Goal: Register for event/course: Sign up to attend an event or enroll in a course

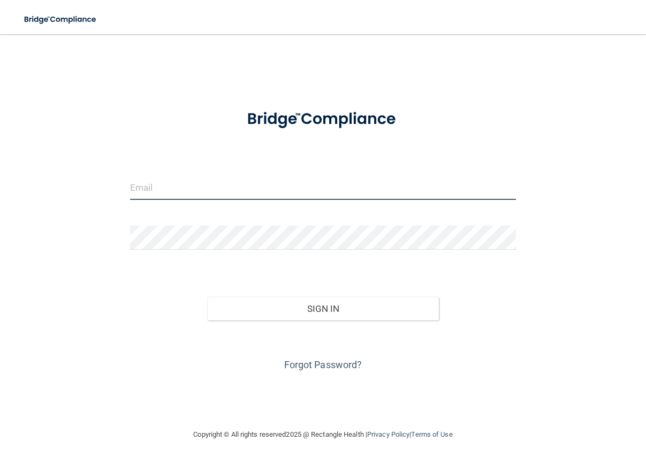
drag, startPoint x: 213, startPoint y: 189, endPoint x: 226, endPoint y: 188, distance: 13.4
click at [213, 189] on input "email" at bounding box center [323, 188] width 386 height 24
type input "s"
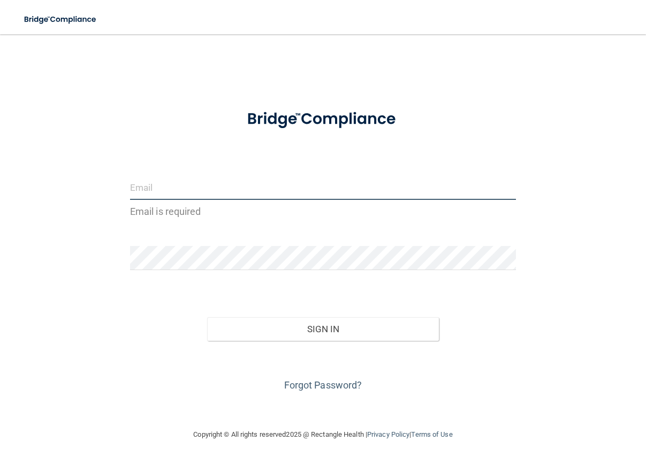
click at [161, 192] on input "email" at bounding box center [323, 188] width 386 height 24
type input "[EMAIL_ADDRESS][DOMAIN_NAME]"
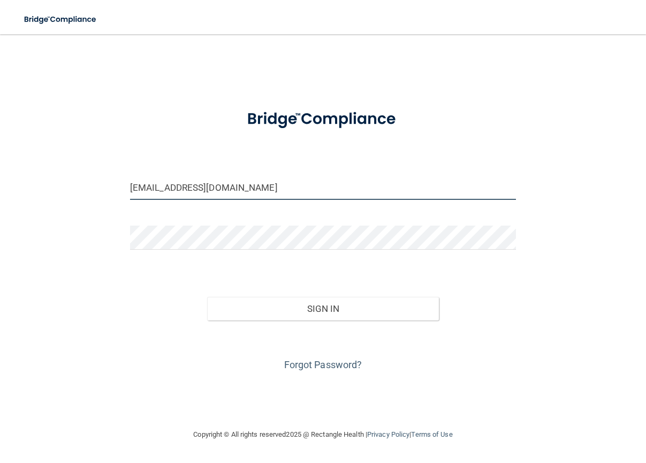
click at [219, 190] on input "[EMAIL_ADDRESS][DOMAIN_NAME]" at bounding box center [323, 188] width 386 height 24
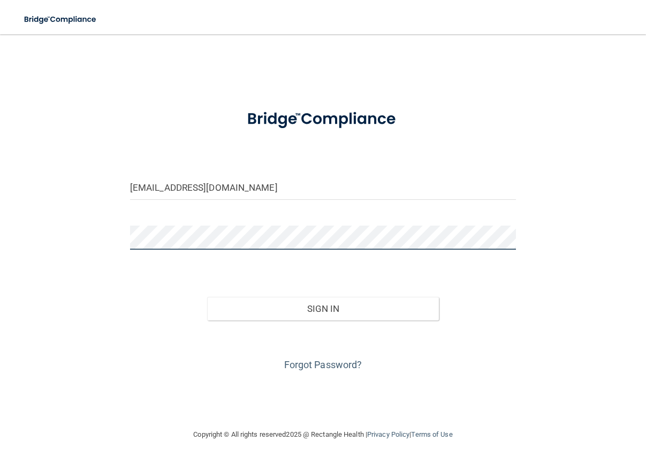
click at [207, 297] on button "Sign In" at bounding box center [323, 309] width 232 height 24
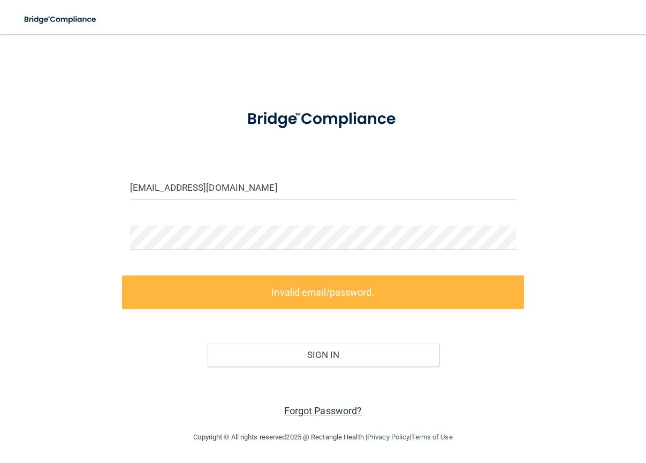
click at [337, 409] on link "Forgot Password?" at bounding box center [323, 410] width 78 height 11
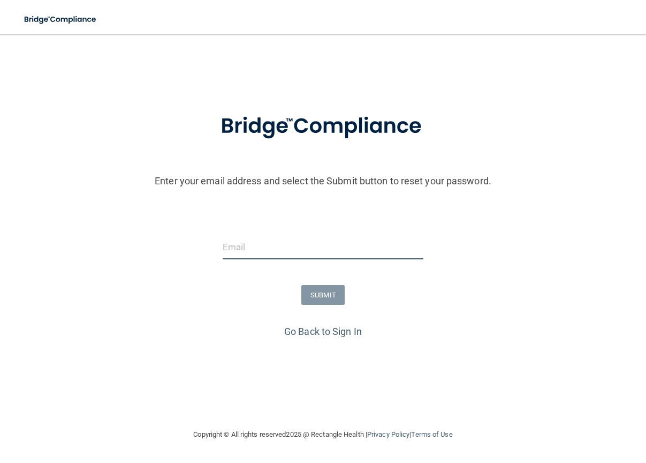
click at [275, 244] on input "email" at bounding box center [323, 247] width 201 height 24
type input "[EMAIL_ADDRESS][DOMAIN_NAME]"
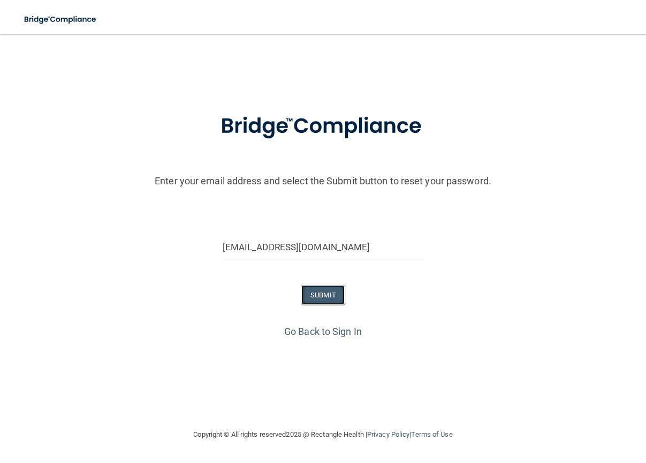
click at [325, 297] on button "SUBMIT" at bounding box center [323, 295] width 43 height 20
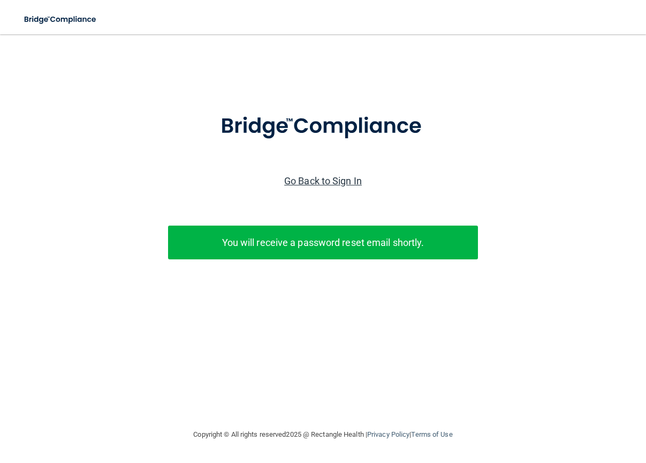
click at [342, 182] on link "Go Back to Sign In" at bounding box center [323, 180] width 78 height 11
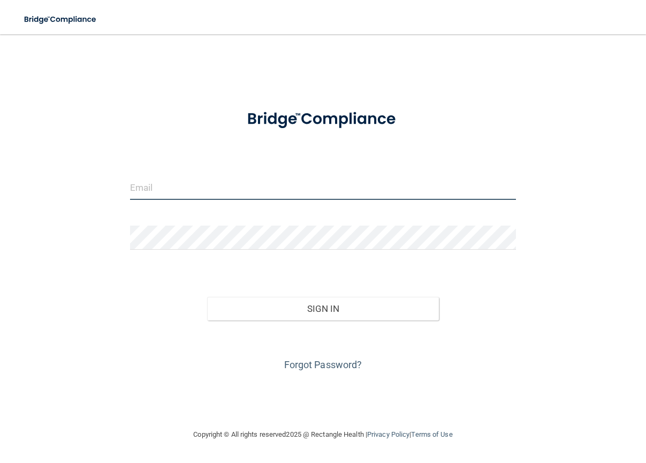
click at [279, 198] on input "email" at bounding box center [323, 188] width 386 height 24
type input "[EMAIL_ADDRESS][DOMAIN_NAME]"
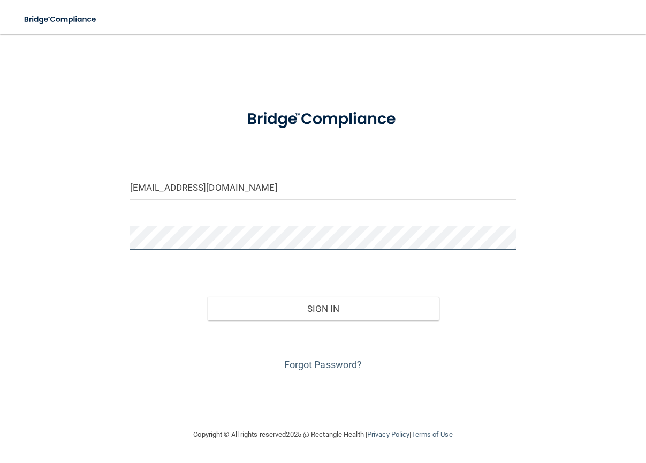
click at [207, 297] on button "Sign In" at bounding box center [323, 309] width 232 height 24
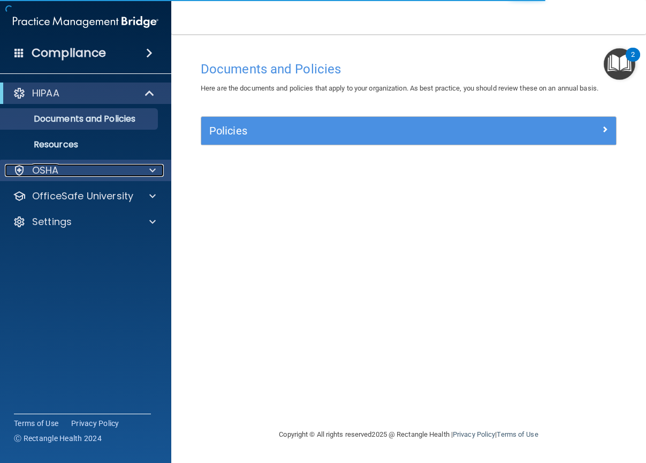
click at [112, 176] on div "OSHA" at bounding box center [71, 170] width 133 height 13
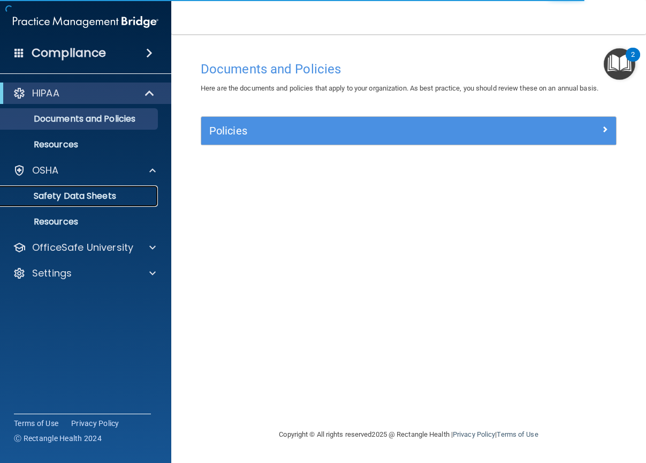
click at [95, 191] on p "Safety Data Sheets" at bounding box center [80, 196] width 146 height 11
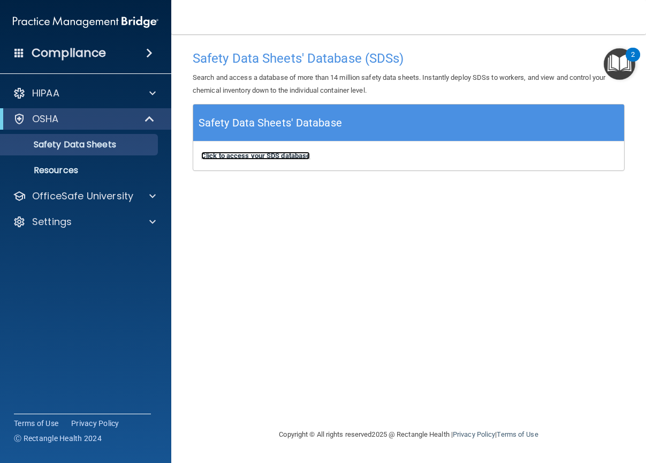
click at [284, 153] on b "Click to access your SDS database" at bounding box center [255, 156] width 109 height 8
drag, startPoint x: 80, startPoint y: 202, endPoint x: 139, endPoint y: 208, distance: 59.2
click at [81, 202] on div "OfficeSafe University" at bounding box center [86, 195] width 172 height 21
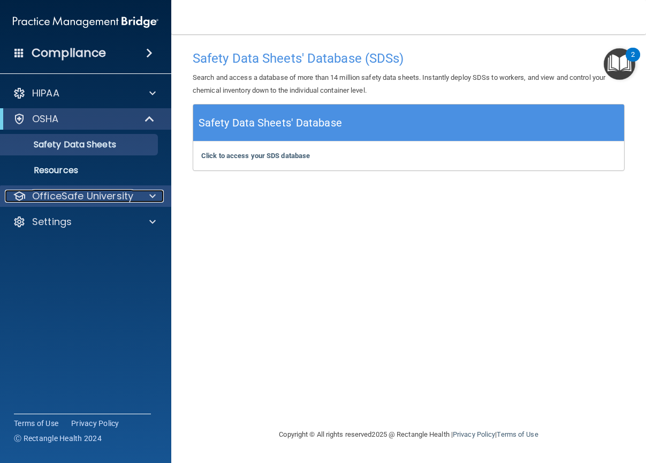
click at [146, 196] on div at bounding box center [151, 196] width 27 height 13
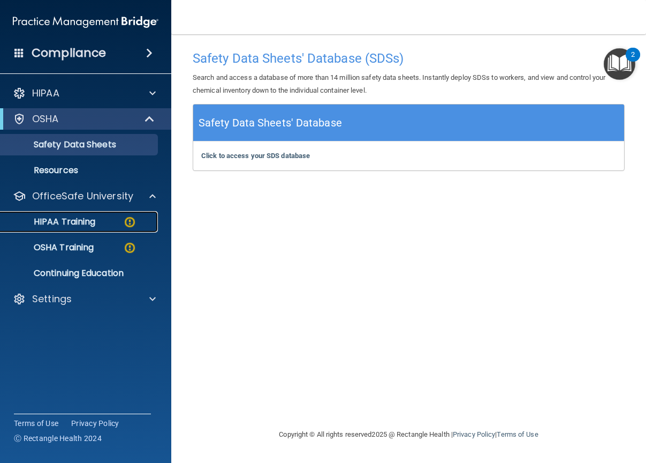
click at [131, 220] on img at bounding box center [129, 221] width 13 height 13
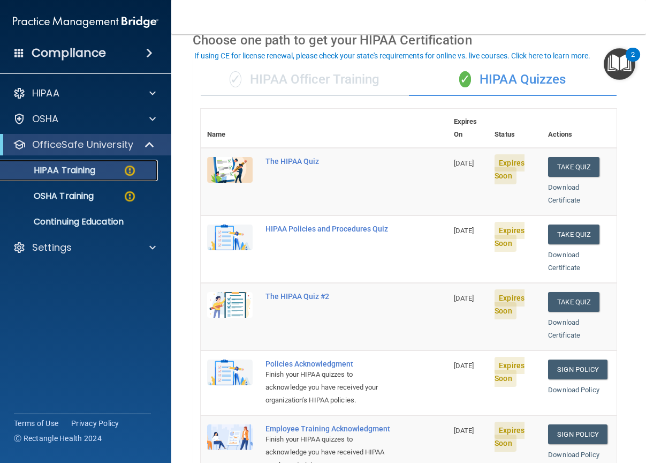
scroll to position [107, 0]
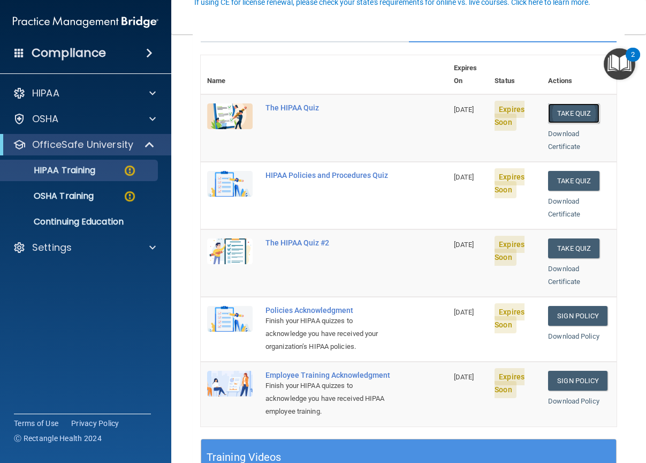
click at [589, 103] on button "Take Quiz" at bounding box center [573, 113] width 51 height 20
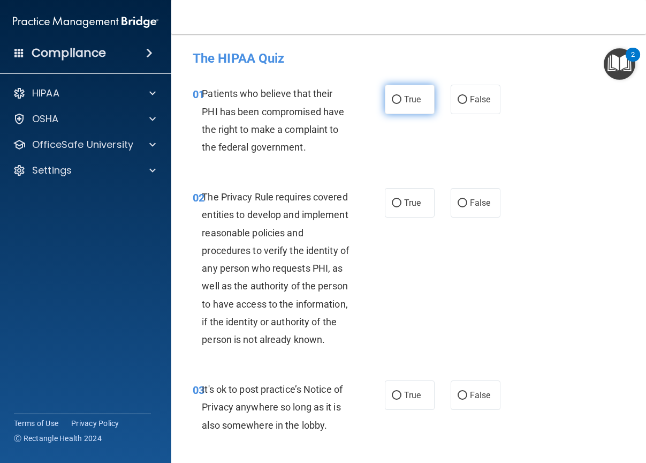
click at [394, 93] on label "True" at bounding box center [410, 99] width 50 height 29
click at [394, 96] on input "True" at bounding box center [397, 100] width 10 height 8
radio input "true"
click at [404, 202] on span "True" at bounding box center [412, 203] width 17 height 10
click at [402, 202] on input "True" at bounding box center [397, 203] width 10 height 8
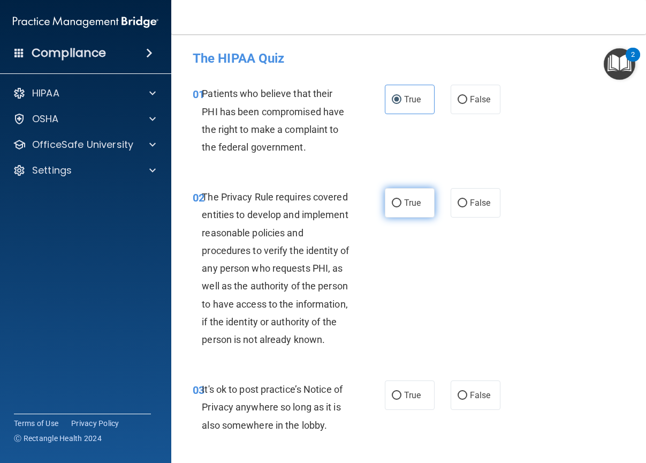
radio input "true"
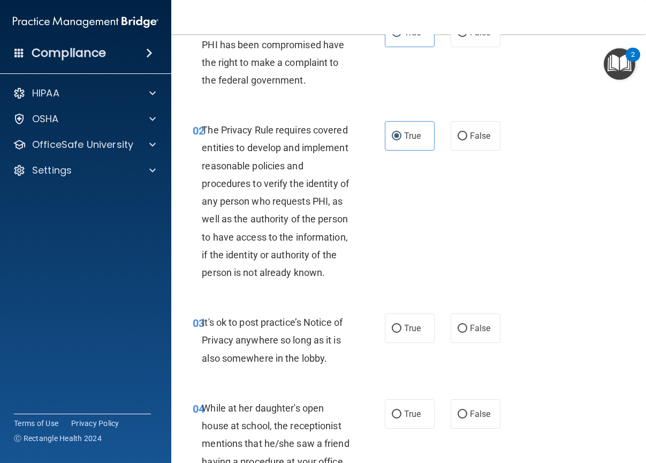
scroll to position [107, 0]
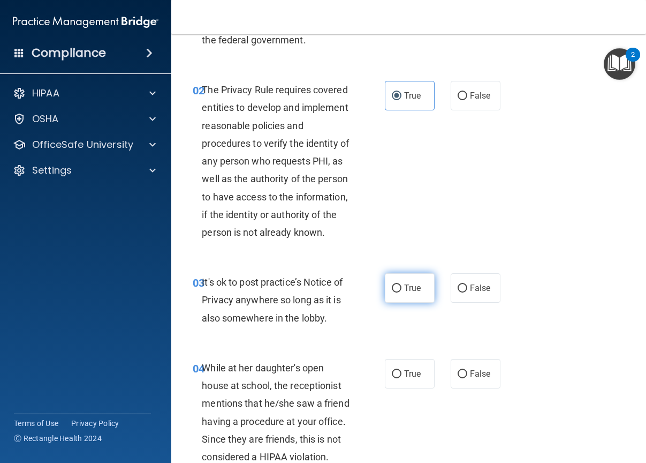
click at [396, 292] on input "True" at bounding box center [397, 288] width 10 height 8
radio input "true"
click at [485, 303] on label "False" at bounding box center [476, 287] width 50 height 29
click at [468, 292] on input "False" at bounding box center [463, 288] width 10 height 8
radio input "true"
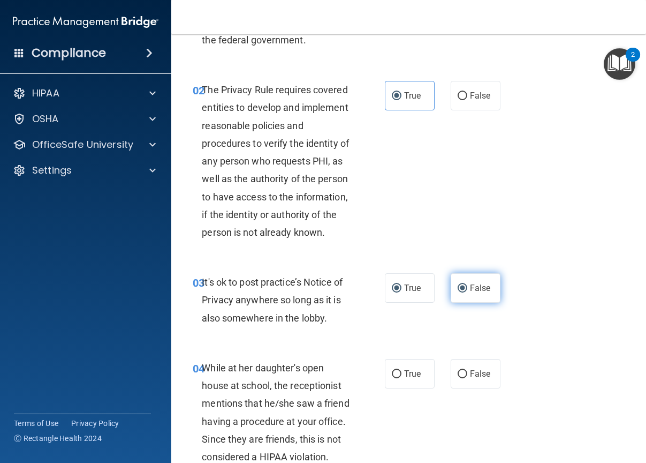
radio input "false"
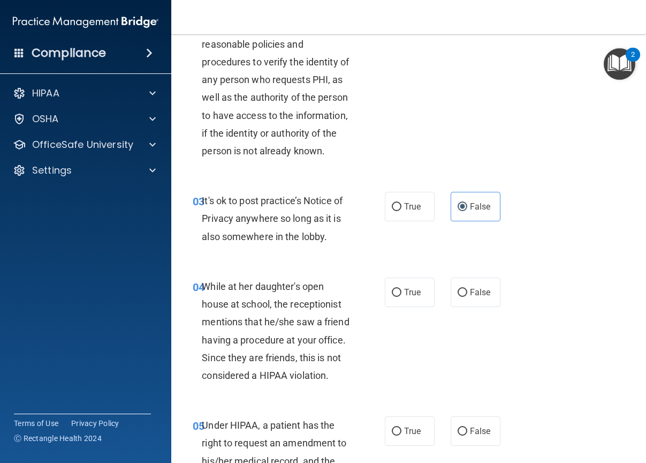
scroll to position [214, 0]
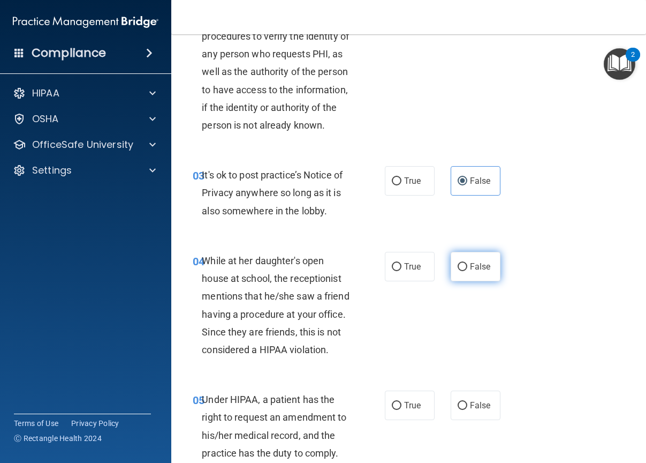
click at [476, 272] on span "False" at bounding box center [480, 266] width 21 height 10
click at [468, 271] on input "False" at bounding box center [463, 267] width 10 height 8
radio input "true"
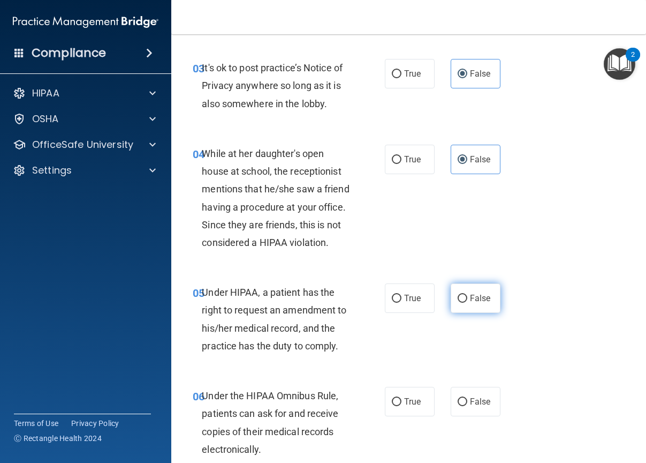
click at [470, 303] on span "False" at bounding box center [480, 298] width 21 height 10
click at [466, 303] on input "False" at bounding box center [463, 299] width 10 height 8
radio input "true"
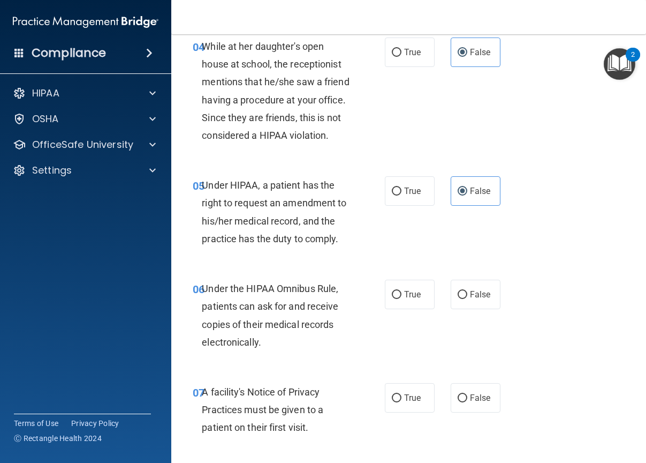
scroll to position [482, 0]
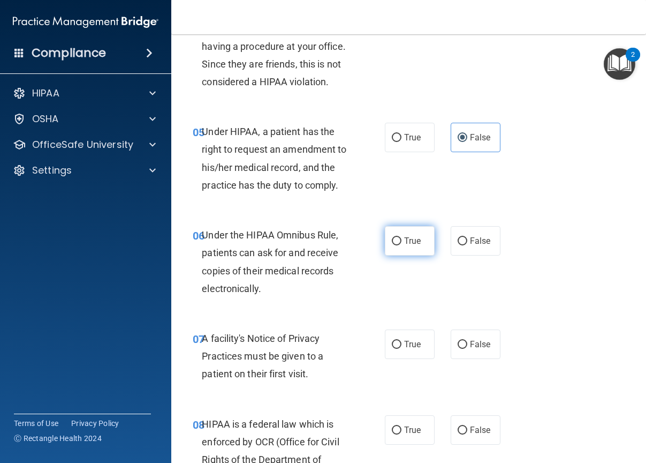
click at [387, 255] on label "True" at bounding box center [410, 240] width 50 height 29
click at [392, 245] on input "True" at bounding box center [397, 241] width 10 height 8
radio input "true"
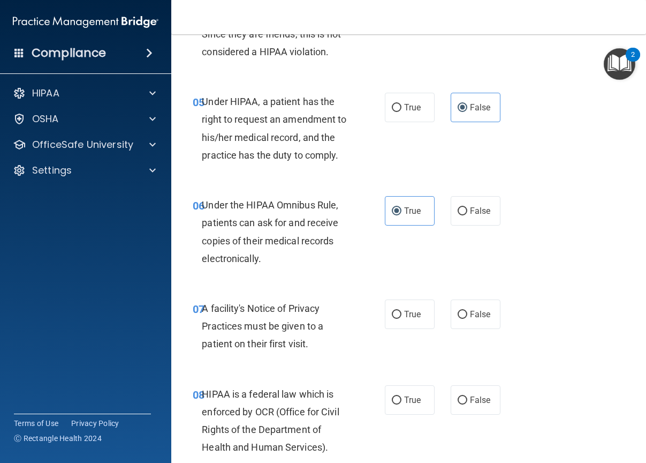
scroll to position [536, 0]
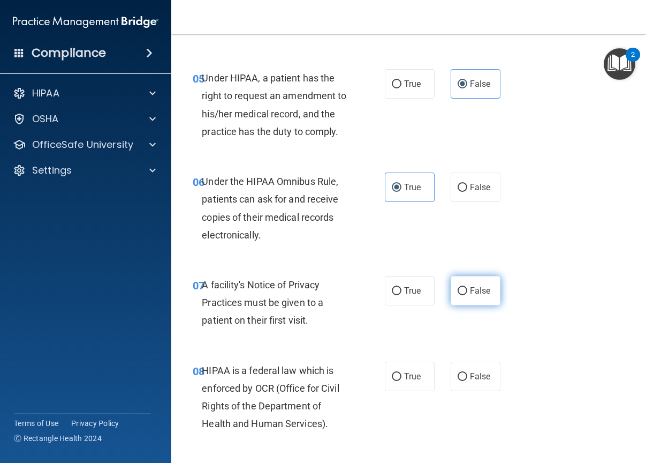
click at [484, 296] on span "False" at bounding box center [480, 290] width 21 height 10
click at [468, 295] on input "False" at bounding box center [463, 291] width 10 height 8
radio input "true"
click at [409, 305] on label "True" at bounding box center [410, 290] width 50 height 29
click at [402, 295] on input "True" at bounding box center [397, 291] width 10 height 8
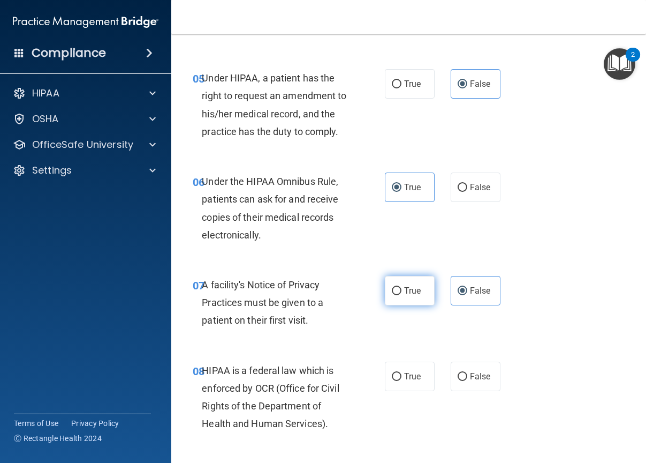
radio input "true"
radio input "false"
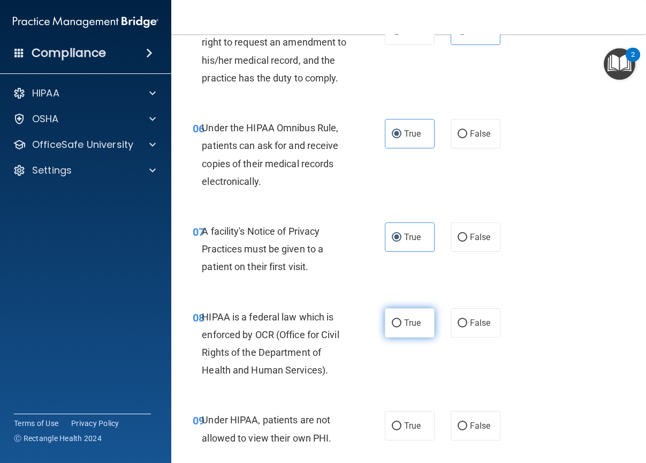
click at [411, 337] on label "True" at bounding box center [410, 322] width 50 height 29
click at [402, 327] on input "True" at bounding box center [397, 323] width 10 height 8
radio input "true"
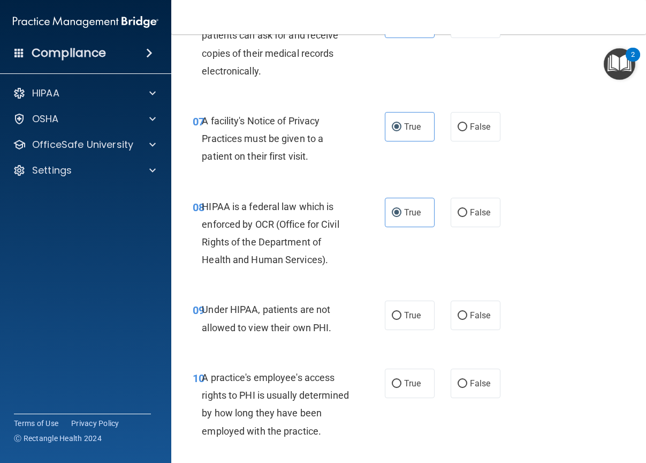
scroll to position [750, 0]
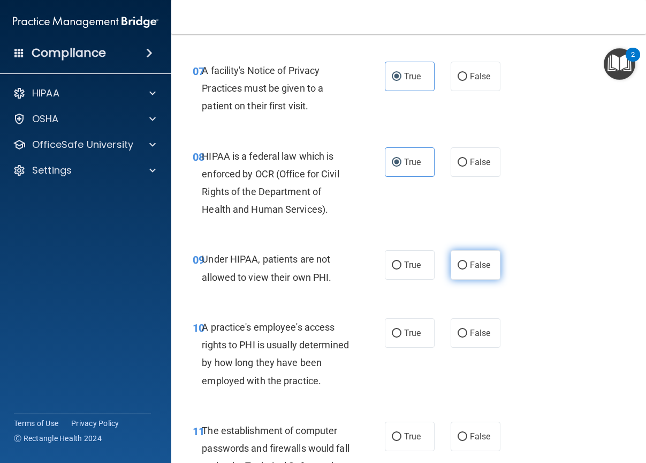
click at [481, 270] on span "False" at bounding box center [480, 265] width 21 height 10
click at [468, 269] on input "False" at bounding box center [463, 265] width 10 height 8
radio input "true"
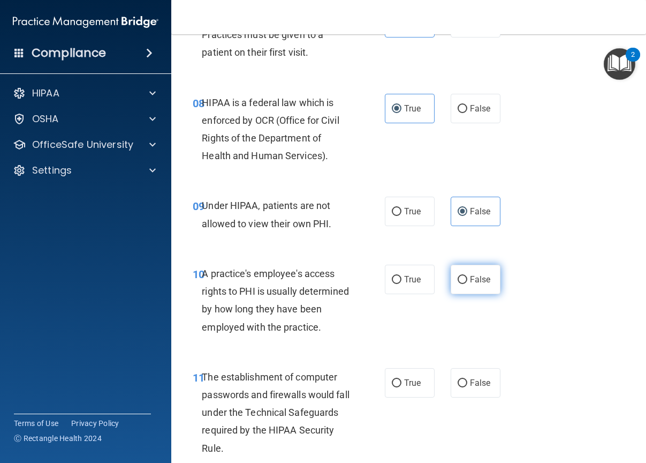
click at [485, 294] on label "False" at bounding box center [476, 279] width 50 height 29
click at [468, 284] on input "False" at bounding box center [463, 280] width 10 height 8
radio input "true"
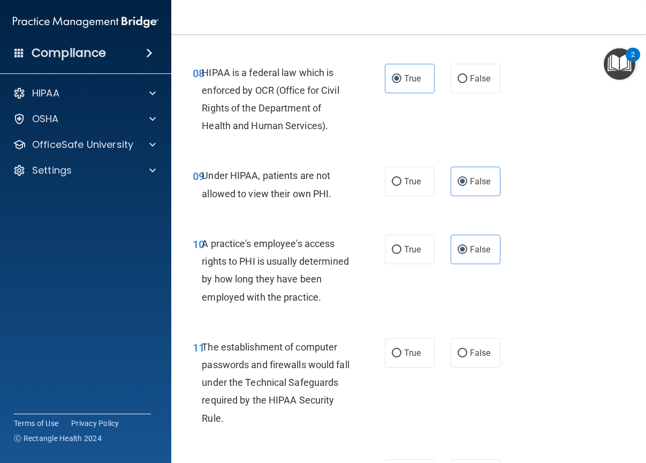
scroll to position [857, 0]
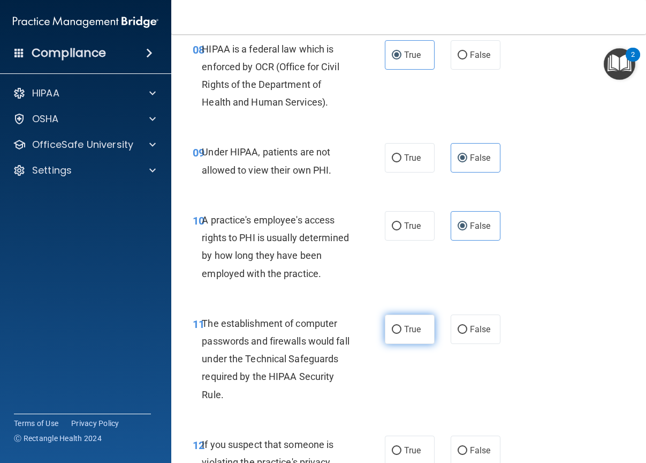
click at [404, 344] on label "True" at bounding box center [410, 328] width 50 height 29
click at [402, 334] on input "True" at bounding box center [397, 330] width 10 height 8
radio input "true"
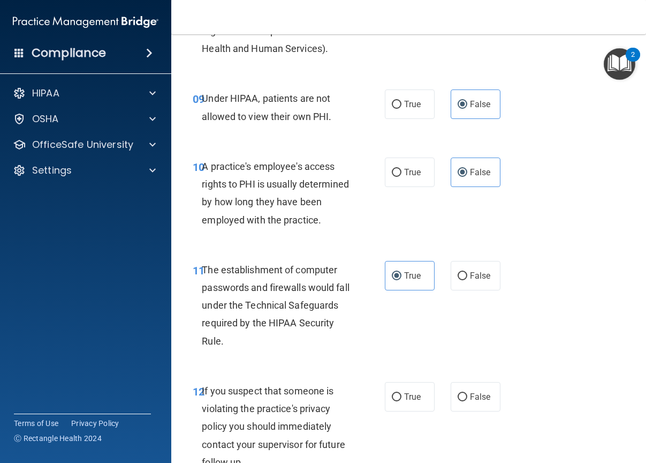
scroll to position [964, 0]
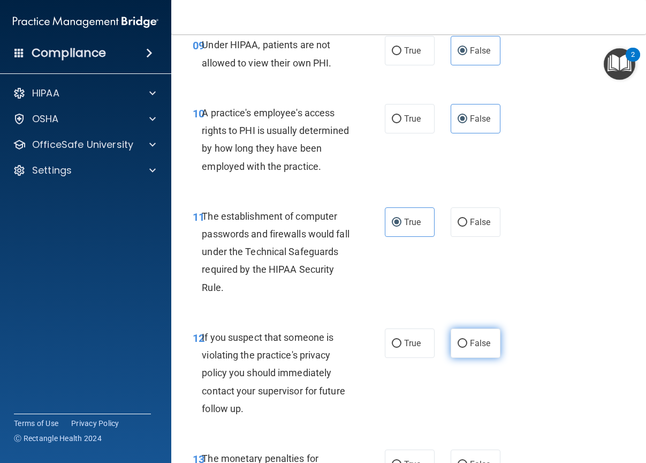
click at [475, 348] on span "False" at bounding box center [480, 343] width 21 height 10
click at [468, 348] on input "False" at bounding box center [463, 344] width 10 height 8
radio input "true"
click at [436, 358] on div "True False" at bounding box center [445, 342] width 120 height 29
click at [407, 358] on label "True" at bounding box center [410, 342] width 50 height 29
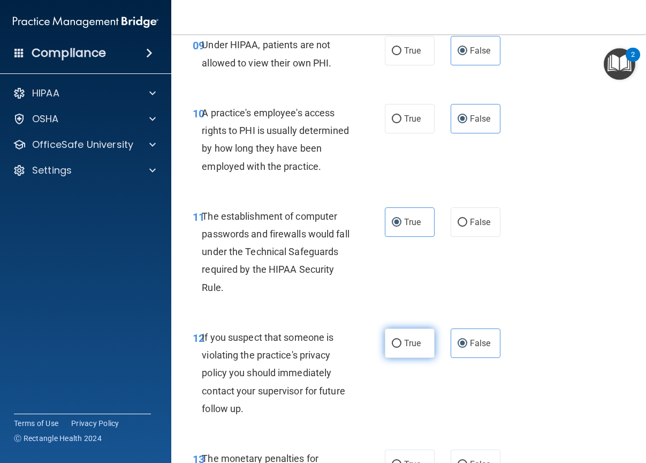
click at [402, 348] on input "True" at bounding box center [397, 344] width 10 height 8
radio input "true"
radio input "false"
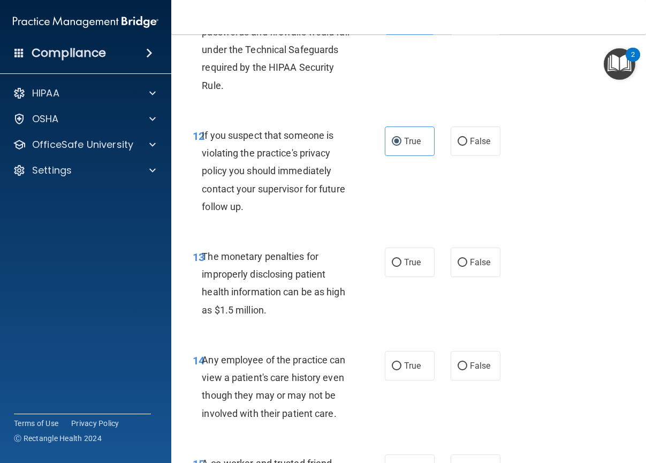
scroll to position [1178, 0]
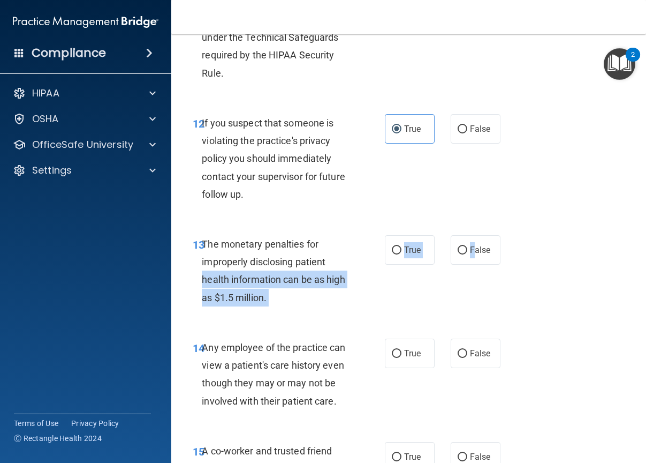
drag, startPoint x: 470, startPoint y: 305, endPoint x: 374, endPoint y: 320, distance: 97.1
click at [505, 235] on ng-form "13 The monetary penalties for improperly disclosing patient health information …" at bounding box center [505, 235] width 0 height 0
click at [407, 265] on label "True" at bounding box center [410, 249] width 50 height 29
click at [402, 254] on input "True" at bounding box center [397, 250] width 10 height 8
radio input "true"
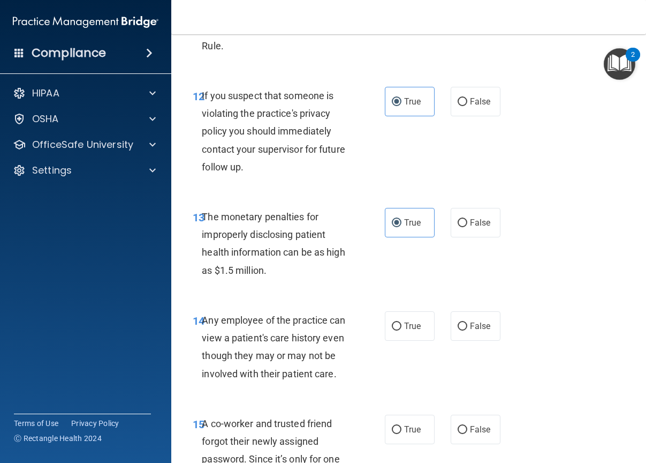
scroll to position [1232, 0]
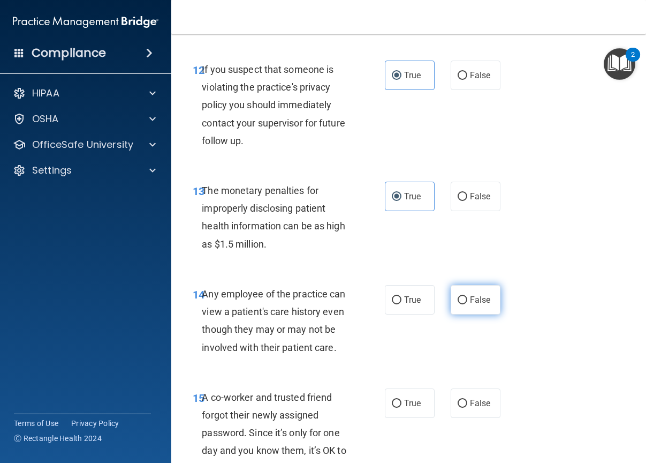
click at [463, 314] on label "False" at bounding box center [476, 299] width 50 height 29
click at [463, 304] on input "False" at bounding box center [463, 300] width 10 height 8
radio input "true"
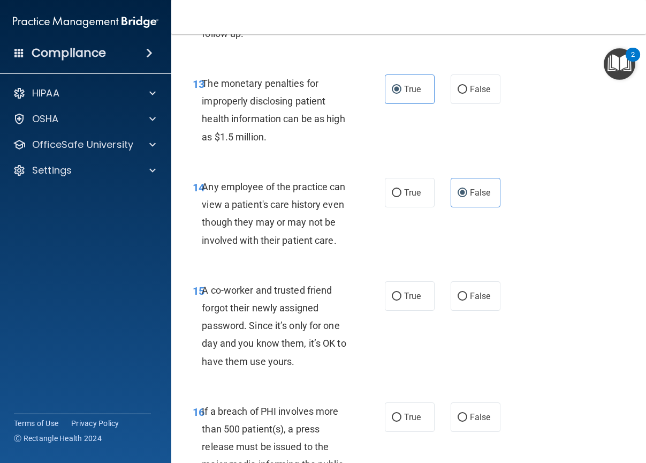
scroll to position [1393, 0]
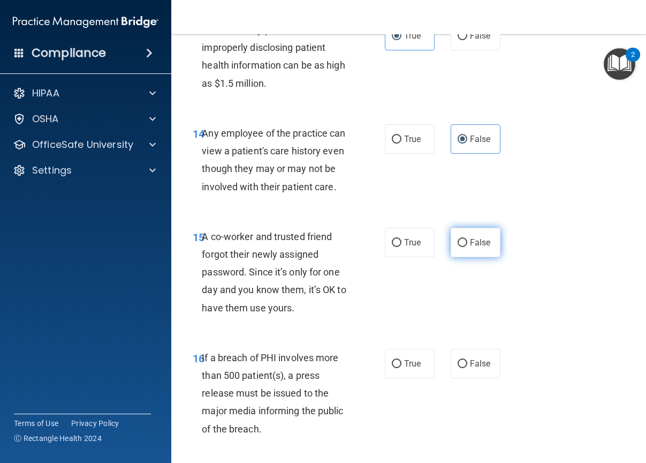
click at [476, 247] on span "False" at bounding box center [480, 242] width 21 height 10
click at [468, 247] on input "False" at bounding box center [463, 243] width 10 height 8
radio input "true"
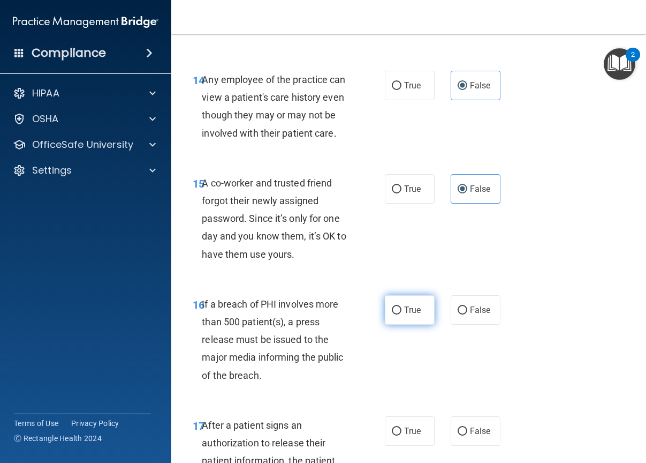
click at [406, 325] on label "True" at bounding box center [410, 309] width 50 height 29
click at [402, 314] on input "True" at bounding box center [397, 310] width 10 height 8
radio input "true"
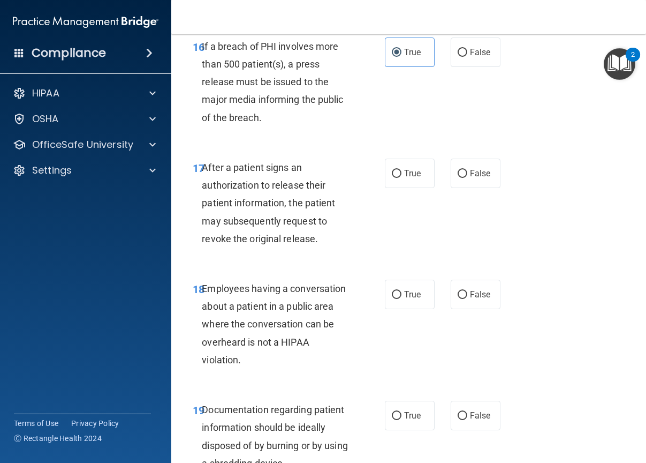
scroll to position [1714, 0]
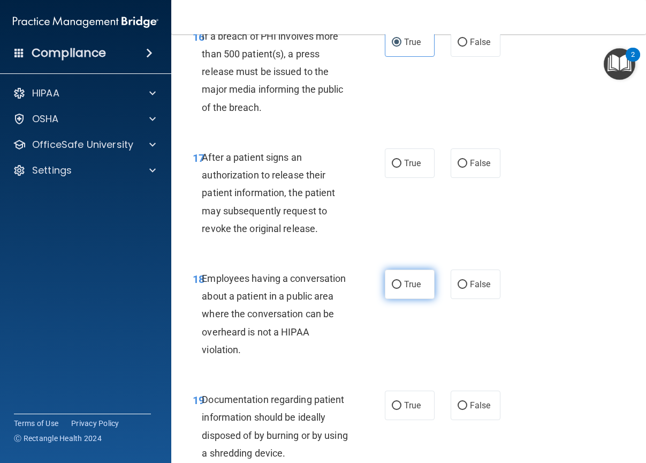
click at [405, 289] on span "True" at bounding box center [412, 284] width 17 height 10
click at [402, 289] on input "True" at bounding box center [397, 285] width 10 height 8
radio input "true"
click at [408, 168] on span "True" at bounding box center [412, 163] width 17 height 10
click at [402, 168] on input "True" at bounding box center [397, 164] width 10 height 8
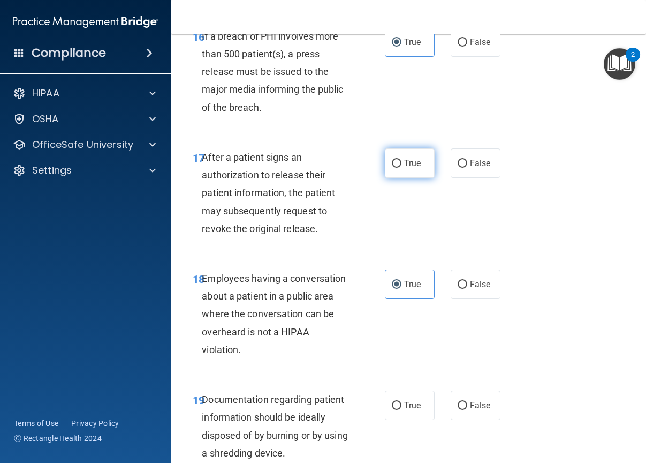
radio input "true"
click at [479, 356] on div "18 Employees having a conversation about a patient in a public area where the c…" at bounding box center [409, 316] width 448 height 121
drag, startPoint x: 466, startPoint y: 332, endPoint x: 476, endPoint y: 332, distance: 10.2
click at [467, 299] on label "False" at bounding box center [476, 283] width 50 height 29
click at [467, 289] on input "False" at bounding box center [463, 285] width 10 height 8
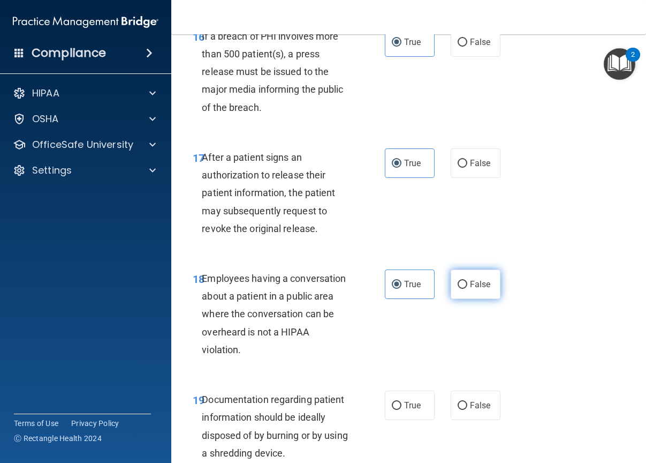
radio input "true"
radio input "false"
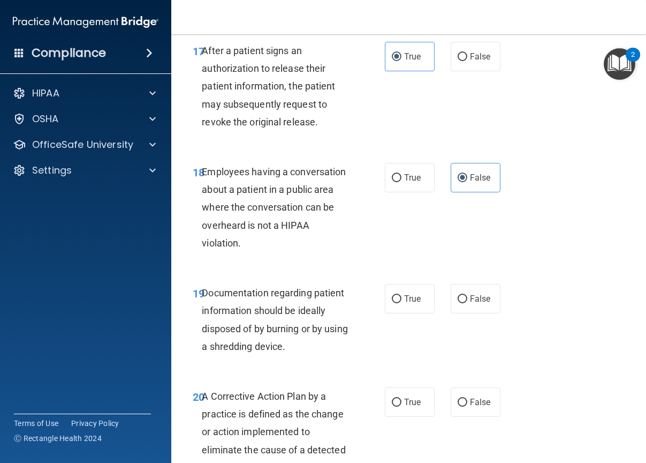
scroll to position [1821, 0]
click at [404, 303] on span "True" at bounding box center [412, 298] width 17 height 10
click at [402, 303] on input "True" at bounding box center [397, 299] width 10 height 8
radio input "true"
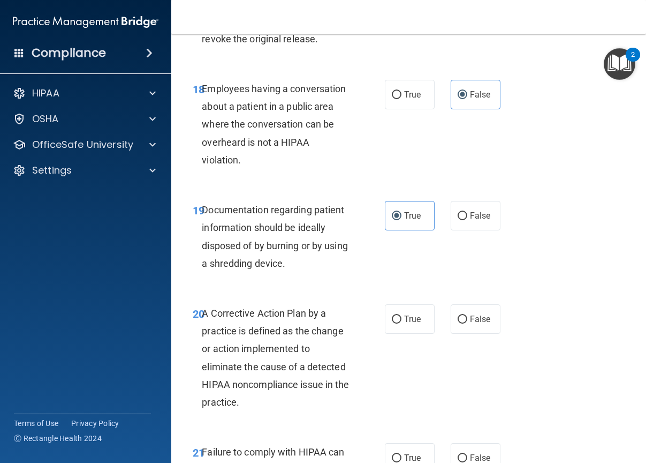
scroll to position [1928, 0]
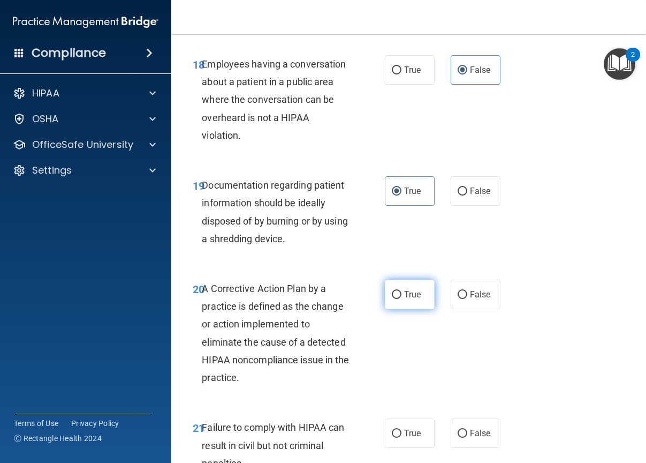
click at [399, 309] on label "True" at bounding box center [410, 294] width 50 height 29
click at [399, 299] on input "True" at bounding box center [397, 295] width 10 height 8
radio input "true"
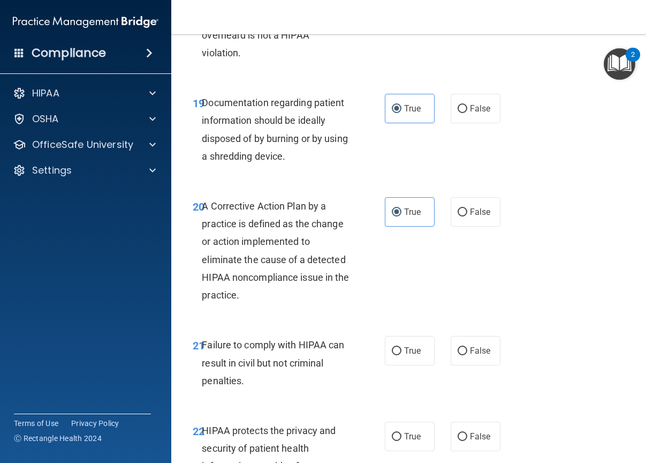
scroll to position [2035, 0]
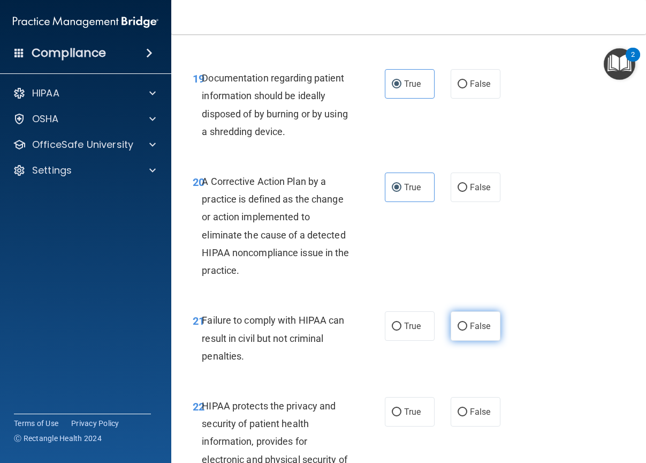
click at [451, 341] on label "False" at bounding box center [476, 325] width 50 height 29
click at [458, 330] on input "False" at bounding box center [463, 326] width 10 height 8
radio input "true"
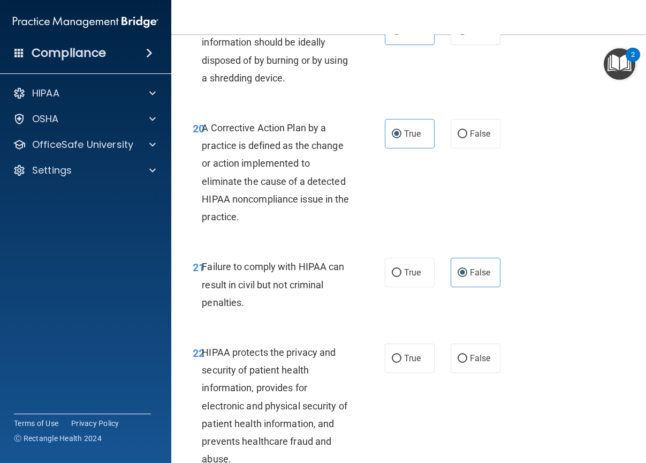
scroll to position [2142, 0]
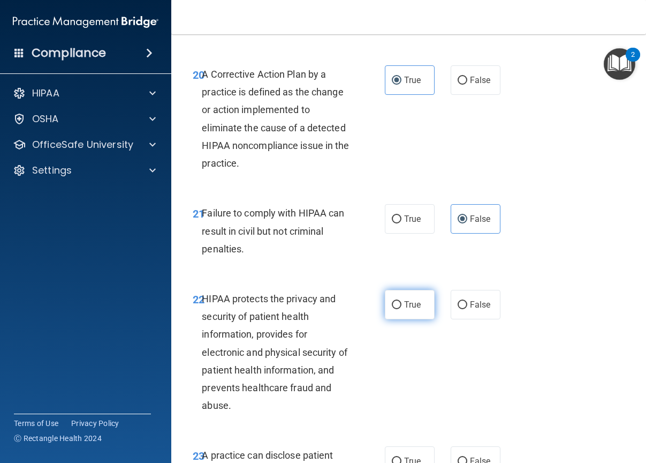
click at [415, 310] on span "True" at bounding box center [412, 304] width 17 height 10
click at [402, 309] on input "True" at bounding box center [397, 305] width 10 height 8
radio input "true"
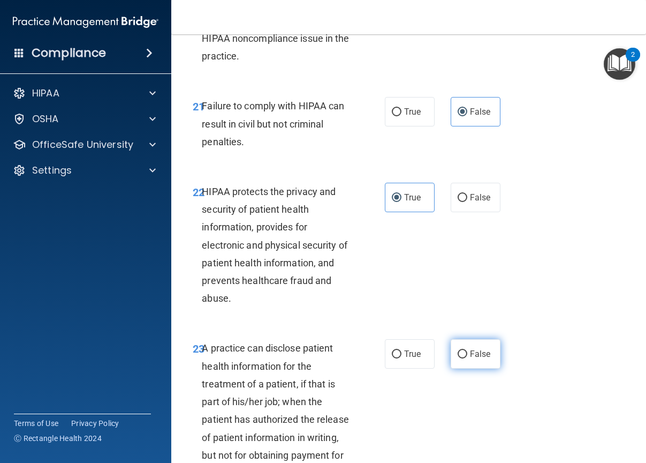
click at [465, 368] on label "False" at bounding box center [476, 353] width 50 height 29
click at [465, 358] on input "False" at bounding box center [463, 354] width 10 height 8
radio input "true"
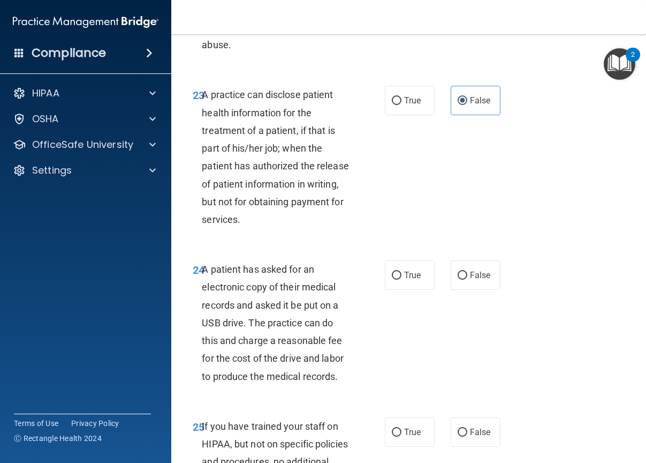
scroll to position [2517, 0]
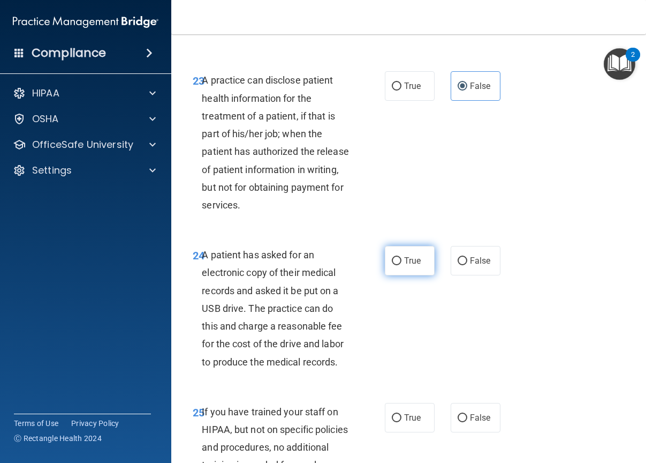
click at [410, 266] on span "True" at bounding box center [412, 260] width 17 height 10
click at [402, 265] on input "True" at bounding box center [397, 261] width 10 height 8
radio input "true"
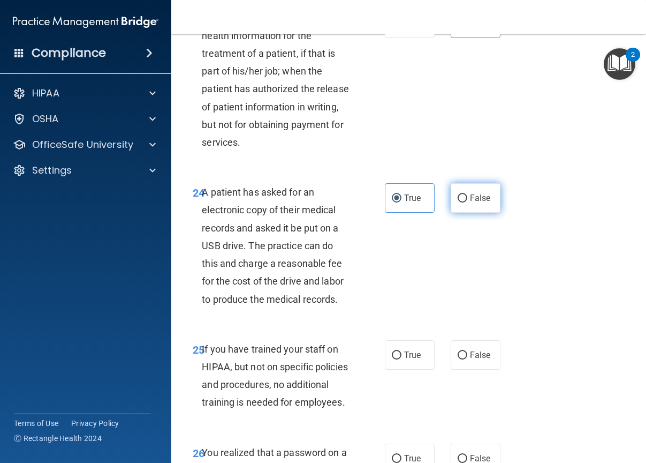
scroll to position [2624, 0]
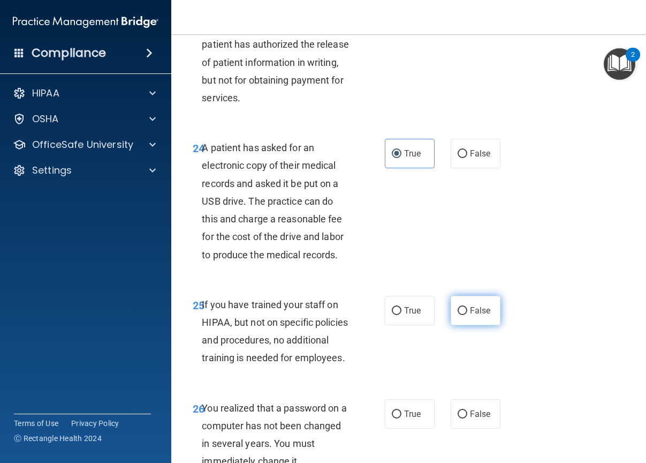
click at [451, 325] on label "False" at bounding box center [476, 310] width 50 height 29
click at [458, 315] on input "False" at bounding box center [463, 311] width 10 height 8
radio input "true"
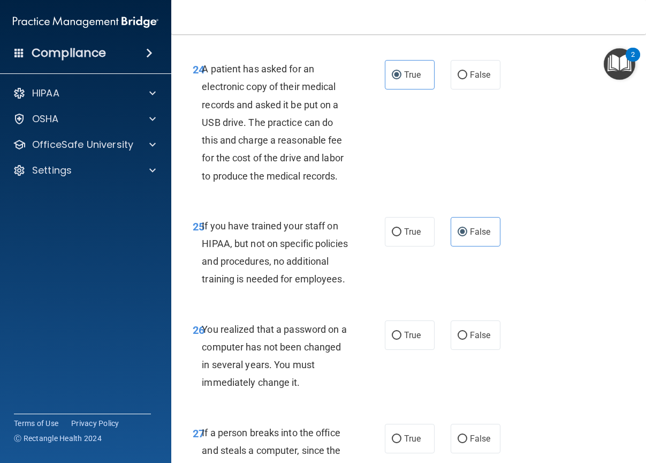
scroll to position [2731, 0]
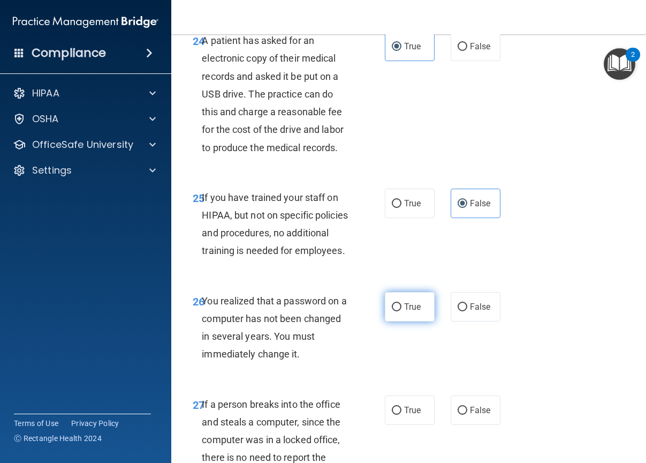
click at [410, 312] on span "True" at bounding box center [412, 307] width 17 height 10
click at [402, 311] on input "True" at bounding box center [397, 307] width 10 height 8
radio input "true"
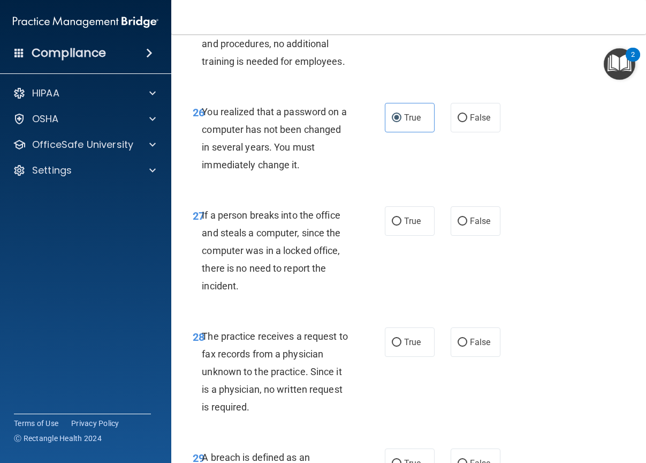
scroll to position [2946, 0]
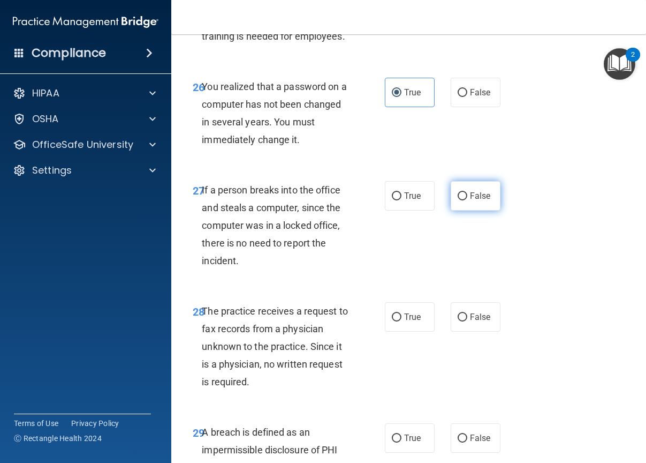
click at [481, 201] on span "False" at bounding box center [480, 196] width 21 height 10
click at [468, 200] on input "False" at bounding box center [463, 196] width 10 height 8
radio input "true"
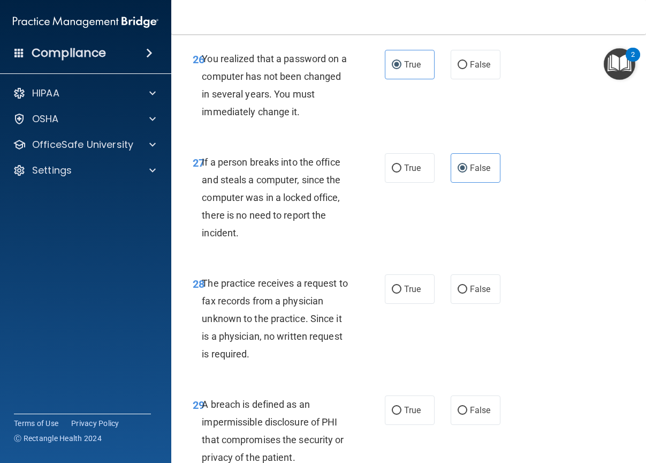
scroll to position [2999, 0]
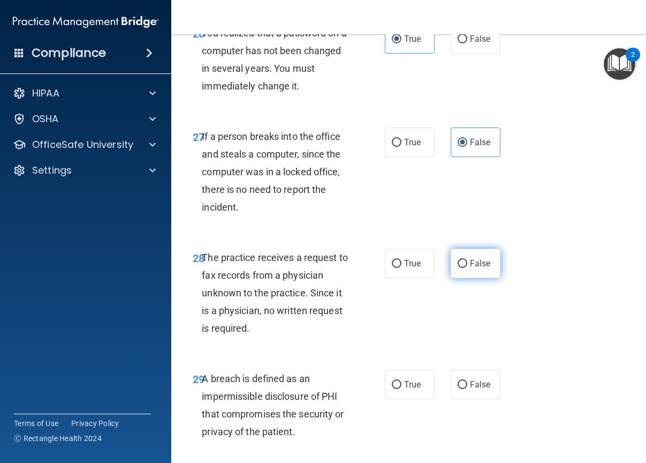
click at [464, 278] on label "False" at bounding box center [476, 263] width 50 height 29
click at [464, 268] on input "False" at bounding box center [463, 264] width 10 height 8
radio input "true"
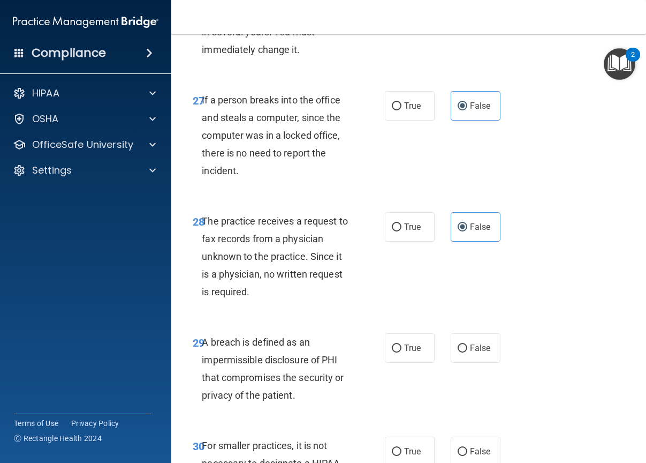
scroll to position [3053, 0]
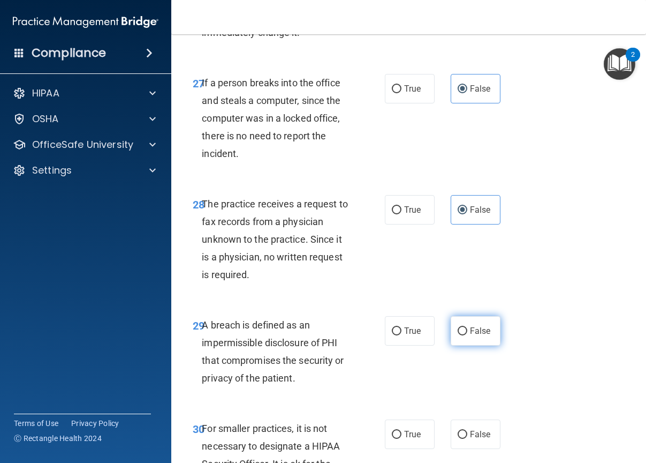
click at [475, 336] on span "False" at bounding box center [480, 331] width 21 height 10
click at [468, 335] on input "False" at bounding box center [463, 331] width 10 height 8
radio input "true"
click at [422, 386] on div "29 A breach is defined as an impermissible disclosure of PHI that compromises t…" at bounding box center [409, 354] width 448 height 103
click at [415, 345] on label "True" at bounding box center [410, 330] width 50 height 29
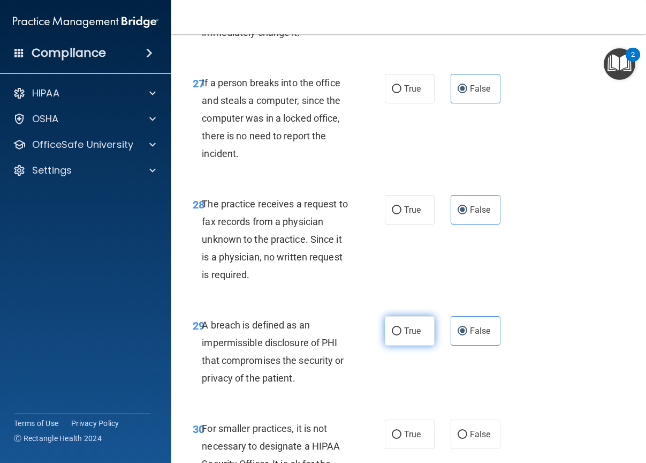
click at [402, 335] on input "True" at bounding box center [397, 331] width 10 height 8
radio input "true"
radio input "false"
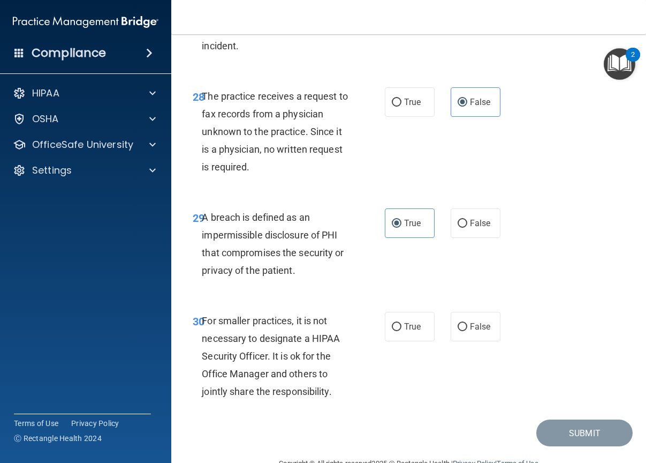
scroll to position [3213, 0]
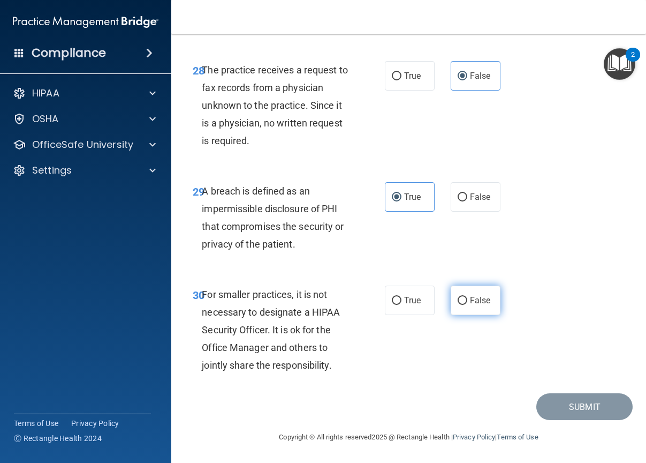
click at [469, 315] on label "False" at bounding box center [476, 299] width 50 height 29
click at [468, 305] on input "False" at bounding box center [463, 301] width 10 height 8
radio input "true"
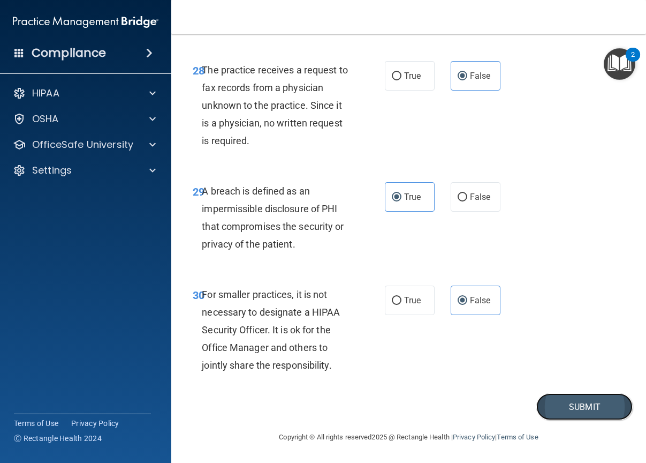
click at [552, 420] on button "Submit" at bounding box center [585, 406] width 96 height 27
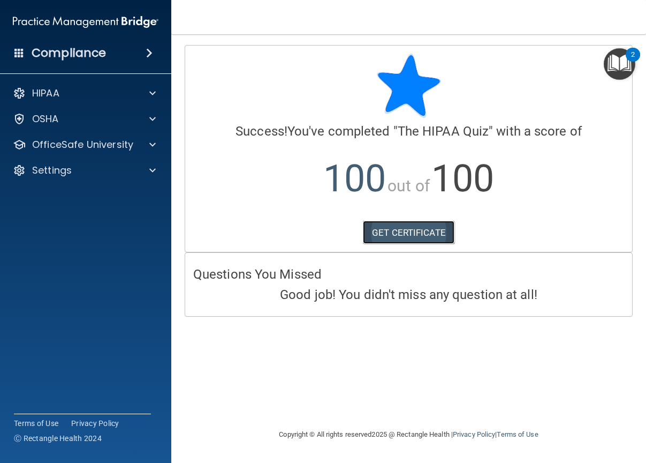
click at [419, 228] on link "GET CERTIFICATE" at bounding box center [409, 233] width 92 height 24
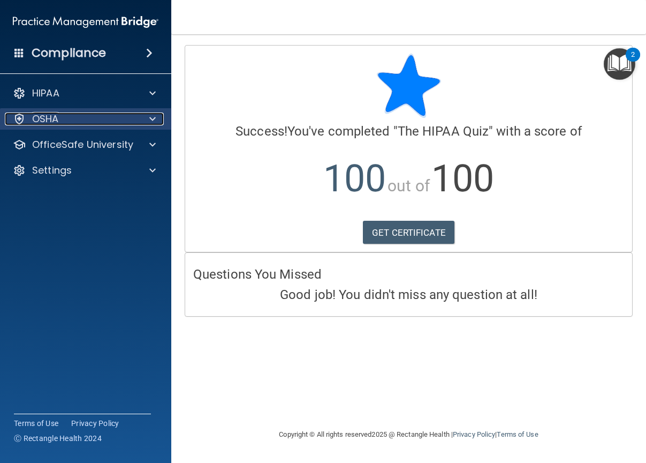
click at [73, 114] on div "OSHA" at bounding box center [71, 118] width 133 height 13
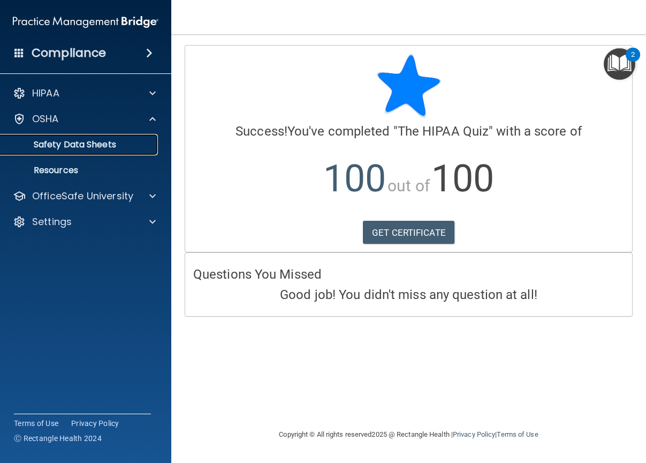
click at [107, 141] on p "Safety Data Sheets" at bounding box center [80, 144] width 146 height 11
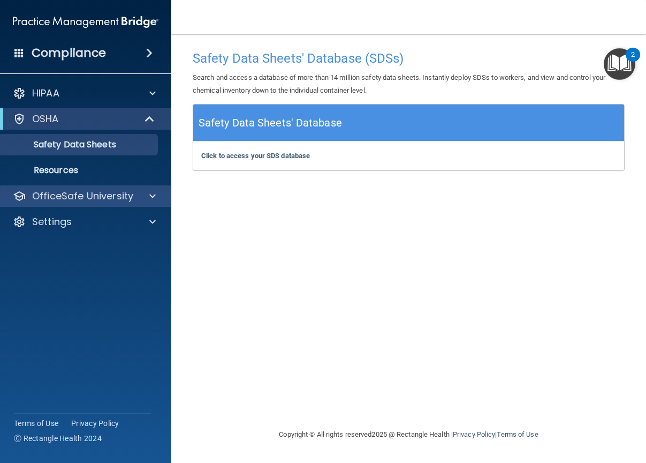
click at [100, 188] on div "OfficeSafe University" at bounding box center [86, 195] width 172 height 21
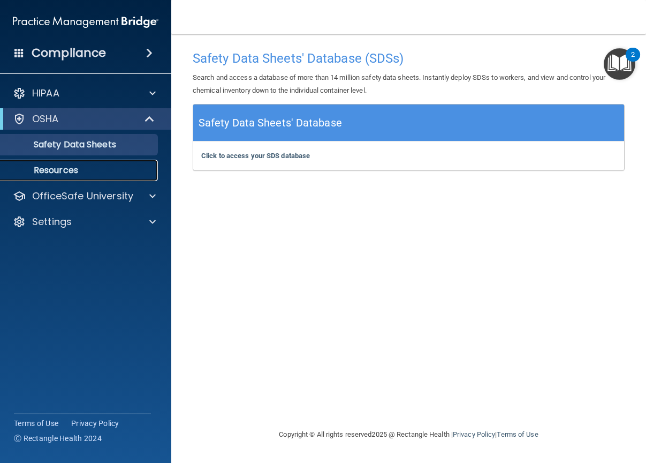
click at [91, 163] on link "Resources" at bounding box center [73, 170] width 169 height 21
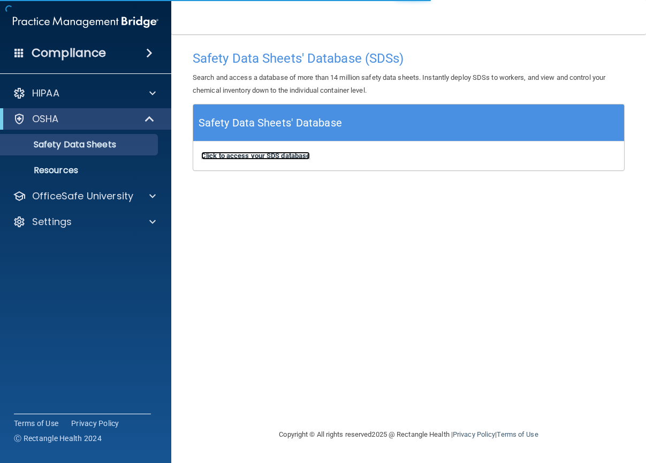
click at [260, 154] on b "Click to access your SDS database" at bounding box center [255, 156] width 109 height 8
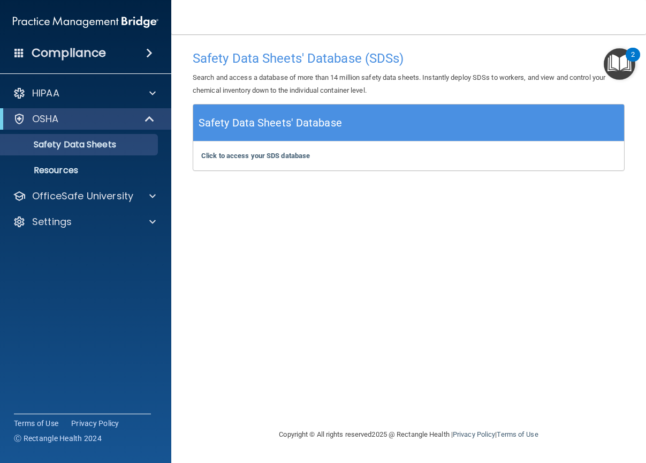
click at [274, 124] on h5 "Safety Data Sheets' Database" at bounding box center [271, 123] width 144 height 19
click at [85, 168] on p "Resources" at bounding box center [80, 170] width 146 height 11
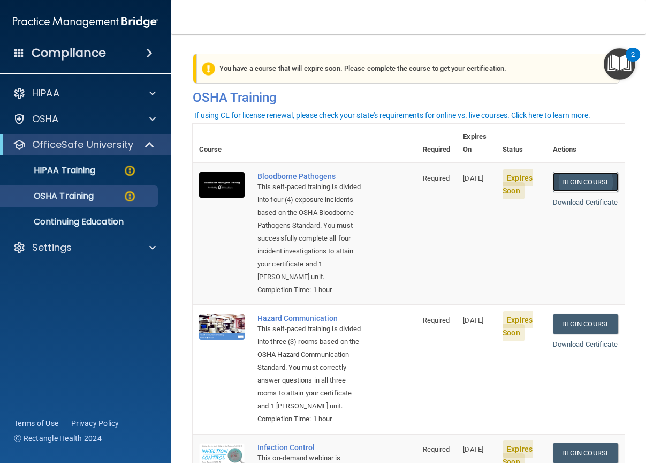
click at [562, 174] on link "Begin Course" at bounding box center [585, 182] width 65 height 20
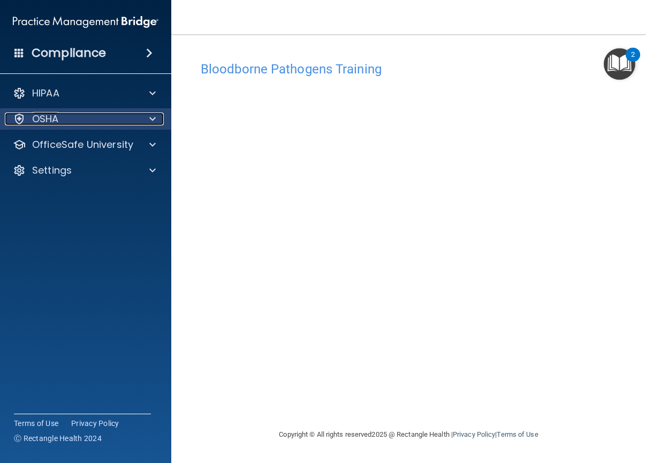
click at [78, 115] on div "OSHA" at bounding box center [71, 118] width 133 height 13
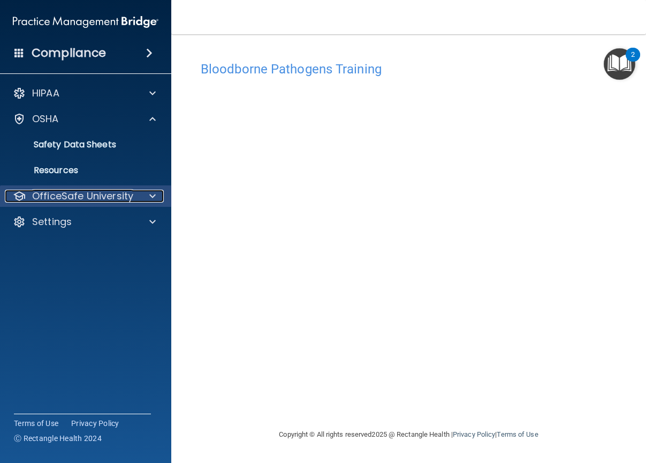
click at [109, 200] on p "OfficeSafe University" at bounding box center [82, 196] width 101 height 13
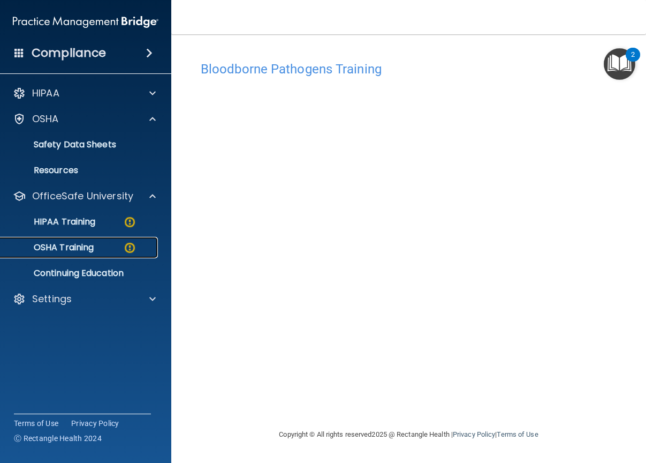
click at [75, 243] on p "OSHA Training" at bounding box center [50, 247] width 87 height 11
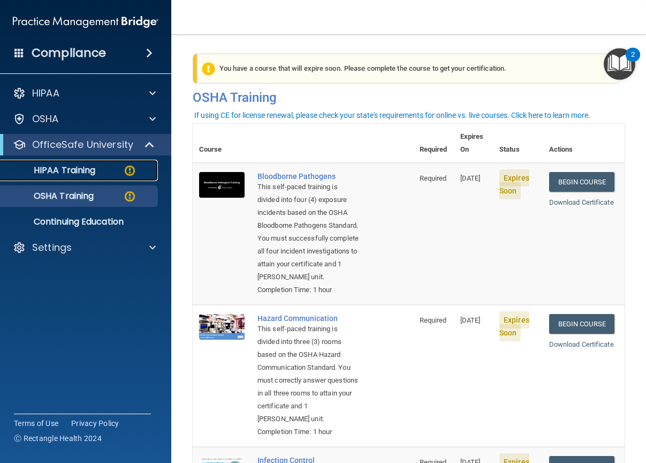
click at [99, 177] on link "HIPAA Training" at bounding box center [73, 170] width 169 height 21
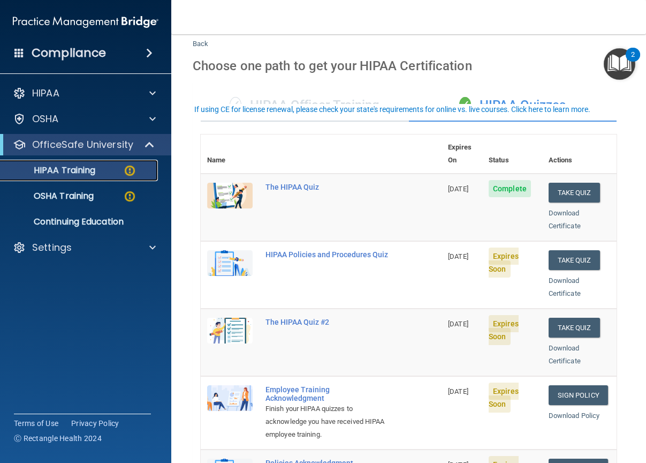
scroll to position [54, 0]
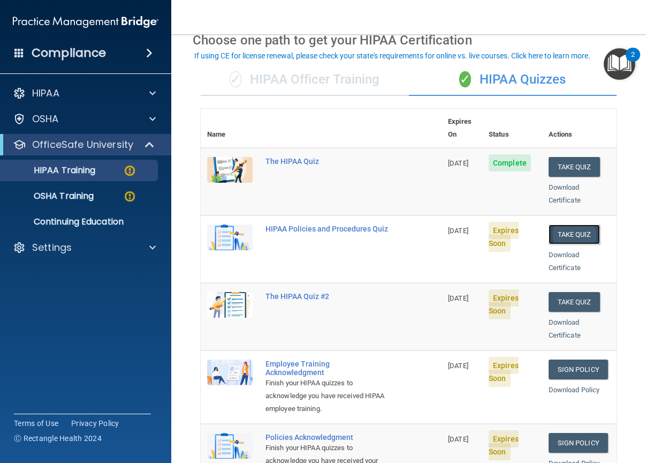
click at [570, 224] on button "Take Quiz" at bounding box center [574, 234] width 51 height 20
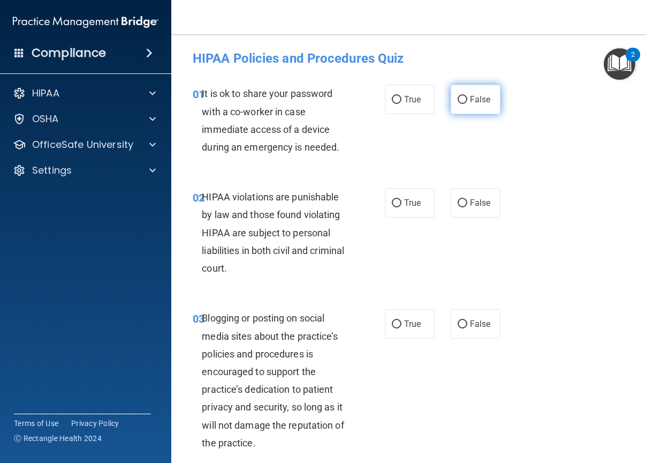
click at [470, 95] on span "False" at bounding box center [480, 99] width 21 height 10
click at [468, 96] on input "False" at bounding box center [463, 100] width 10 height 8
radio input "true"
click at [404, 204] on span "True" at bounding box center [412, 203] width 17 height 10
click at [402, 204] on input "True" at bounding box center [397, 203] width 10 height 8
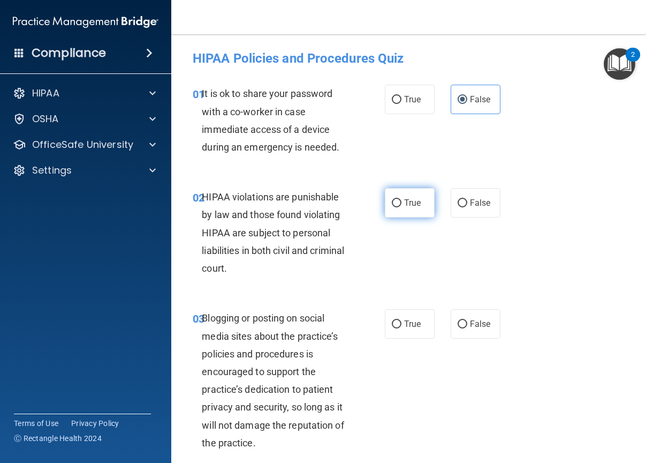
radio input "true"
click at [472, 325] on span "False" at bounding box center [480, 324] width 21 height 10
click at [468, 325] on input "False" at bounding box center [463, 324] width 10 height 8
radio input "true"
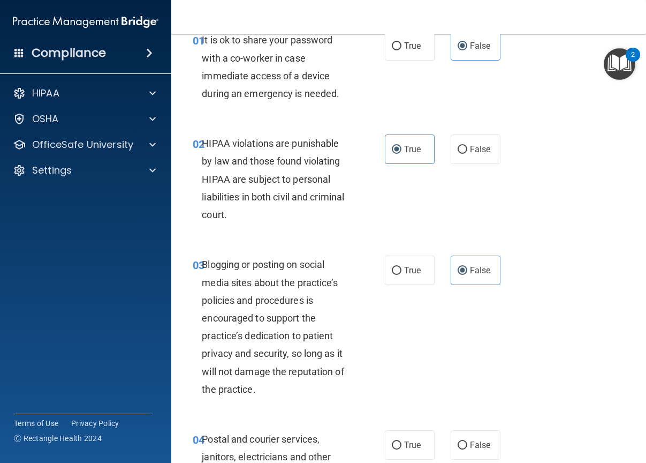
scroll to position [107, 0]
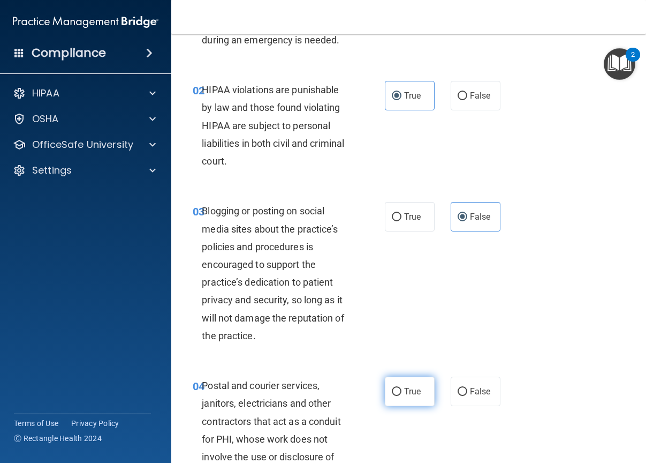
click at [401, 381] on label "True" at bounding box center [410, 391] width 50 height 29
click at [401, 388] on input "True" at bounding box center [397, 392] width 10 height 8
radio input "true"
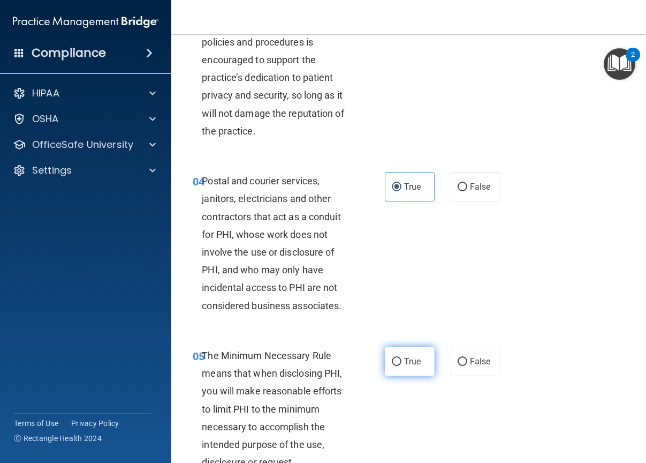
scroll to position [321, 0]
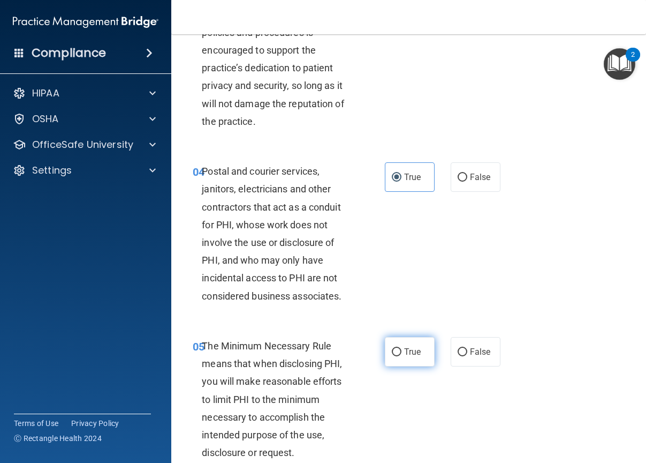
click at [393, 354] on input "True" at bounding box center [397, 352] width 10 height 8
radio input "true"
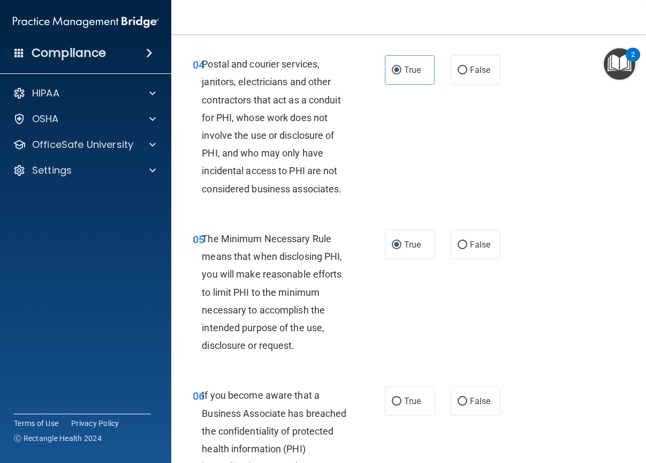
scroll to position [482, 0]
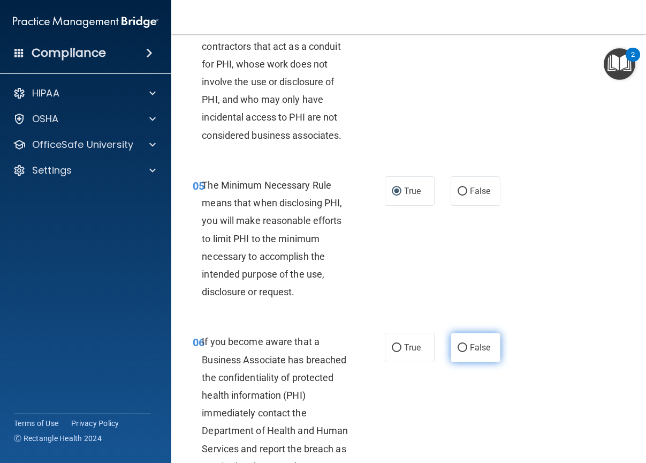
click at [485, 348] on label "False" at bounding box center [476, 347] width 50 height 29
click at [468, 348] on input "False" at bounding box center [463, 348] width 10 height 8
radio input "true"
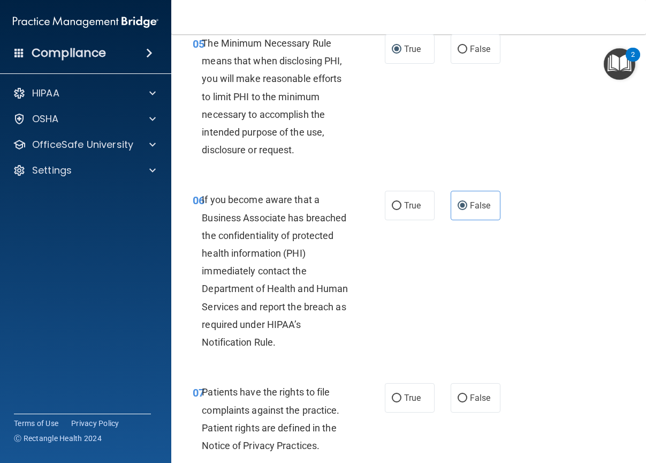
scroll to position [643, 0]
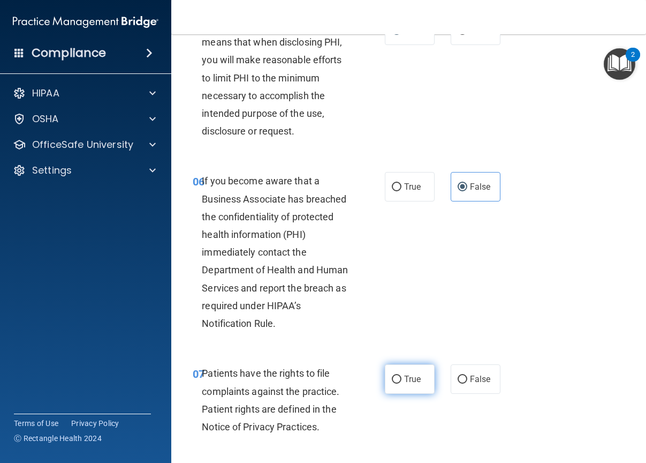
drag, startPoint x: 402, startPoint y: 373, endPoint x: 412, endPoint y: 374, distance: 10.8
click at [402, 374] on label "True" at bounding box center [410, 378] width 50 height 29
click at [402, 375] on input "True" at bounding box center [397, 379] width 10 height 8
radio input "true"
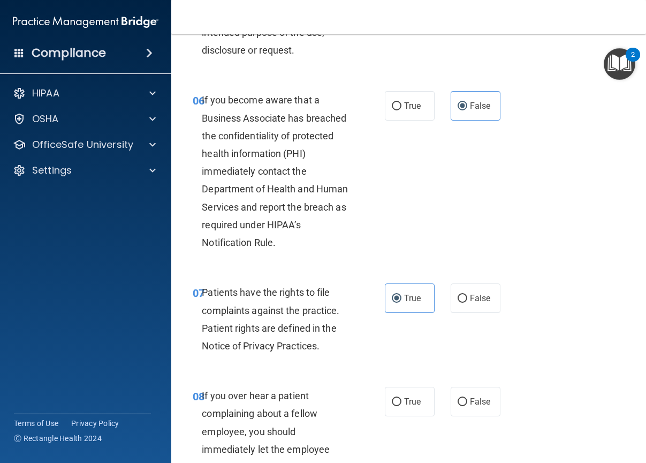
scroll to position [750, 0]
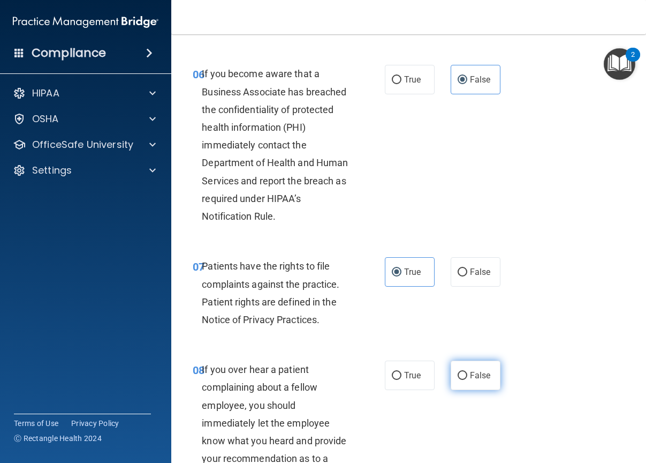
click at [451, 380] on label "False" at bounding box center [476, 374] width 50 height 29
click at [458, 380] on input "False" at bounding box center [463, 376] width 10 height 8
radio input "true"
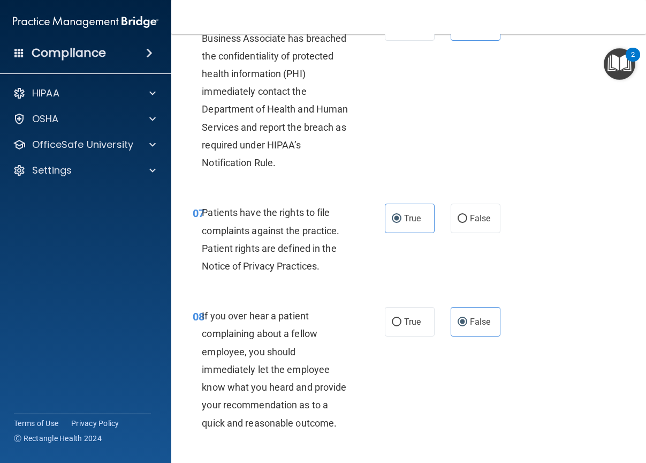
scroll to position [857, 0]
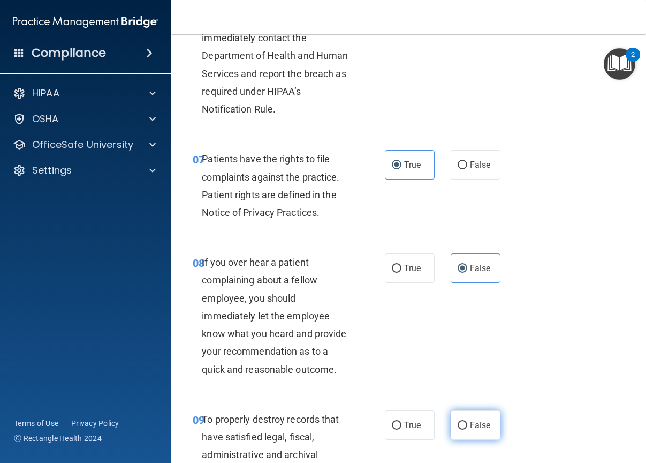
click at [466, 432] on label "False" at bounding box center [476, 424] width 50 height 29
click at [466, 430] on input "False" at bounding box center [463, 425] width 10 height 8
radio input "true"
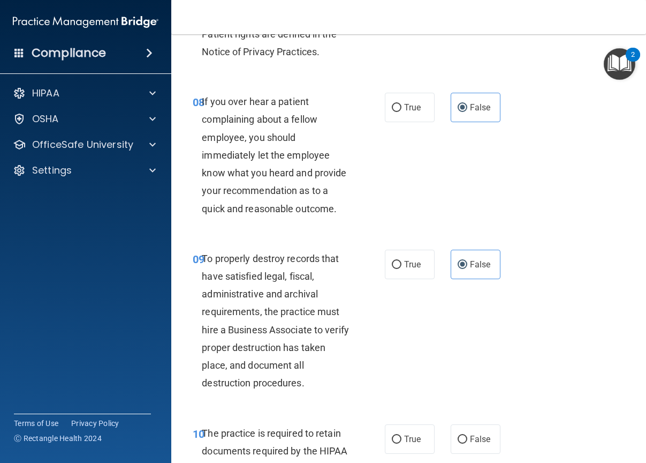
scroll to position [1071, 0]
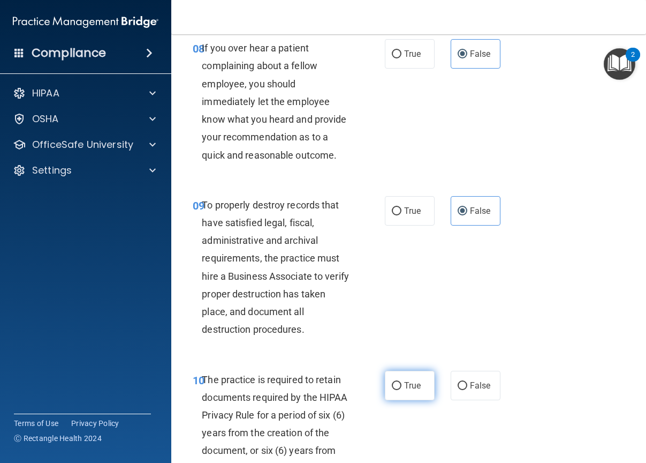
click at [421, 386] on label "True" at bounding box center [410, 385] width 50 height 29
click at [402, 386] on input "True" at bounding box center [397, 386] width 10 height 8
radio input "true"
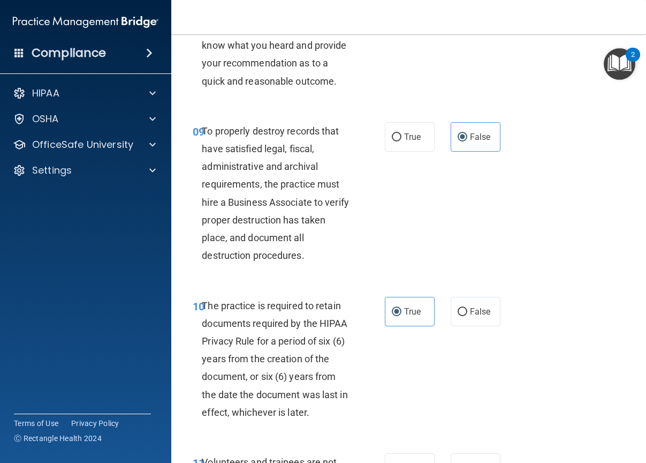
scroll to position [1178, 0]
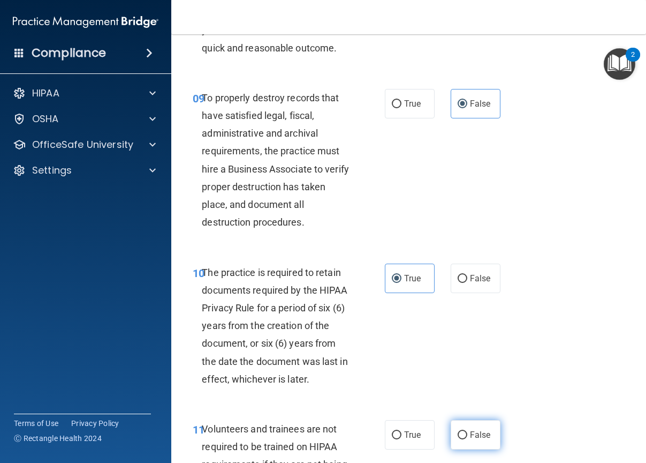
click at [461, 439] on input "False" at bounding box center [463, 435] width 10 height 8
radio input "true"
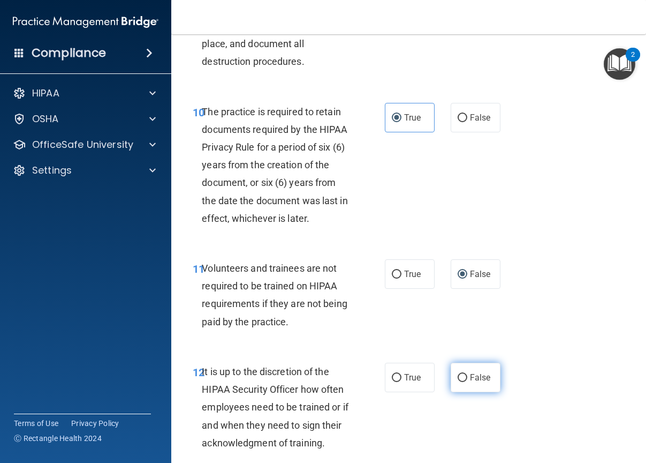
scroll to position [1393, 0]
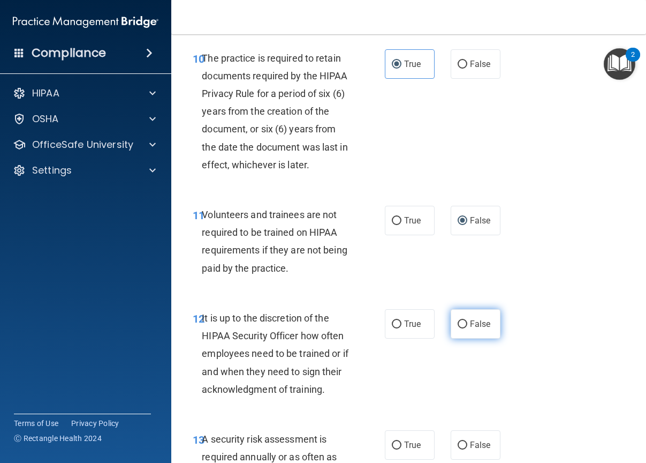
click at [465, 309] on label "False" at bounding box center [476, 323] width 50 height 29
click at [465, 320] on input "False" at bounding box center [463, 324] width 10 height 8
radio input "true"
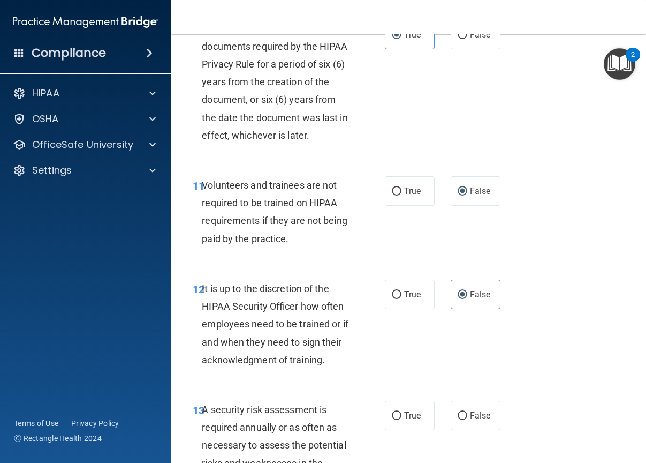
scroll to position [1446, 0]
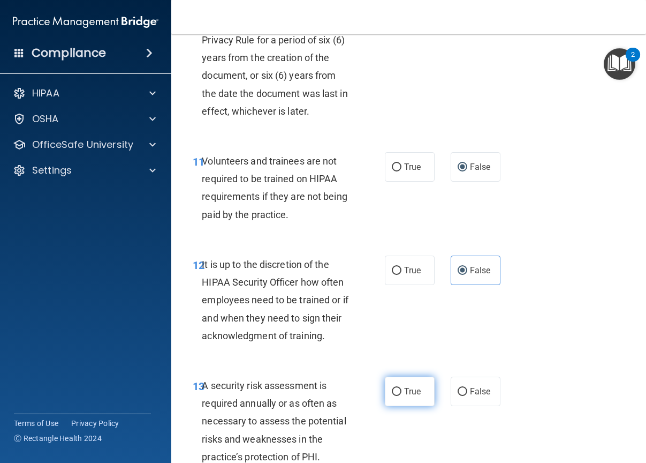
drag, startPoint x: 398, startPoint y: 413, endPoint x: 404, endPoint y: 409, distance: 7.6
click at [398, 406] on label "True" at bounding box center [410, 391] width 50 height 29
click at [398, 396] on input "True" at bounding box center [397, 392] width 10 height 8
radio input "true"
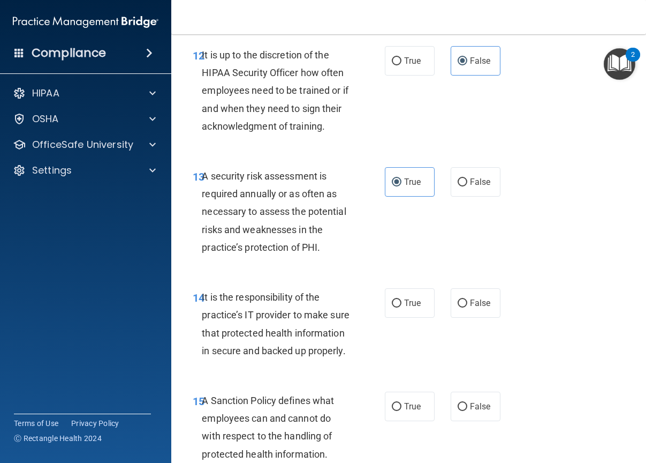
scroll to position [1660, 0]
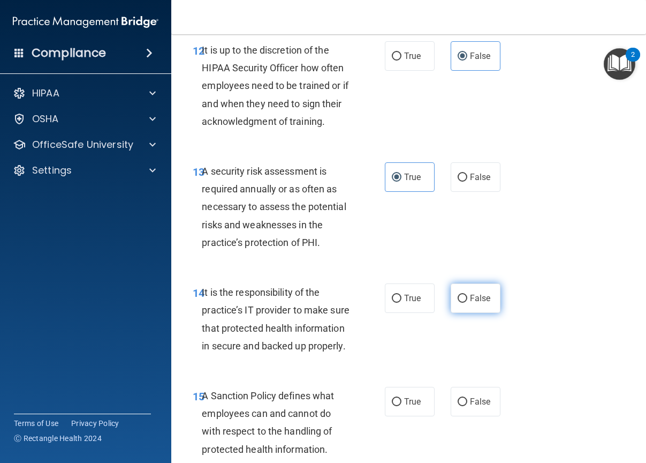
click at [470, 303] on span "False" at bounding box center [480, 298] width 21 height 10
click at [465, 303] on input "False" at bounding box center [463, 299] width 10 height 8
radio input "true"
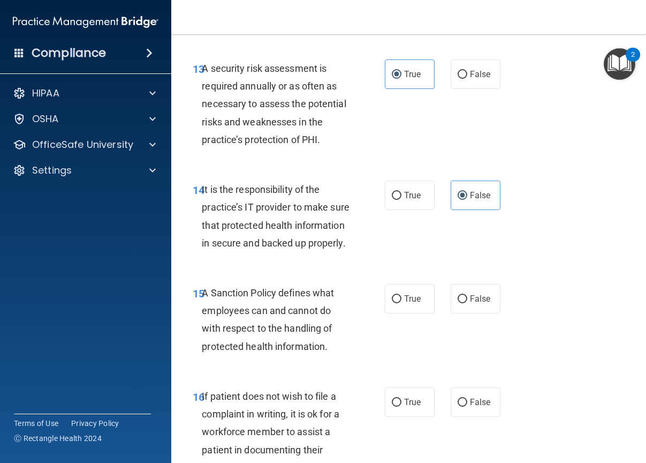
scroll to position [1767, 0]
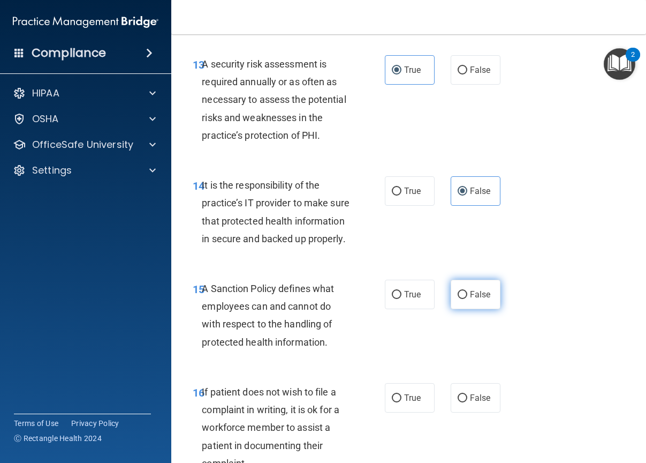
click at [458, 299] on input "False" at bounding box center [463, 295] width 10 height 8
radio input "true"
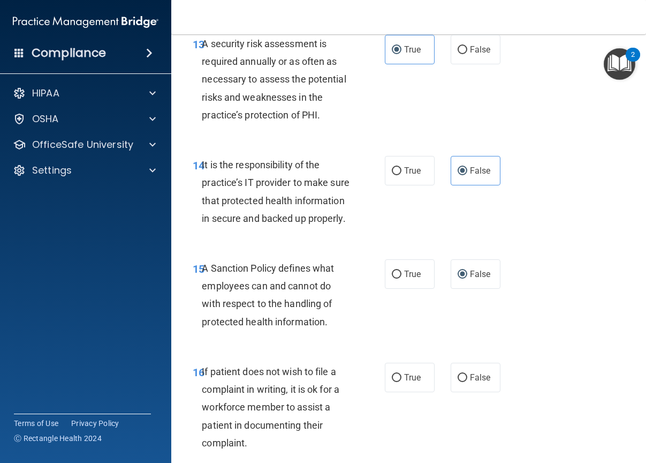
scroll to position [1821, 0]
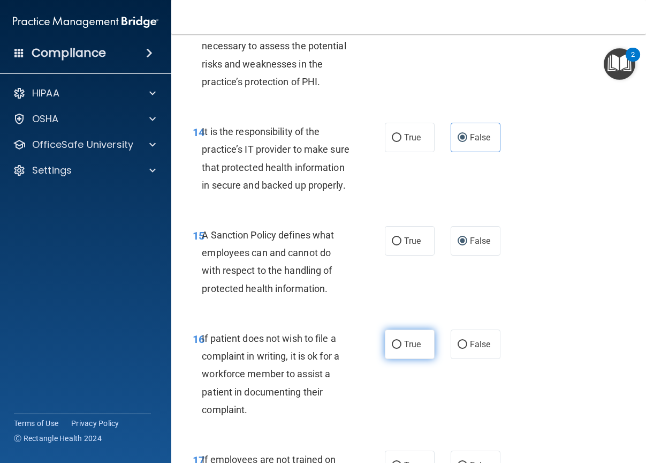
click at [395, 349] on input "True" at bounding box center [397, 345] width 10 height 8
radio input "true"
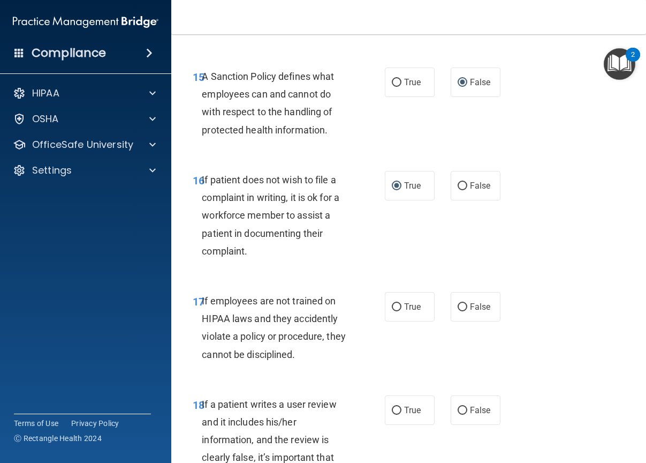
scroll to position [1982, 0]
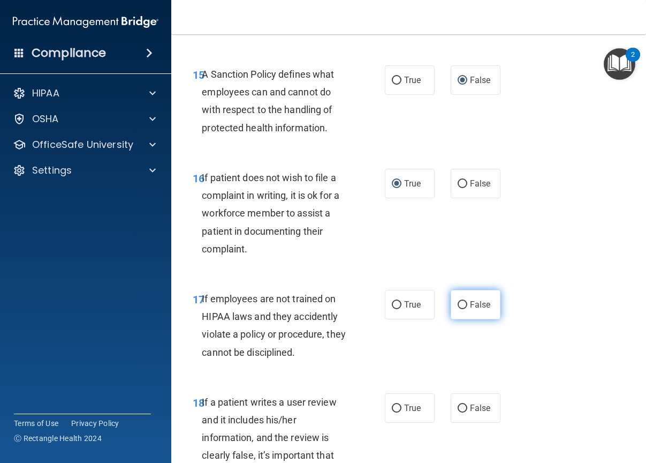
click at [451, 319] on label "False" at bounding box center [476, 304] width 50 height 29
click at [458, 309] on input "False" at bounding box center [463, 305] width 10 height 8
radio input "true"
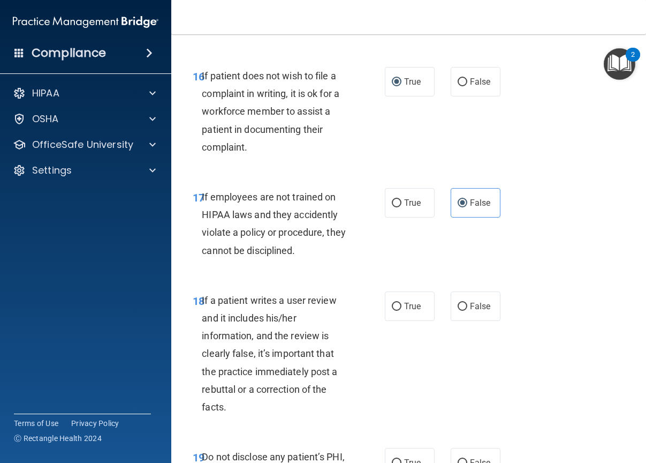
scroll to position [2089, 0]
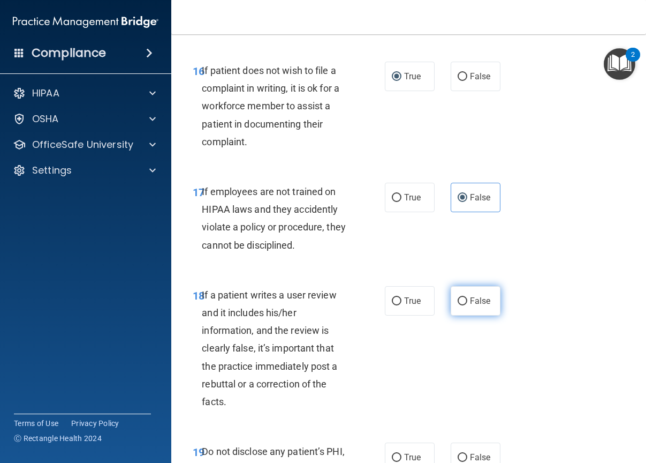
click at [461, 305] on input "False" at bounding box center [463, 301] width 10 height 8
radio input "true"
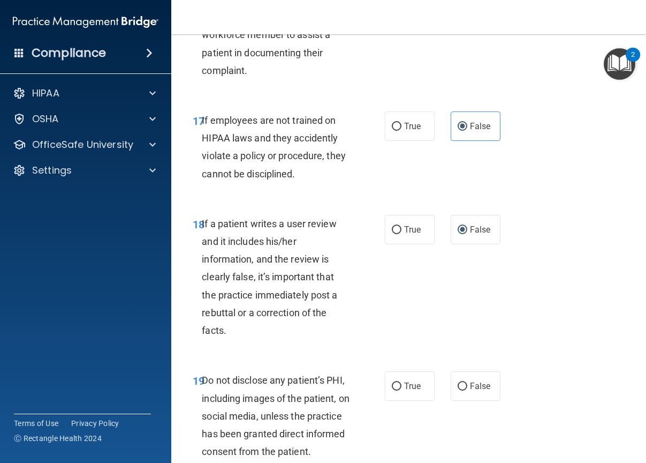
scroll to position [2196, 0]
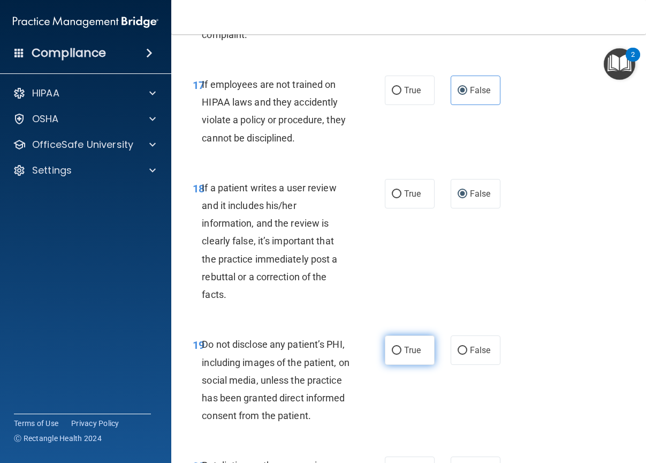
click at [397, 365] on label "True" at bounding box center [410, 349] width 50 height 29
click at [397, 355] on input "True" at bounding box center [397, 351] width 10 height 8
radio input "true"
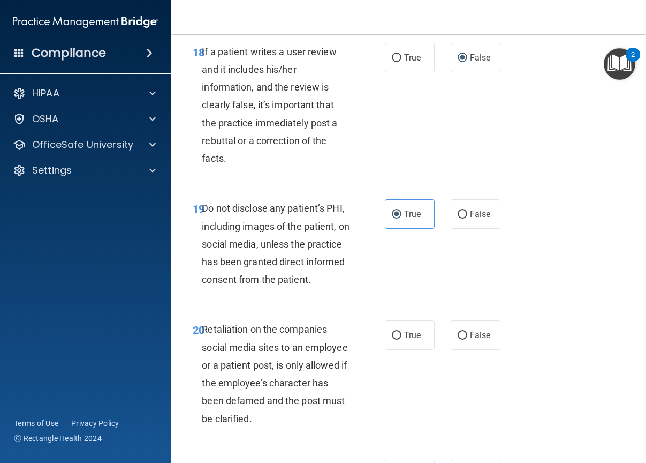
scroll to position [2357, 0]
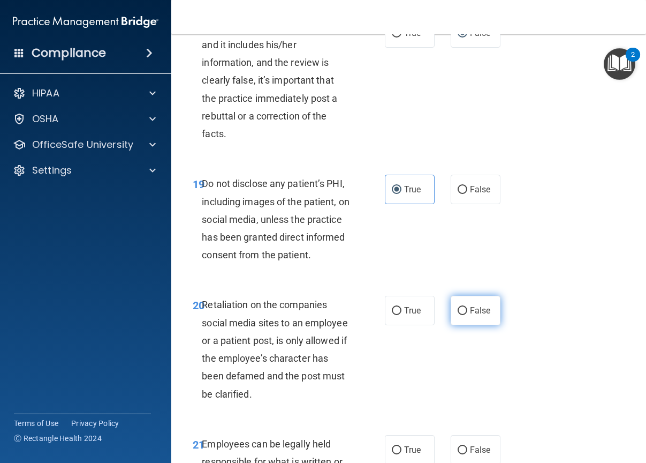
click at [469, 325] on label "False" at bounding box center [476, 310] width 50 height 29
click at [468, 315] on input "False" at bounding box center [463, 311] width 10 height 8
radio input "true"
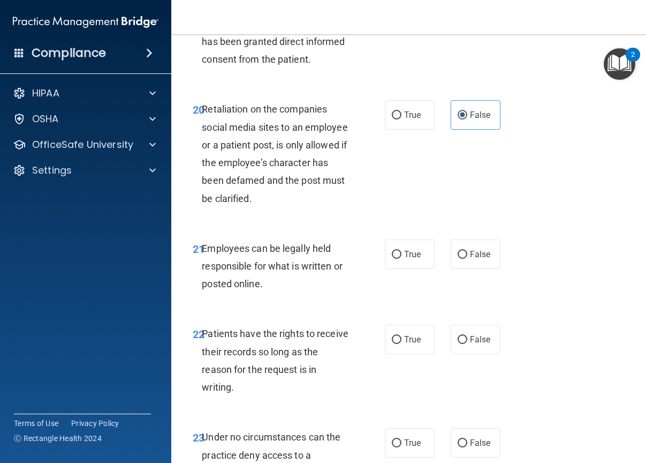
scroll to position [2571, 0]
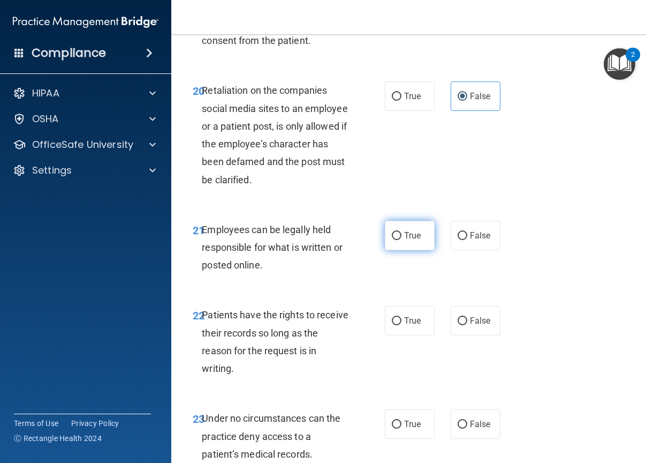
click at [385, 250] on label "True" at bounding box center [410, 235] width 50 height 29
click at [392, 240] on input "True" at bounding box center [397, 236] width 10 height 8
radio input "true"
click at [485, 395] on div "22 Patients have the rights to receive their records so long as the reason for …" at bounding box center [409, 343] width 448 height 103
click at [484, 335] on label "False" at bounding box center [476, 320] width 50 height 29
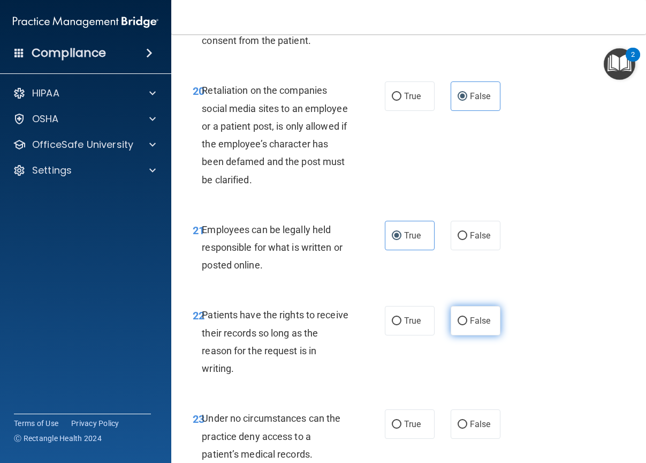
click at [468, 325] on input "False" at bounding box center [463, 321] width 10 height 8
radio input "true"
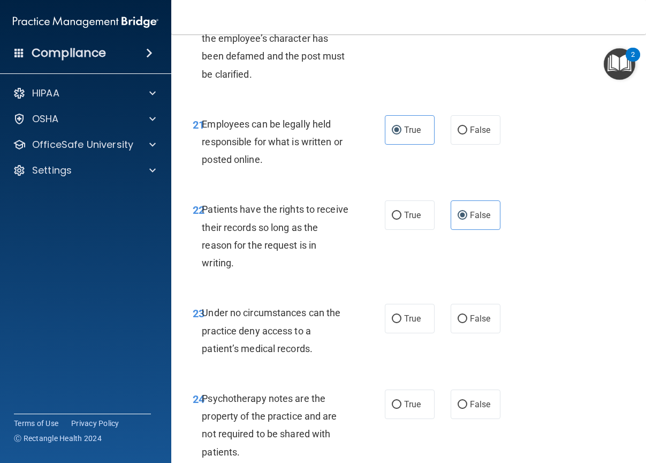
scroll to position [2678, 0]
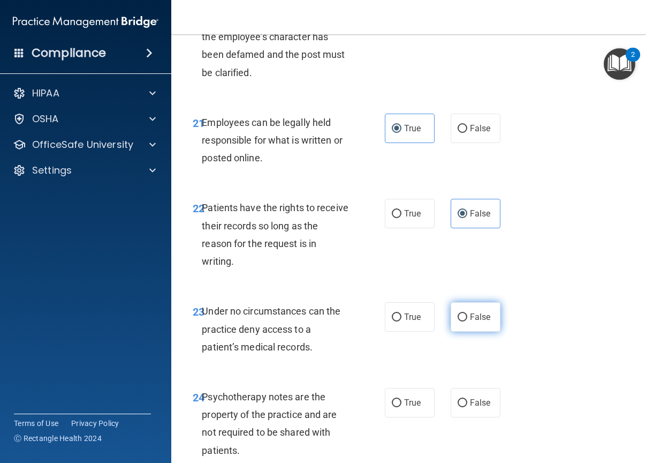
click at [483, 322] on span "False" at bounding box center [480, 317] width 21 height 10
click at [468, 321] on input "False" at bounding box center [463, 317] width 10 height 8
radio input "true"
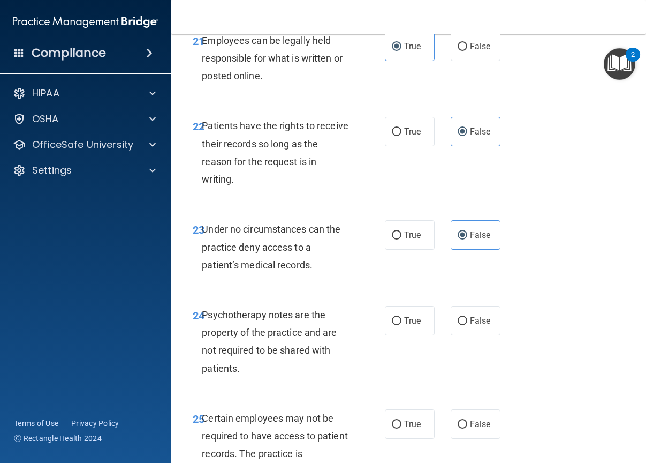
scroll to position [2785, 0]
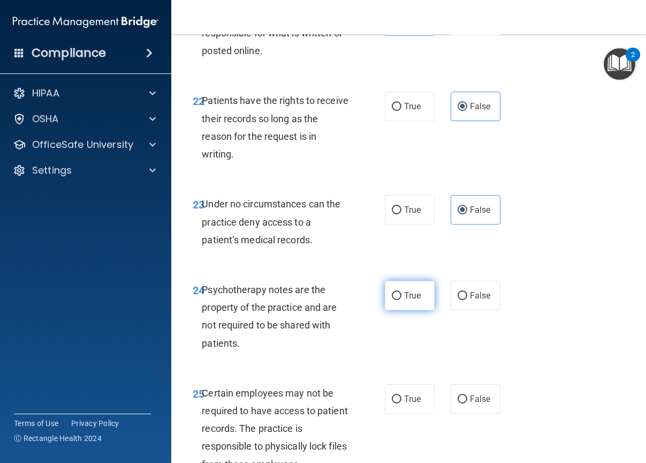
click at [388, 310] on label "True" at bounding box center [410, 295] width 50 height 29
click at [392, 300] on input "True" at bounding box center [397, 296] width 10 height 8
radio input "true"
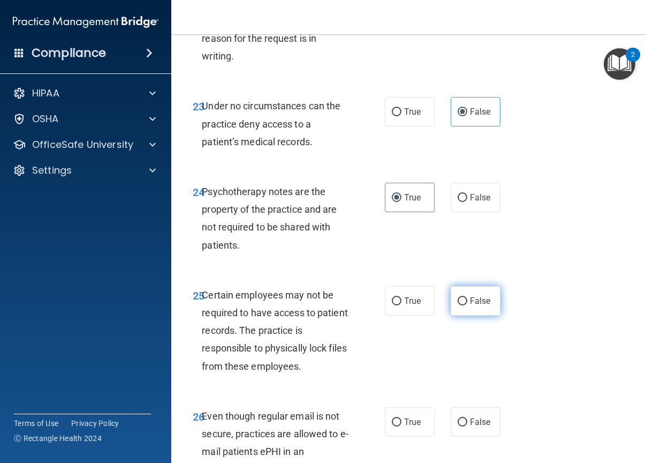
scroll to position [2892, 0]
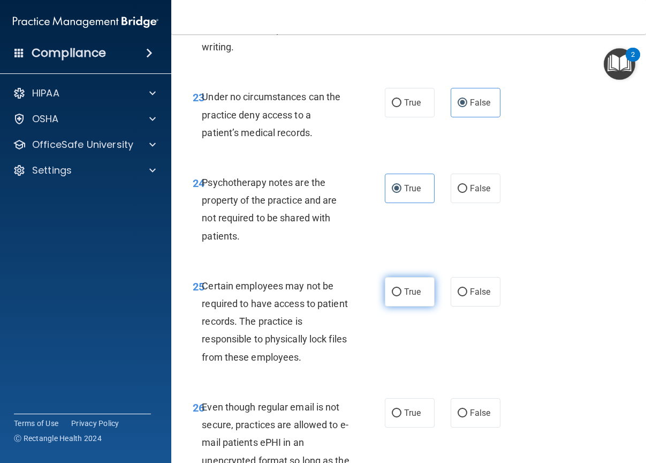
click at [413, 297] on span "True" at bounding box center [412, 292] width 17 height 10
click at [402, 296] on input "True" at bounding box center [397, 292] width 10 height 8
radio input "true"
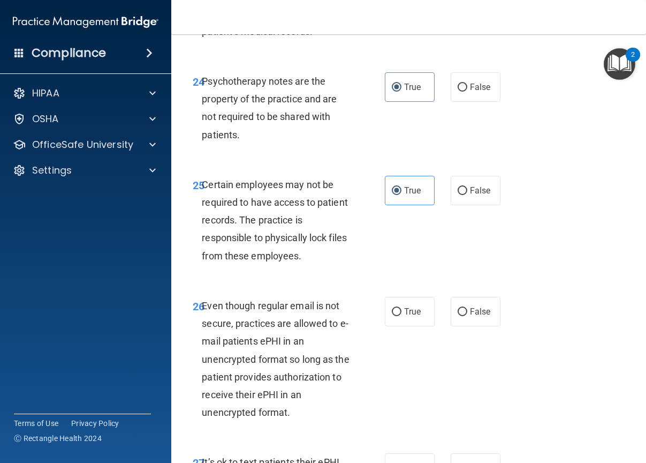
scroll to position [2999, 0]
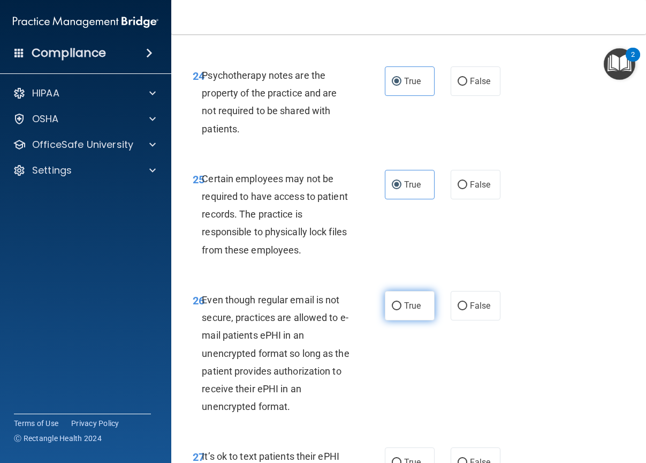
click at [392, 320] on label "True" at bounding box center [410, 305] width 50 height 29
click at [392, 310] on input "True" at bounding box center [397, 306] width 10 height 8
radio input "true"
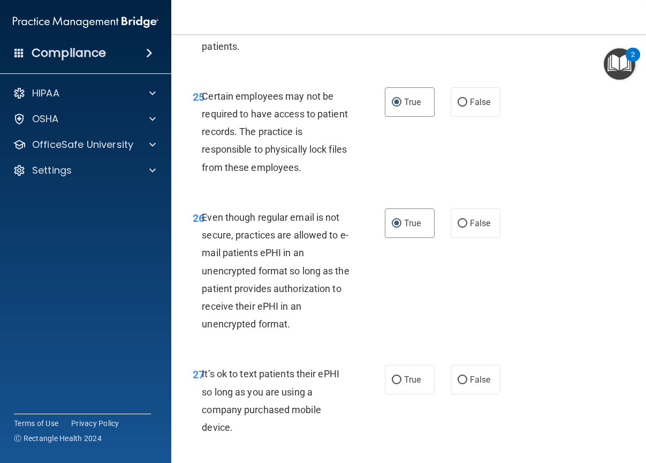
scroll to position [3106, 0]
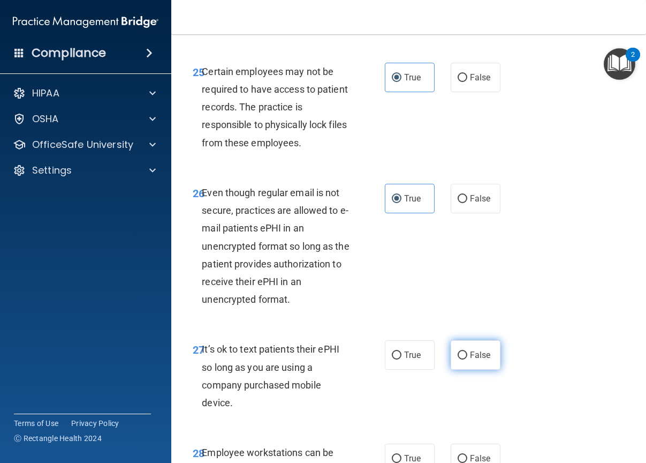
click at [462, 359] on input "False" at bounding box center [463, 355] width 10 height 8
radio input "true"
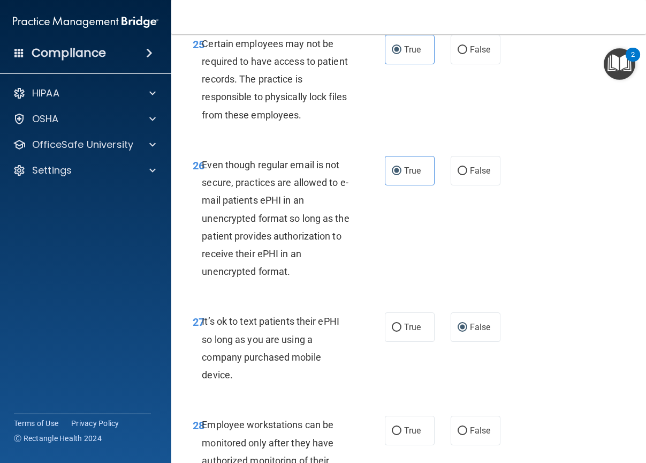
scroll to position [3213, 0]
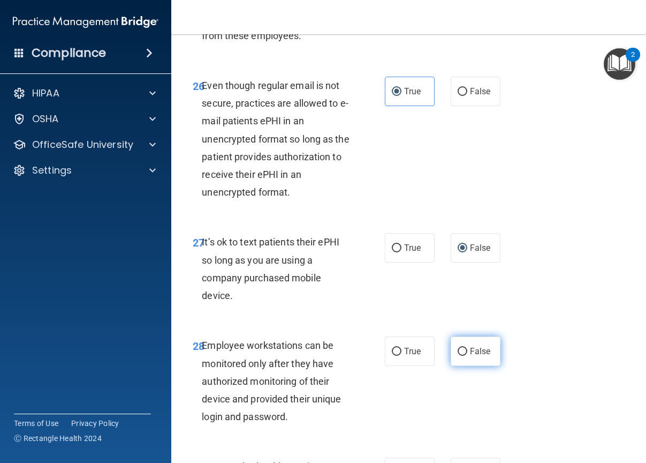
click at [470, 356] on span "False" at bounding box center [480, 351] width 21 height 10
click at [467, 356] on input "False" at bounding box center [463, 352] width 10 height 8
radio input "true"
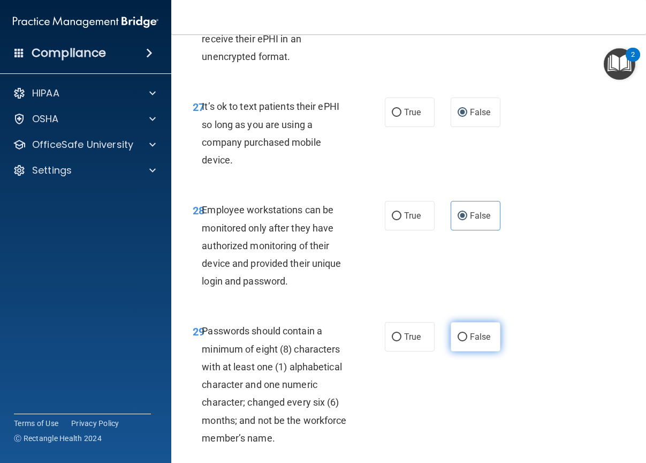
scroll to position [3374, 0]
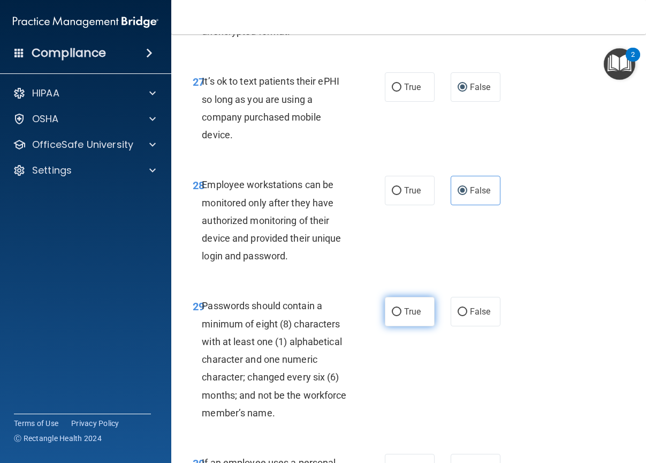
click at [410, 317] on span "True" at bounding box center [412, 311] width 17 height 10
click at [402, 316] on input "True" at bounding box center [397, 312] width 10 height 8
radio input "true"
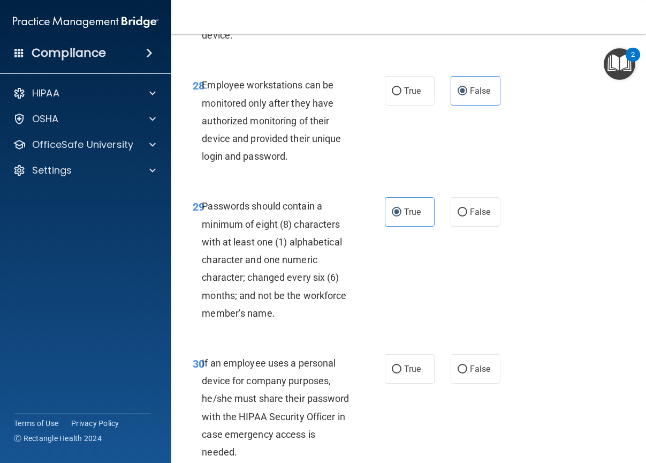
scroll to position [3481, 0]
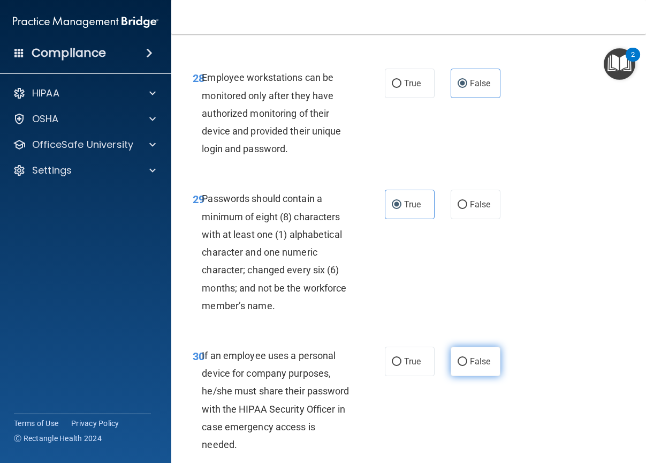
click at [484, 376] on label "False" at bounding box center [476, 361] width 50 height 29
click at [468, 366] on input "False" at bounding box center [463, 362] width 10 height 8
radio input "true"
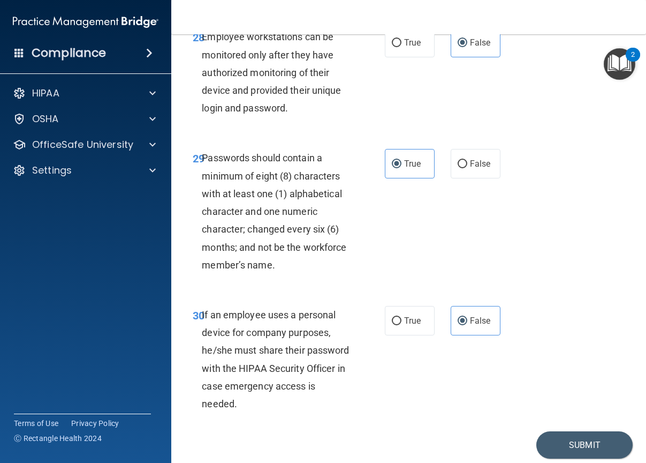
scroll to position [3614, 0]
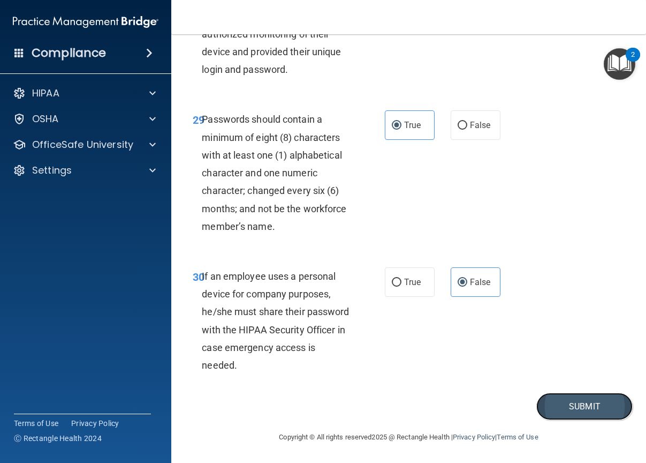
click at [574, 415] on button "Submit" at bounding box center [585, 406] width 96 height 27
click at [601, 417] on button "Submit" at bounding box center [585, 406] width 96 height 27
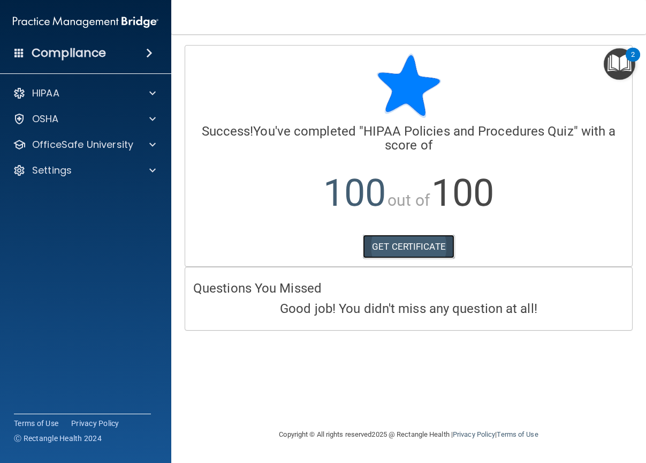
click at [407, 247] on link "GET CERTIFICATE" at bounding box center [409, 247] width 92 height 24
click at [122, 144] on p "OfficeSafe University" at bounding box center [82, 144] width 101 height 13
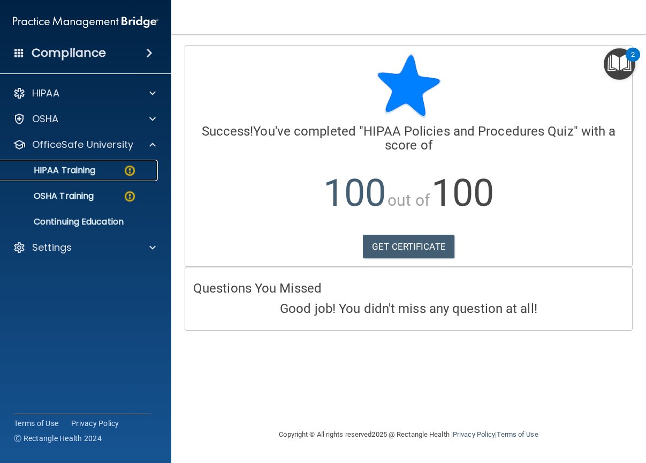
click at [116, 169] on div "HIPAA Training" at bounding box center [80, 170] width 146 height 11
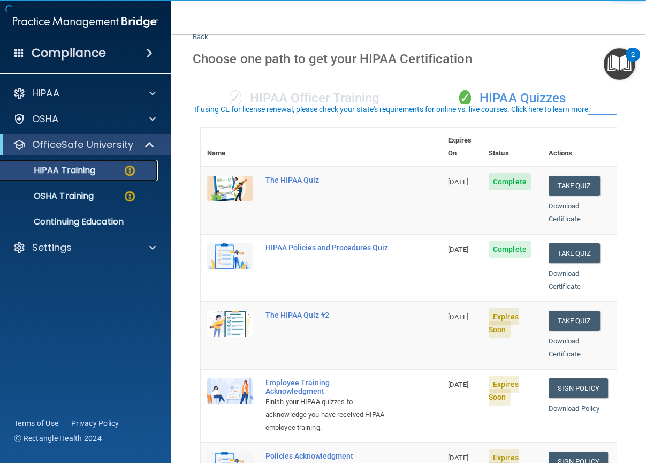
scroll to position [54, 0]
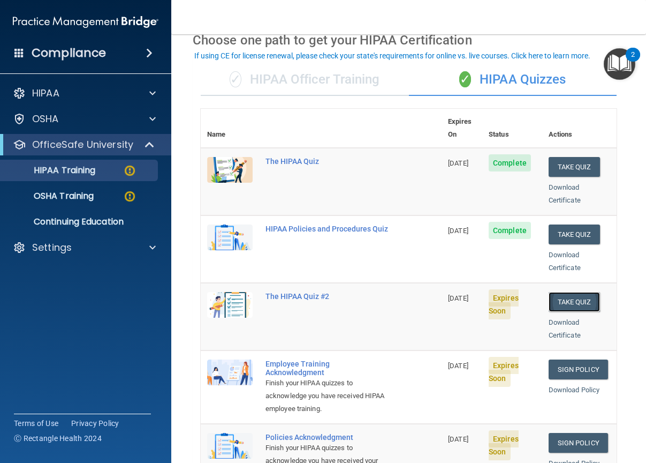
click at [563, 292] on button "Take Quiz" at bounding box center [574, 302] width 51 height 20
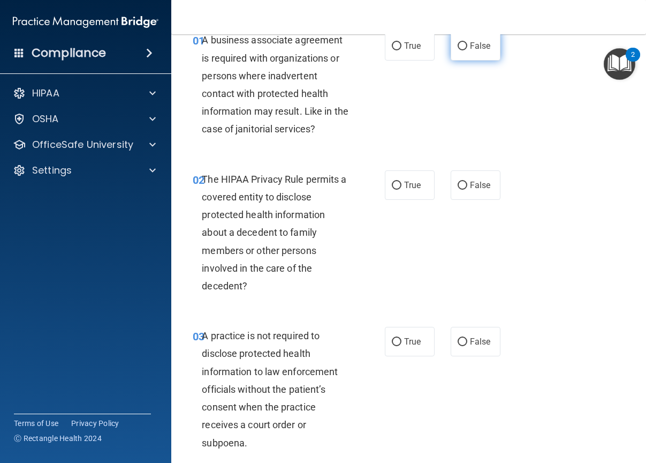
click at [476, 52] on label "False" at bounding box center [476, 45] width 50 height 29
click at [468, 50] on input "False" at bounding box center [463, 46] width 10 height 8
radio input "true"
click at [393, 182] on input "True" at bounding box center [397, 186] width 10 height 8
radio input "true"
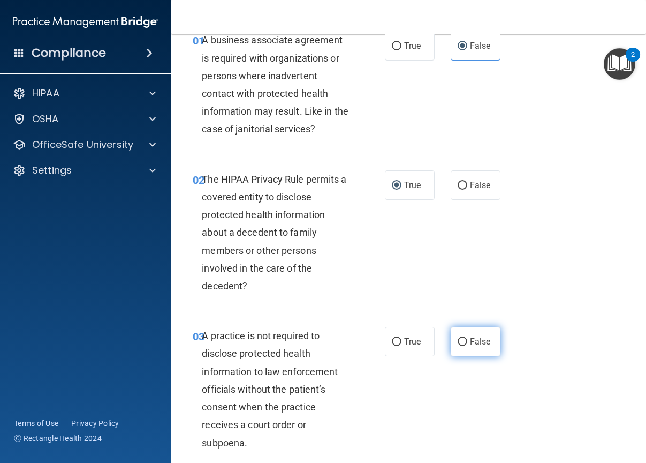
click at [483, 348] on label "False" at bounding box center [476, 341] width 50 height 29
click at [468, 346] on input "False" at bounding box center [463, 342] width 10 height 8
radio input "true"
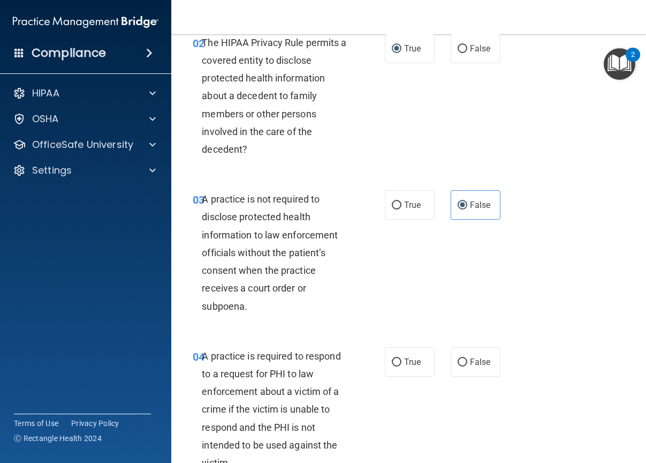
scroll to position [214, 0]
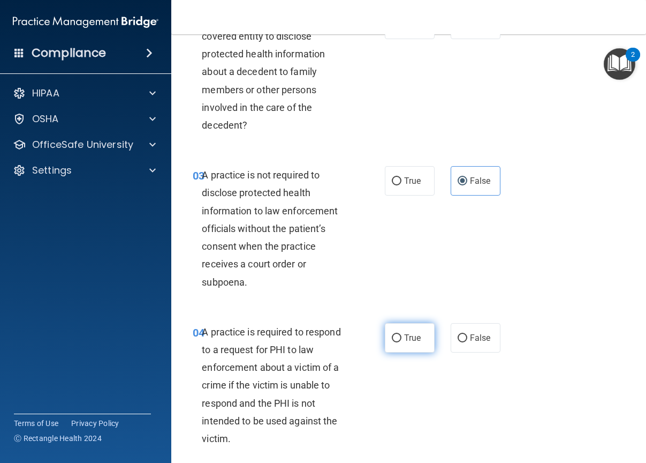
click at [394, 341] on input "True" at bounding box center [397, 338] width 10 height 8
radio input "true"
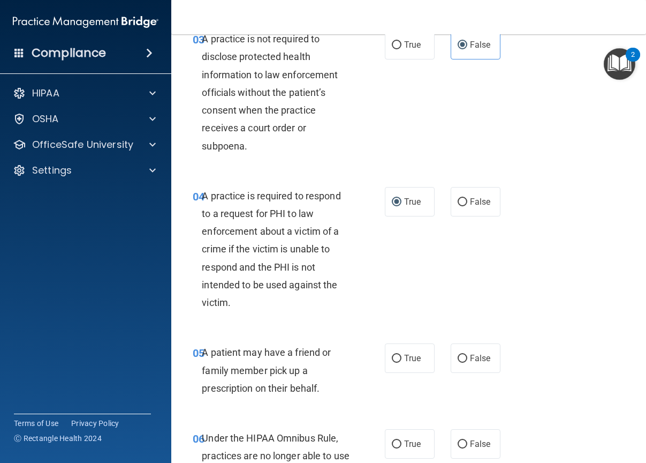
scroll to position [375, 0]
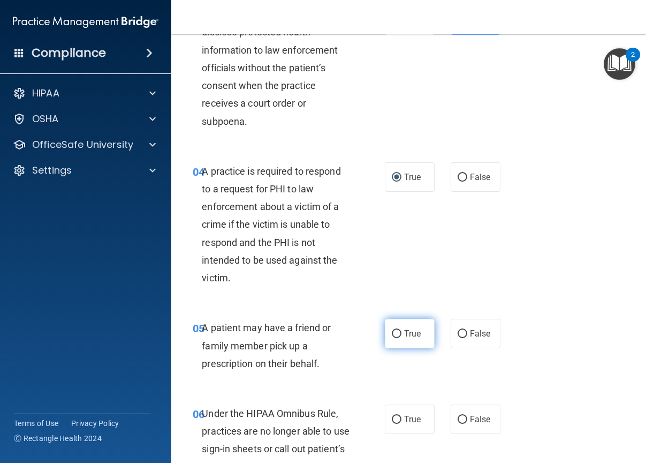
click at [407, 332] on span "True" at bounding box center [412, 333] width 17 height 10
click at [402, 332] on input "True" at bounding box center [397, 334] width 10 height 8
radio input "true"
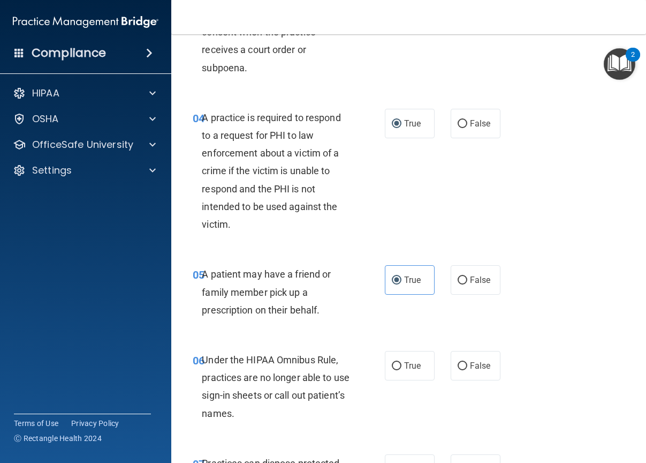
scroll to position [482, 0]
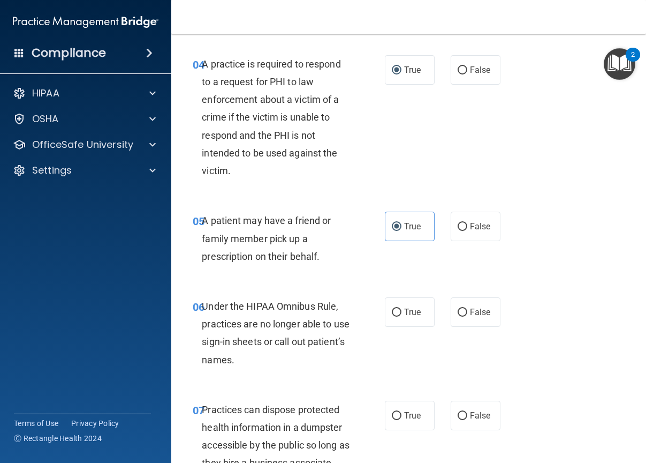
drag, startPoint x: 478, startPoint y: 308, endPoint x: 500, endPoint y: 308, distance: 22.0
click at [477, 309] on span "False" at bounding box center [480, 312] width 21 height 10
click at [468, 309] on input "False" at bounding box center [463, 312] width 10 height 8
radio input "true"
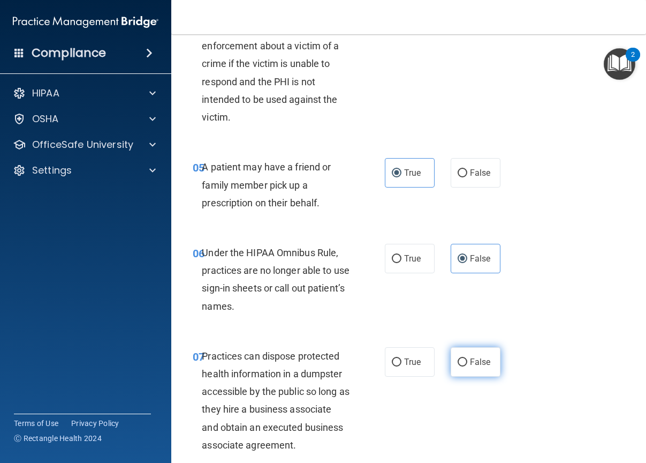
drag, startPoint x: 476, startPoint y: 337, endPoint x: 481, endPoint y: 357, distance: 19.9
click at [479, 349] on div "07 Practices can dispose protected health information in a dumpster accessible …" at bounding box center [409, 403] width 448 height 139
click at [484, 364] on span "False" at bounding box center [480, 362] width 21 height 10
click at [455, 368] on label "False" at bounding box center [476, 361] width 50 height 29
click at [458, 366] on input "False" at bounding box center [463, 362] width 10 height 8
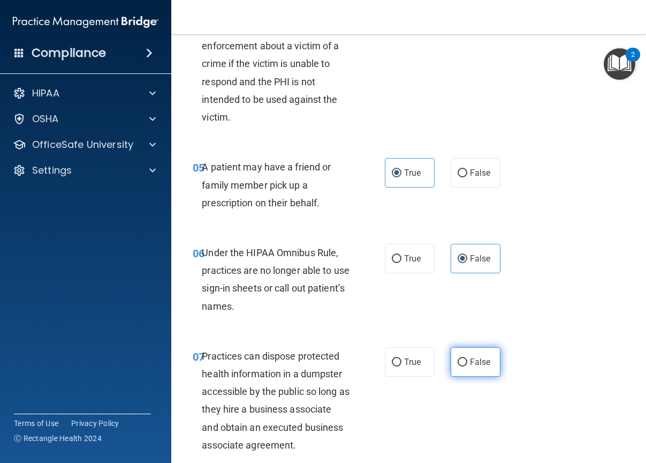
radio input "true"
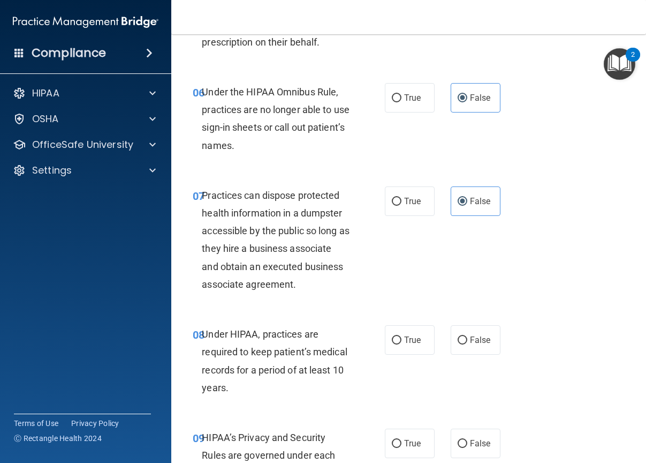
scroll to position [750, 0]
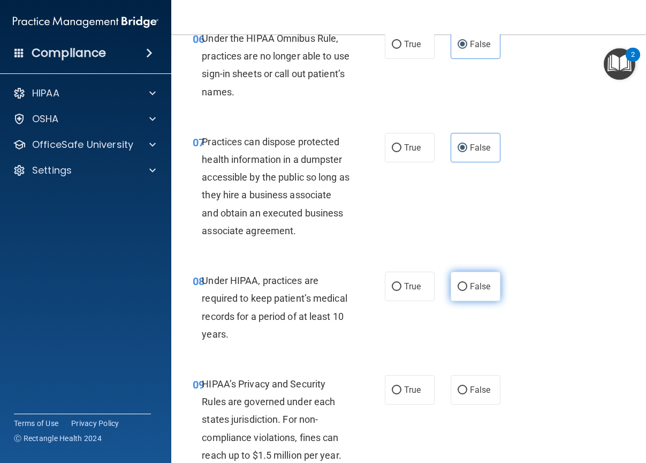
click at [474, 283] on span "False" at bounding box center [480, 286] width 21 height 10
click at [468, 283] on input "False" at bounding box center [463, 287] width 10 height 8
radio input "true"
click at [465, 376] on div "09 HIPAA’s Privacy and Security Rules are governed under each states jurisdicti…" at bounding box center [409, 422] width 448 height 121
click at [476, 385] on label "False" at bounding box center [476, 389] width 50 height 29
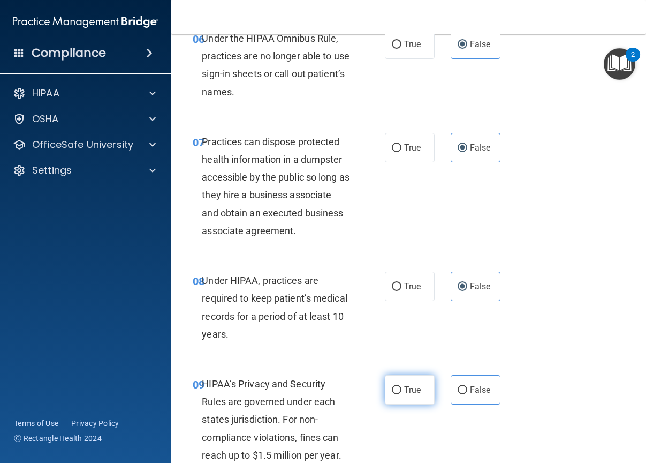
click at [397, 395] on label "True" at bounding box center [410, 389] width 50 height 29
click at [397, 394] on input "True" at bounding box center [397, 390] width 10 height 8
radio input "true"
click at [473, 392] on span "False" at bounding box center [480, 390] width 21 height 10
click at [468, 392] on input "False" at bounding box center [463, 390] width 10 height 8
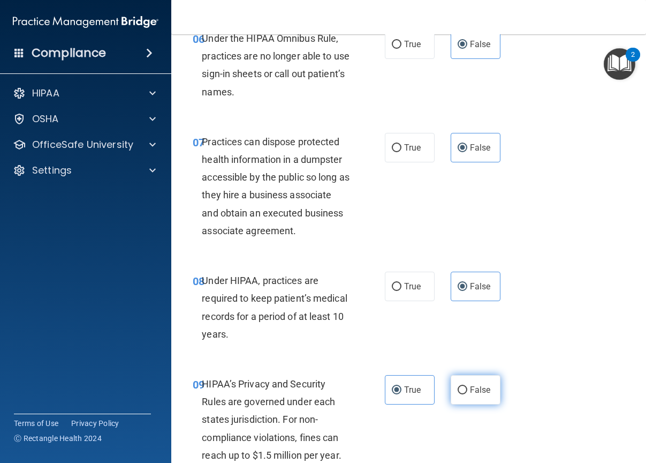
radio input "true"
radio input "false"
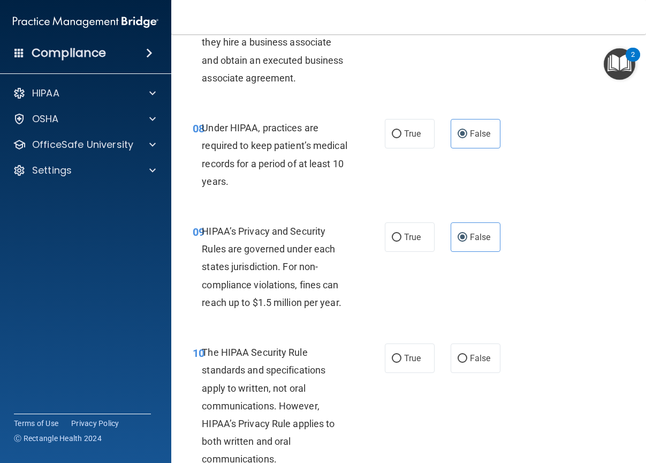
scroll to position [910, 0]
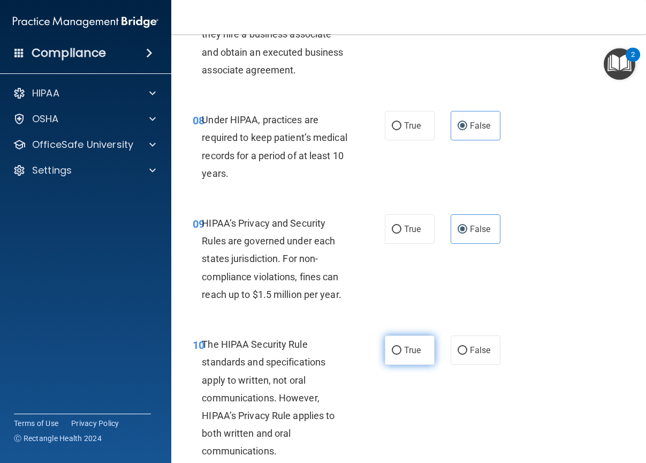
click at [407, 356] on label "True" at bounding box center [410, 349] width 50 height 29
click at [402, 355] on input "True" at bounding box center [397, 351] width 10 height 8
radio input "true"
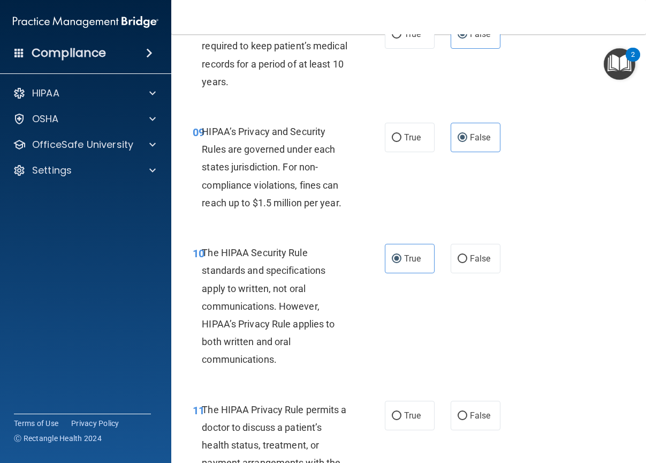
scroll to position [1018, 0]
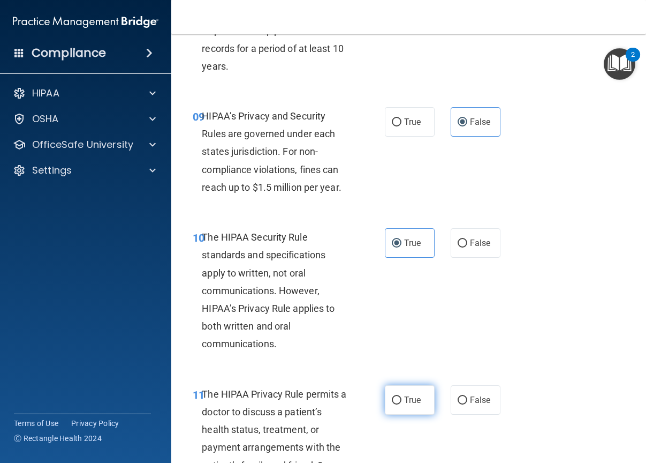
drag, startPoint x: 416, startPoint y: 382, endPoint x: 416, endPoint y: 392, distance: 10.2
click at [416, 386] on div "11 The HIPAA Privacy Rule permits a doctor to discuss a patient’s health status…" at bounding box center [409, 432] width 448 height 121
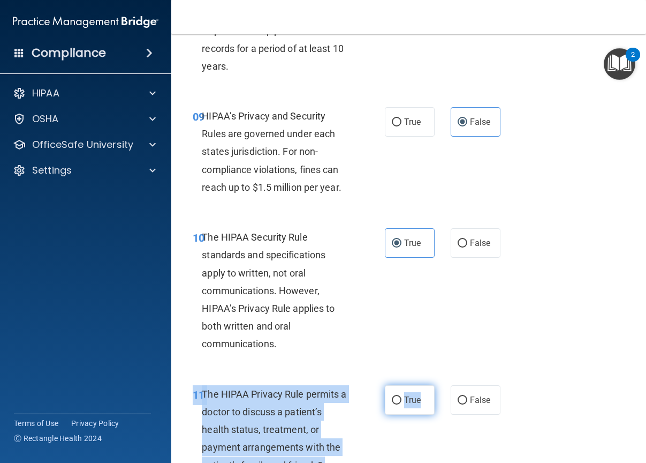
click at [416, 392] on label "True" at bounding box center [410, 399] width 50 height 29
click at [402, 396] on input "True" at bounding box center [397, 400] width 10 height 8
radio input "true"
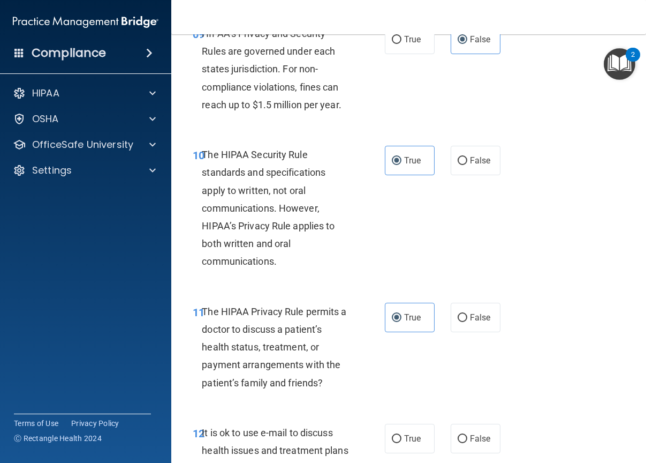
scroll to position [1125, 0]
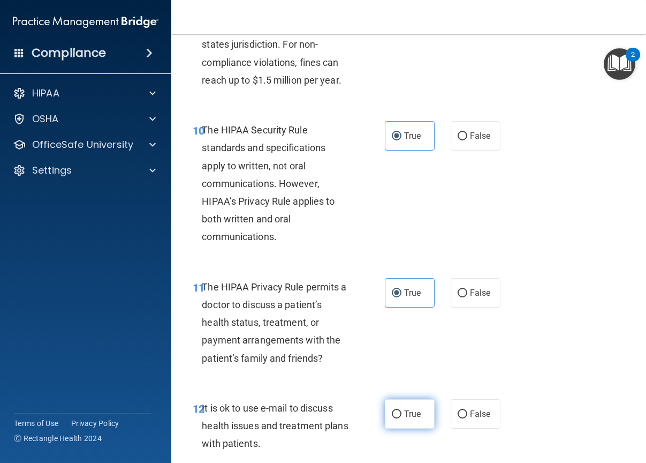
drag, startPoint x: 404, startPoint y: 409, endPoint x: 419, endPoint y: 400, distance: 17.3
click at [404, 409] on span "True" at bounding box center [412, 414] width 17 height 10
click at [402, 410] on input "True" at bounding box center [397, 414] width 10 height 8
radio input "true"
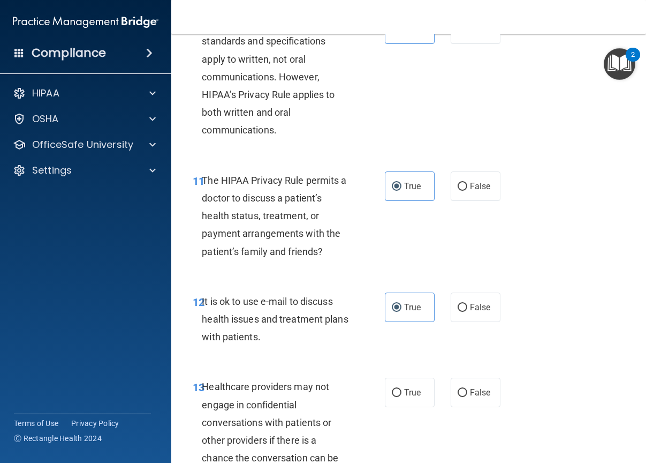
scroll to position [1232, 0]
click at [456, 401] on label "False" at bounding box center [476, 391] width 50 height 29
click at [458, 396] on input "False" at bounding box center [463, 392] width 10 height 8
radio input "true"
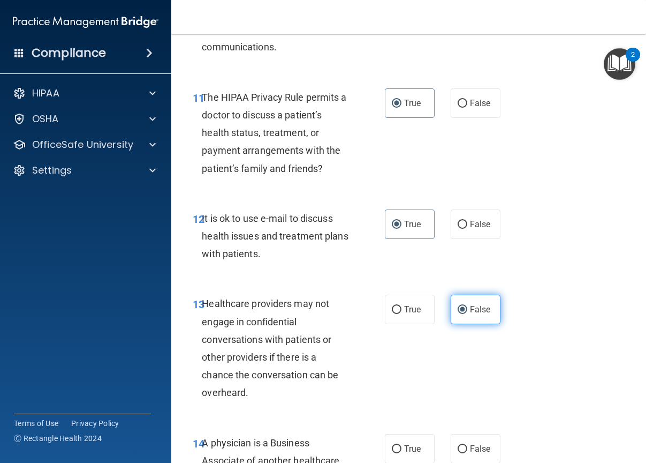
scroll to position [1339, 0]
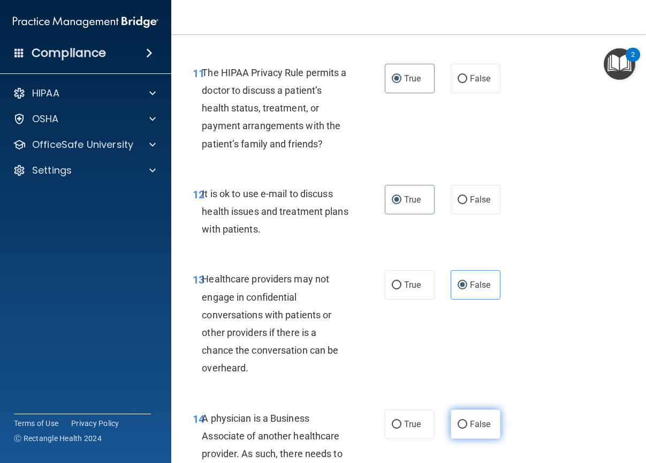
click at [470, 426] on span "False" at bounding box center [480, 424] width 21 height 10
click at [468, 426] on input "False" at bounding box center [463, 424] width 10 height 8
radio input "true"
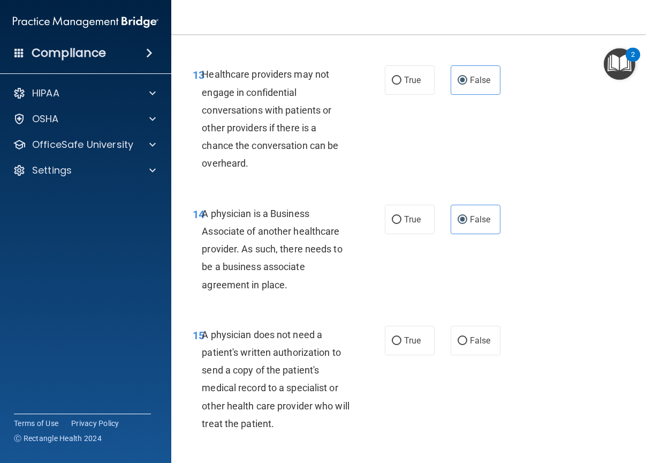
scroll to position [1553, 0]
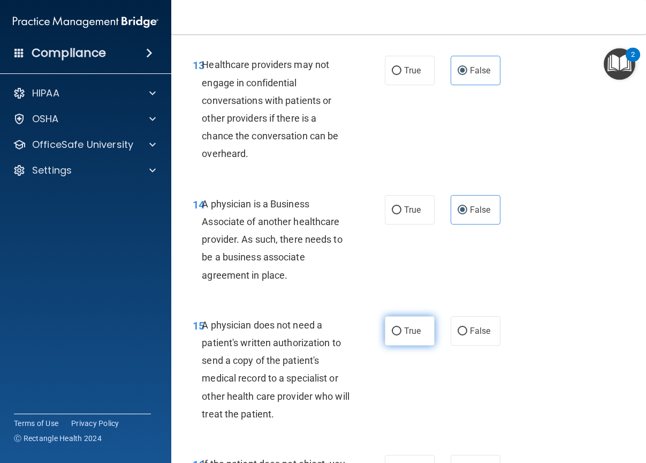
click at [387, 328] on label "True" at bounding box center [410, 330] width 50 height 29
click at [392, 328] on input "True" at bounding box center [397, 331] width 10 height 8
radio input "true"
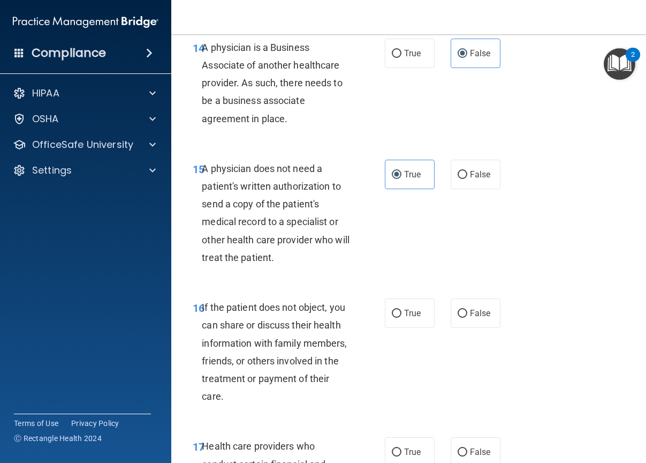
scroll to position [1714, 0]
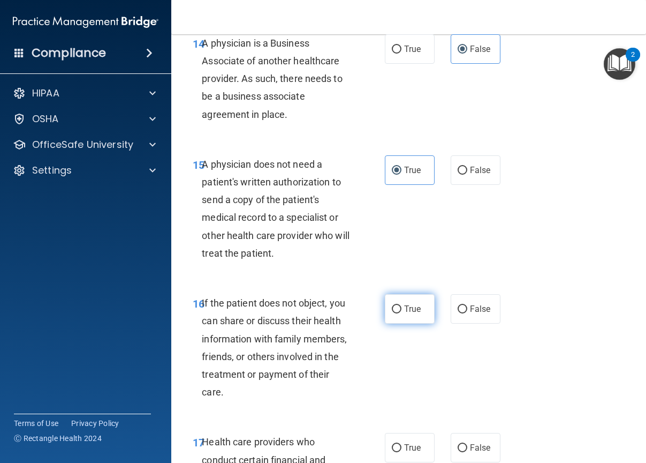
click at [393, 309] on input "True" at bounding box center [397, 309] width 10 height 8
radio input "true"
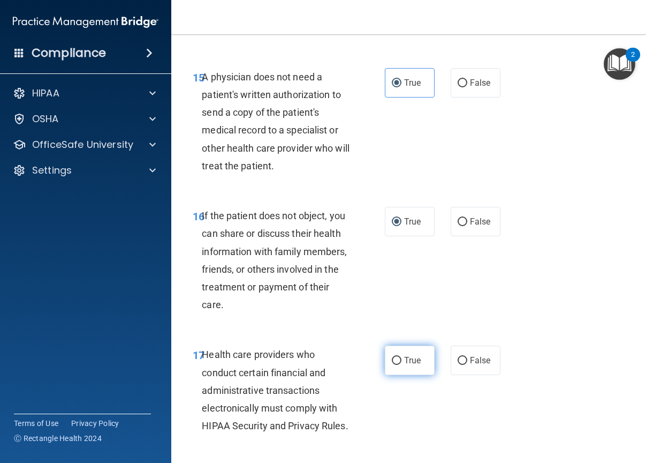
scroll to position [1821, 0]
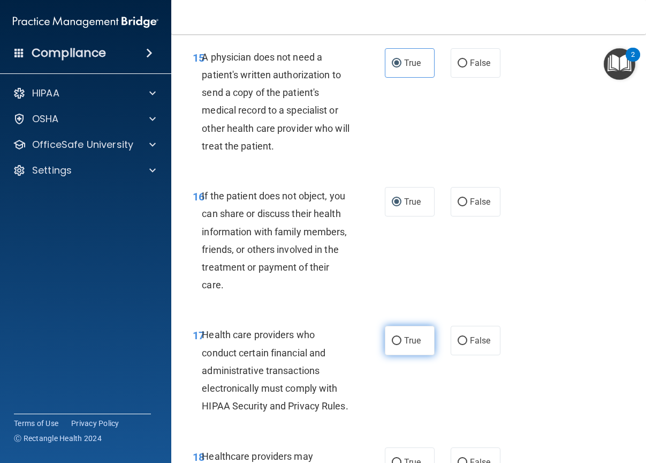
click at [404, 344] on span "True" at bounding box center [412, 340] width 17 height 10
click at [400, 344] on input "True" at bounding box center [397, 341] width 10 height 8
radio input "true"
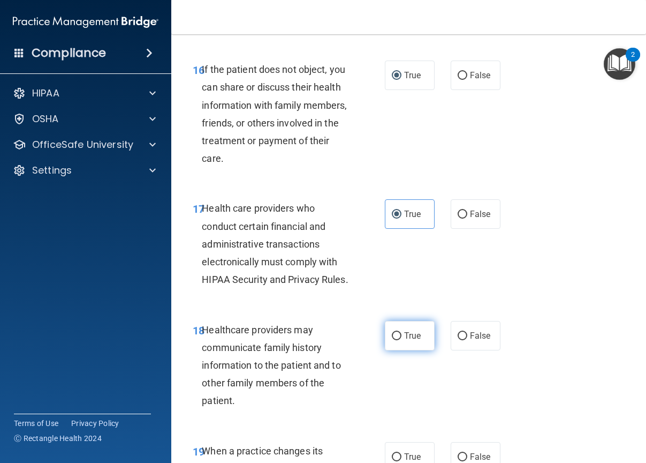
scroll to position [1982, 0]
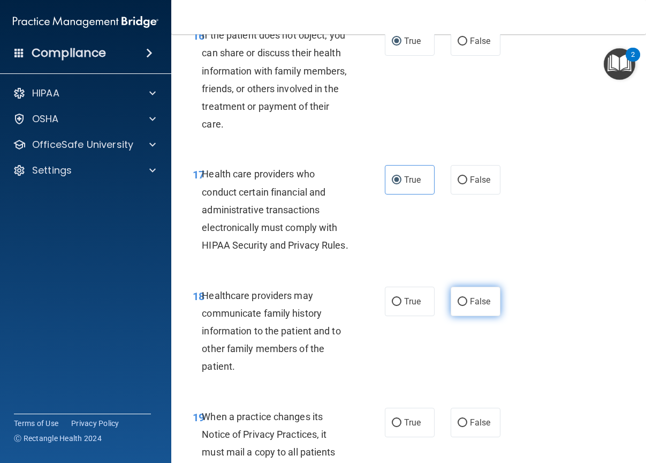
click at [470, 306] on span "False" at bounding box center [480, 301] width 21 height 10
click at [468, 306] on input "False" at bounding box center [463, 302] width 10 height 8
radio input "true"
click at [480, 427] on span "False" at bounding box center [480, 422] width 21 height 10
click at [468, 427] on input "False" at bounding box center [463, 423] width 10 height 8
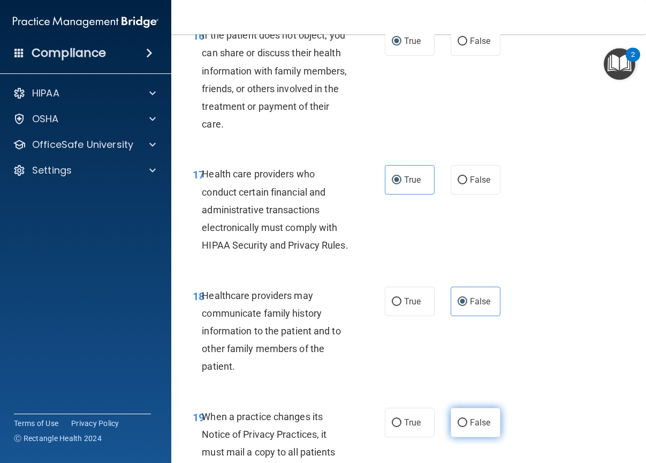
radio input "true"
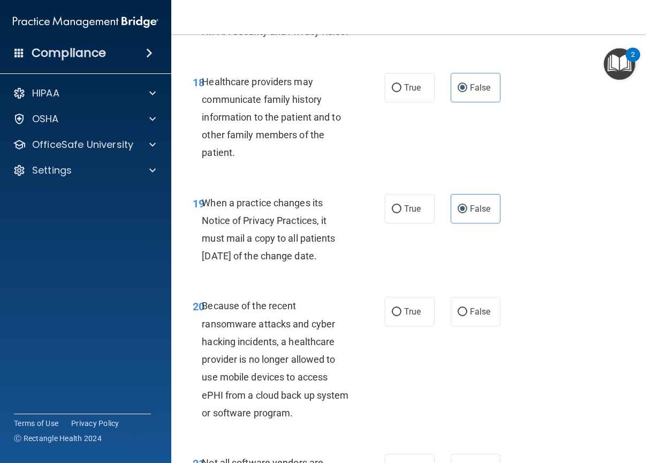
scroll to position [2196, 0]
click at [470, 316] on span "False" at bounding box center [480, 311] width 21 height 10
click at [465, 315] on input "False" at bounding box center [463, 311] width 10 height 8
radio input "true"
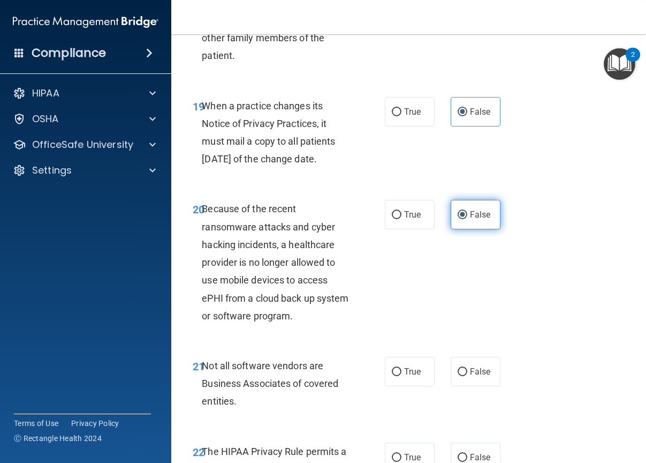
scroll to position [2303, 0]
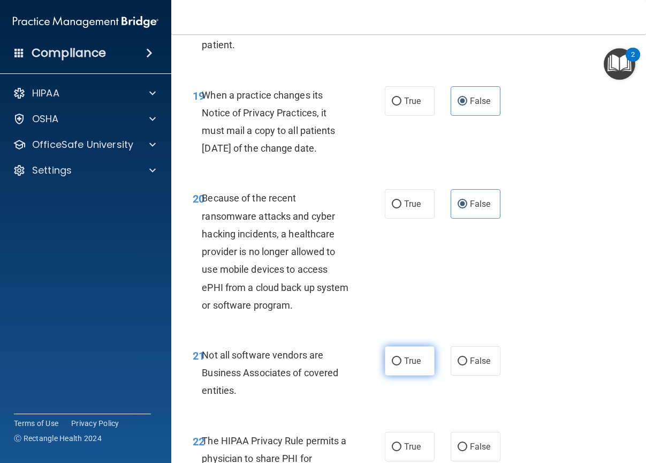
click at [415, 375] on label "True" at bounding box center [410, 360] width 50 height 29
click at [402, 365] on input "True" at bounding box center [397, 361] width 10 height 8
radio input "true"
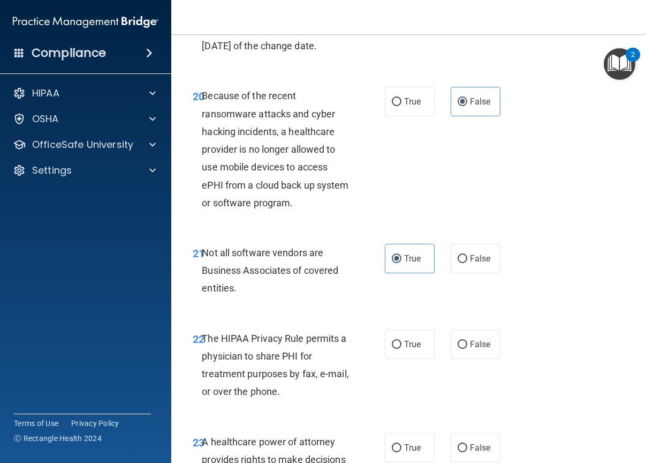
scroll to position [2410, 0]
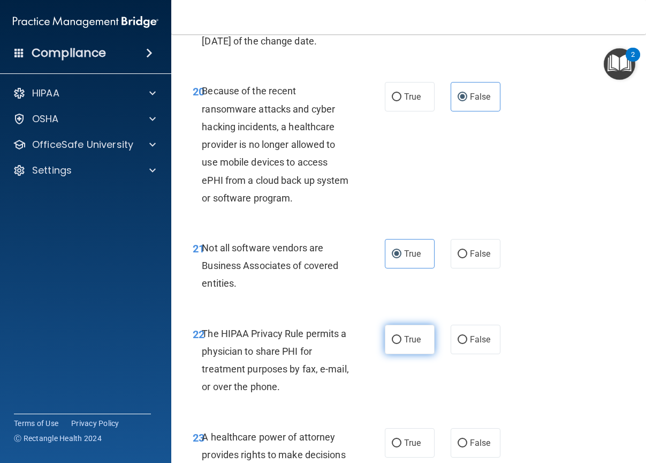
click at [399, 354] on label "True" at bounding box center [410, 339] width 50 height 29
click at [399, 344] on input "True" at bounding box center [397, 340] width 10 height 8
radio input "true"
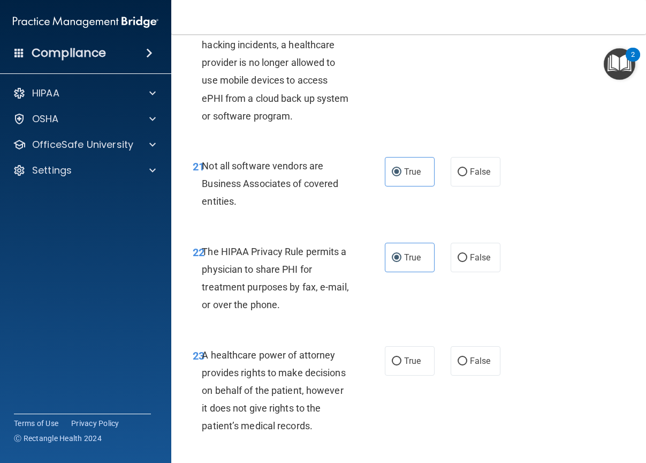
scroll to position [2517, 0]
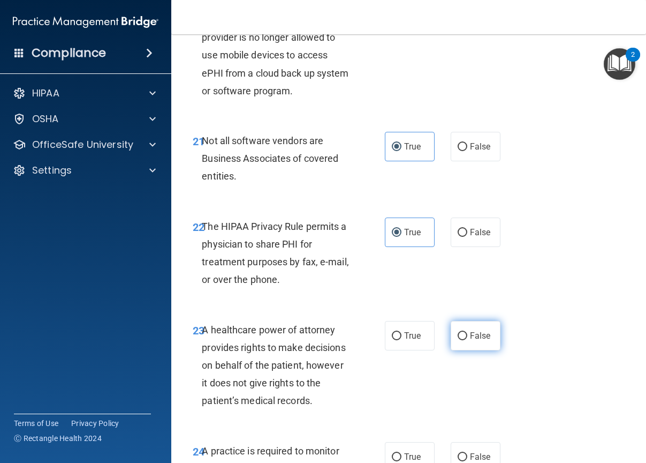
click at [476, 350] on label "False" at bounding box center [476, 335] width 50 height 29
click at [468, 340] on input "False" at bounding box center [463, 336] width 10 height 8
radio input "true"
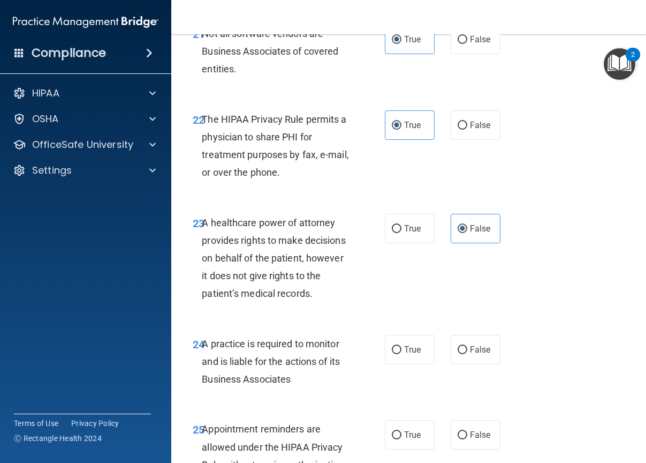
scroll to position [2678, 0]
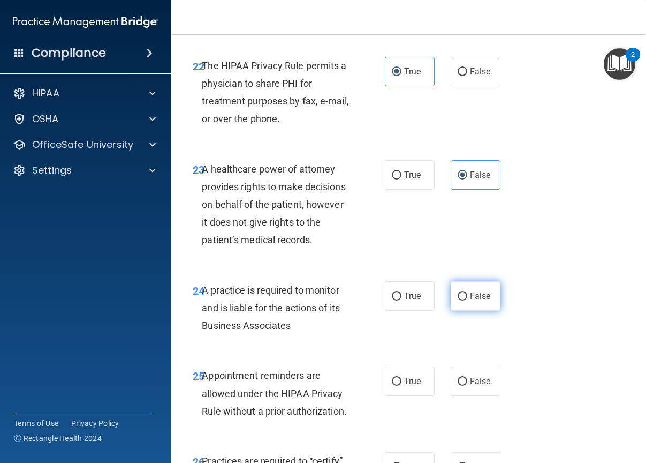
click at [476, 311] on label "False" at bounding box center [476, 295] width 50 height 29
click at [468, 300] on input "False" at bounding box center [463, 296] width 10 height 8
radio input "true"
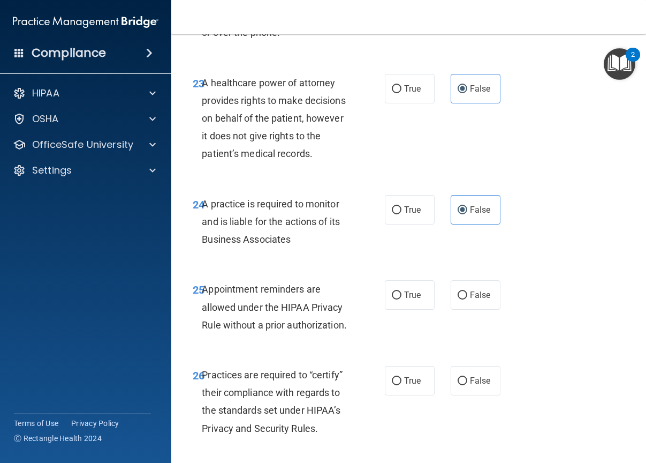
scroll to position [2785, 0]
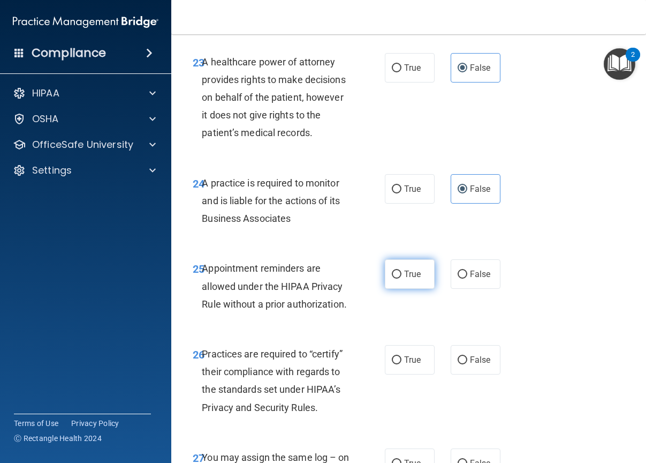
click at [388, 289] on label "True" at bounding box center [410, 273] width 50 height 29
click at [392, 279] on input "True" at bounding box center [397, 274] width 10 height 8
radio input "true"
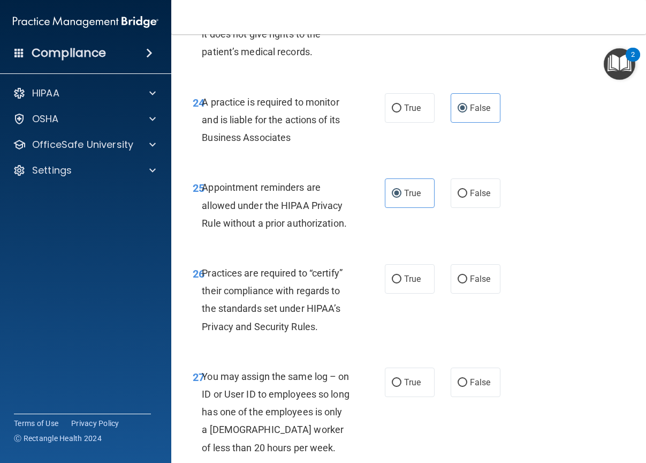
scroll to position [2892, 0]
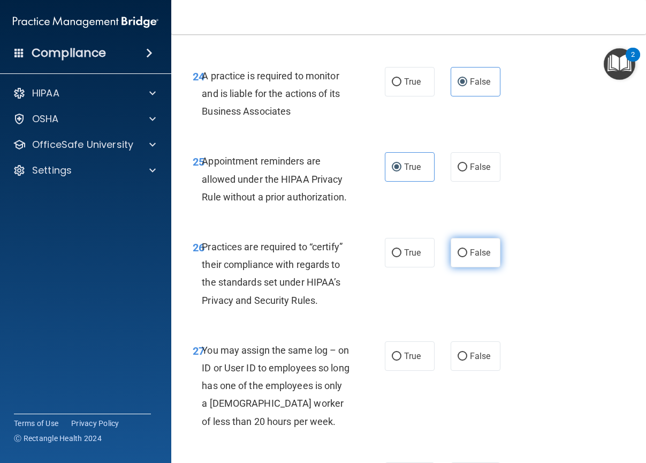
drag, startPoint x: 457, startPoint y: 316, endPoint x: 486, endPoint y: 320, distance: 29.2
click at [458, 267] on label "False" at bounding box center [476, 252] width 50 height 29
click at [458, 257] on input "False" at bounding box center [463, 253] width 10 height 8
radio input "true"
click at [482, 361] on span "False" at bounding box center [480, 356] width 21 height 10
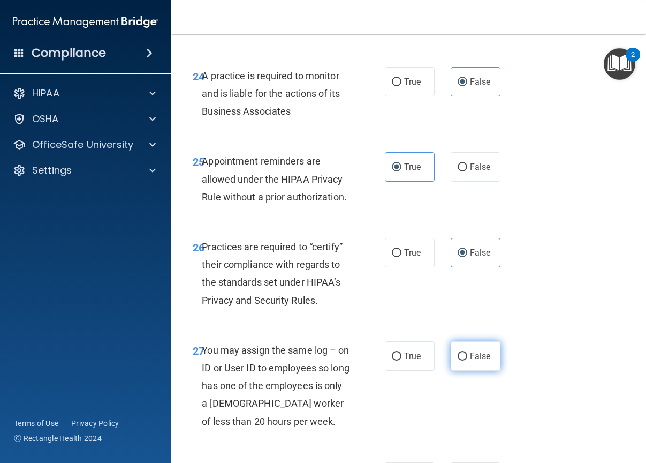
click at [468, 360] on input "False" at bounding box center [463, 356] width 10 height 8
radio input "true"
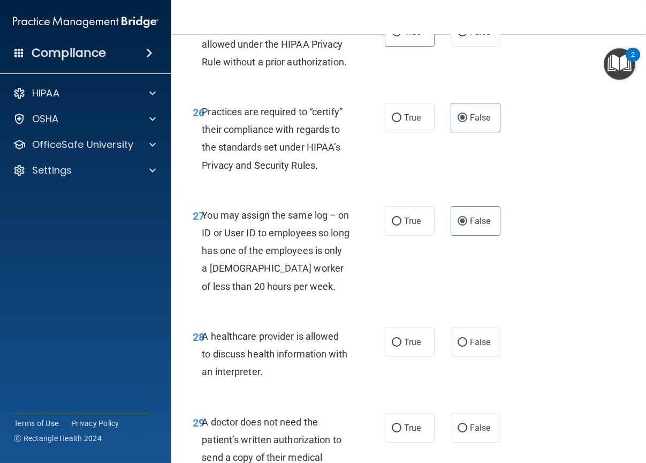
scroll to position [3053, 0]
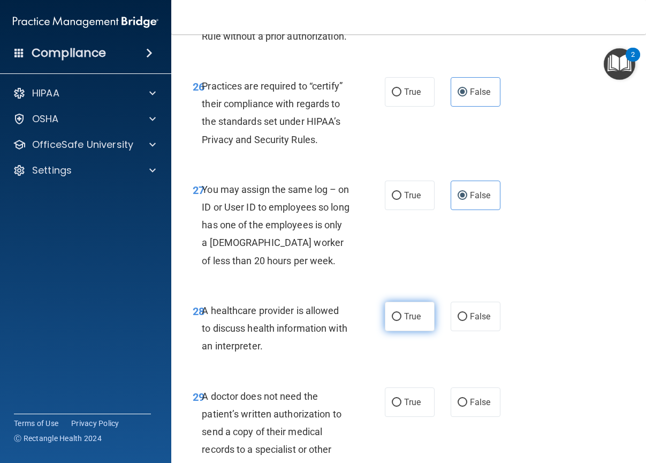
drag, startPoint x: 400, startPoint y: 396, endPoint x: 433, endPoint y: 387, distance: 33.9
click at [401, 331] on label "True" at bounding box center [410, 316] width 50 height 29
click at [401, 321] on input "True" at bounding box center [397, 317] width 10 height 8
radio input "true"
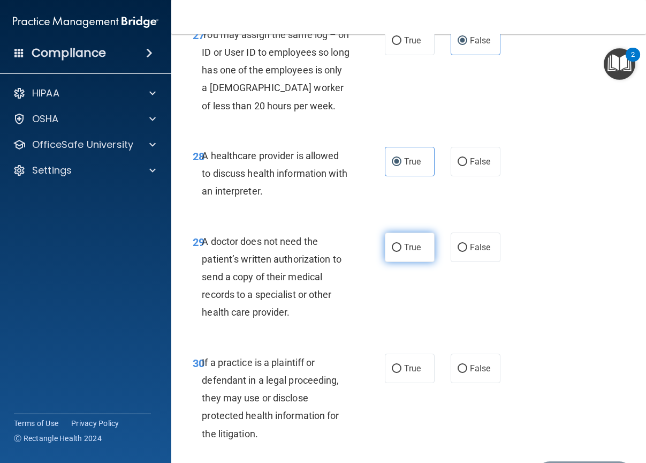
scroll to position [3213, 0]
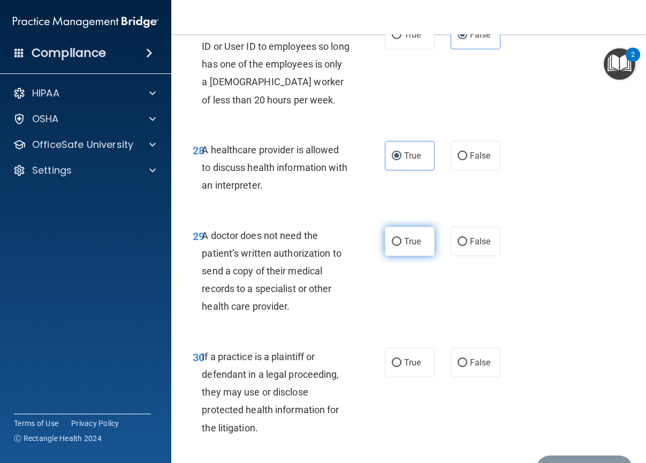
click at [413, 256] on label "True" at bounding box center [410, 241] width 50 height 29
click at [402, 246] on input "True" at bounding box center [397, 242] width 10 height 8
radio input "true"
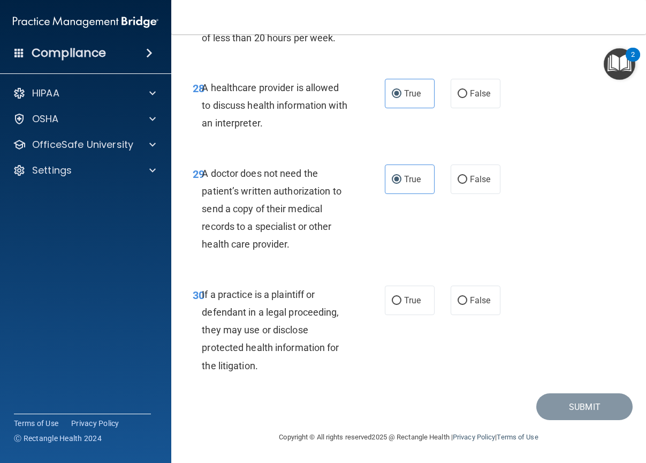
scroll to position [3321, 0]
click at [412, 305] on span "True" at bounding box center [412, 300] width 17 height 10
click at [402, 305] on input "True" at bounding box center [397, 301] width 10 height 8
radio input "true"
click at [576, 420] on button "Submit" at bounding box center [585, 406] width 96 height 27
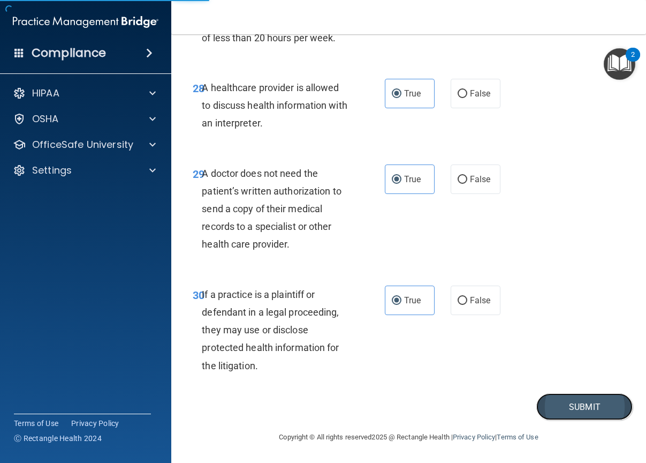
click at [557, 420] on button "Submit" at bounding box center [585, 406] width 96 height 27
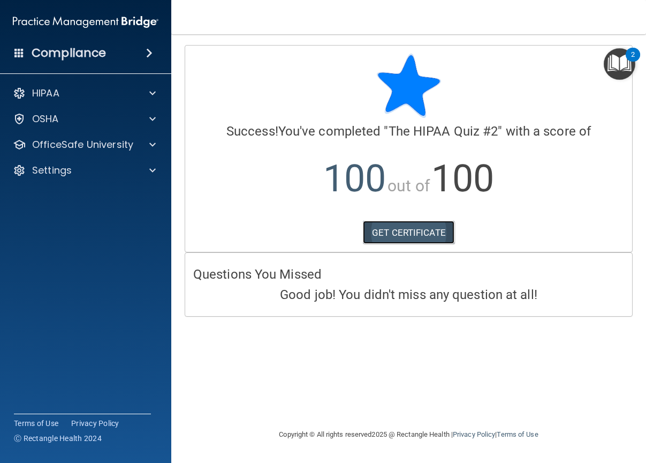
click at [438, 232] on link "GET CERTIFICATE" at bounding box center [409, 233] width 92 height 24
click at [74, 145] on p "OfficeSafe University" at bounding box center [82, 144] width 101 height 13
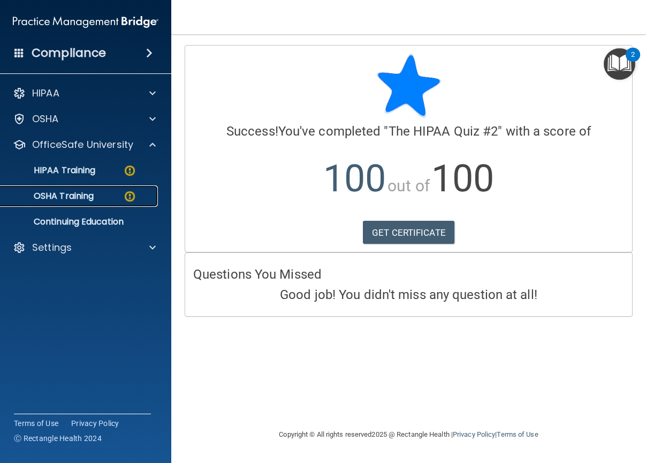
click at [92, 191] on p "OSHA Training" at bounding box center [50, 196] width 87 height 11
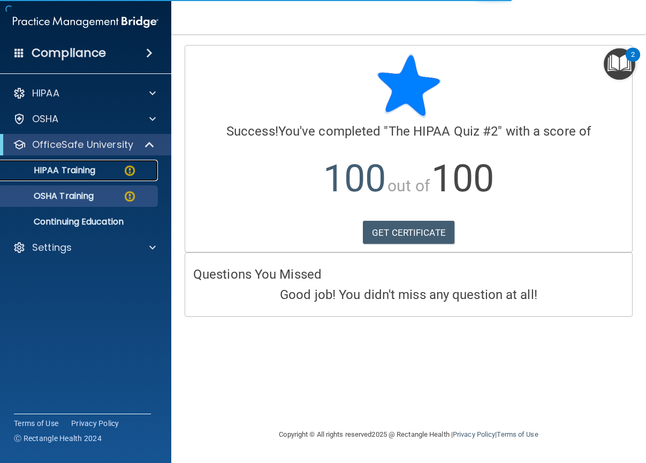
click at [71, 167] on p "HIPAA Training" at bounding box center [51, 170] width 88 height 11
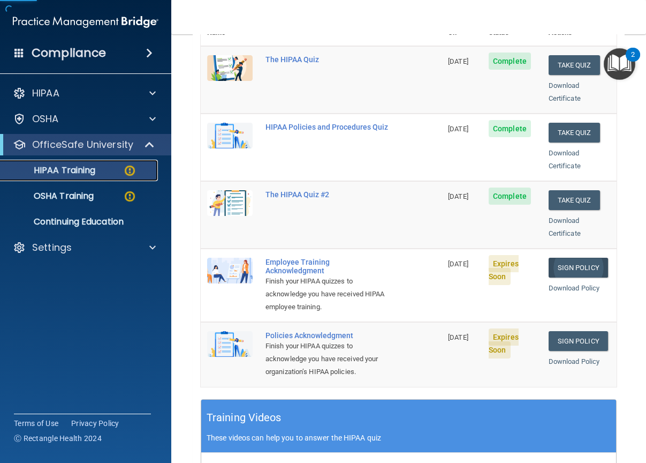
scroll to position [161, 0]
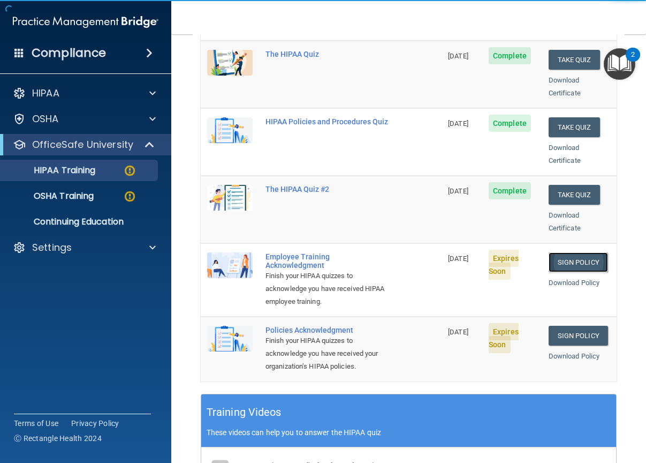
click at [575, 252] on link "Sign Policy" at bounding box center [578, 262] width 59 height 20
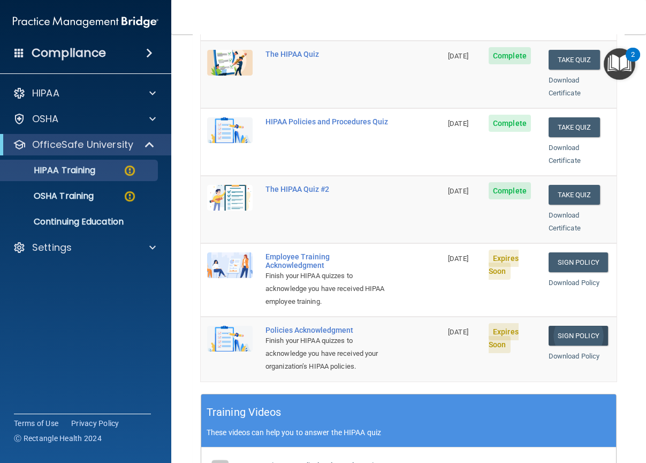
click at [584, 318] on td "Sign Policy Sign Policy Download Policy" at bounding box center [580, 349] width 74 height 64
click at [584, 326] on link "Sign Policy" at bounding box center [578, 336] width 59 height 20
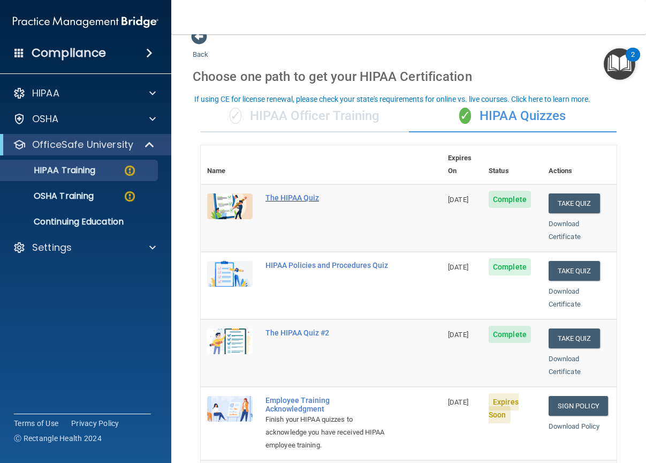
scroll to position [0, 0]
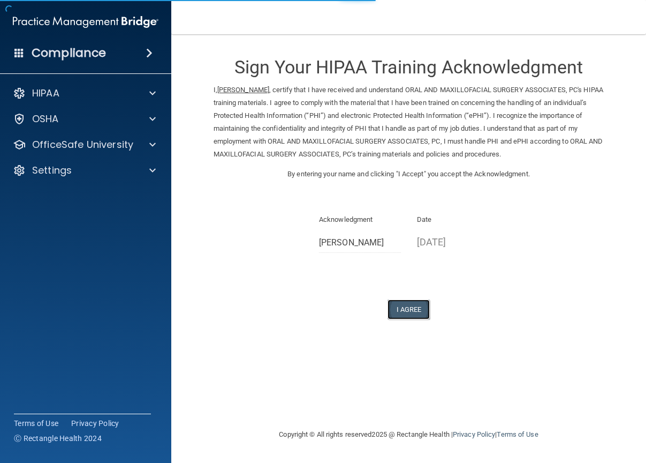
click at [416, 308] on button "I Agree" at bounding box center [409, 309] width 43 height 20
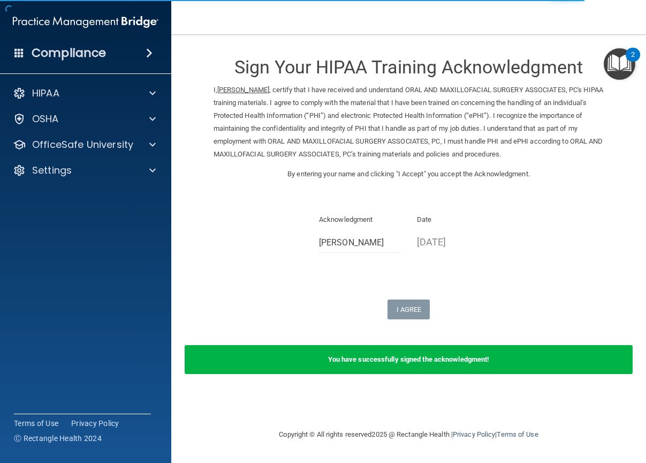
drag, startPoint x: 463, startPoint y: 351, endPoint x: 465, endPoint y: 357, distance: 5.8
click at [463, 354] on div "You have successfully signed the acknowledgment!" at bounding box center [409, 359] width 448 height 29
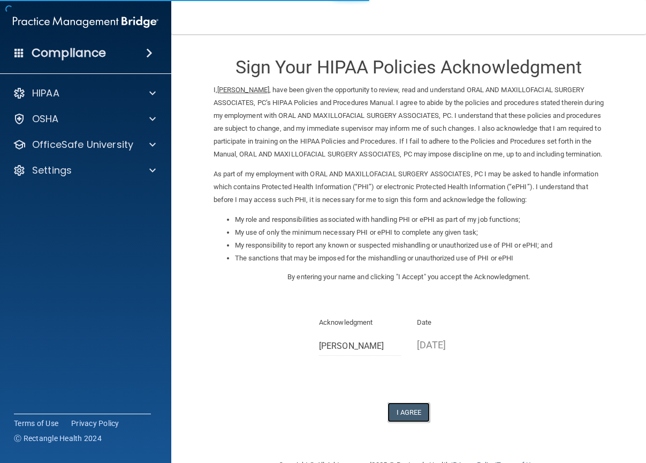
drag, startPoint x: 406, startPoint y: 419, endPoint x: 409, endPoint y: 414, distance: 5.8
click at [407, 418] on button "I Agree" at bounding box center [409, 412] width 43 height 20
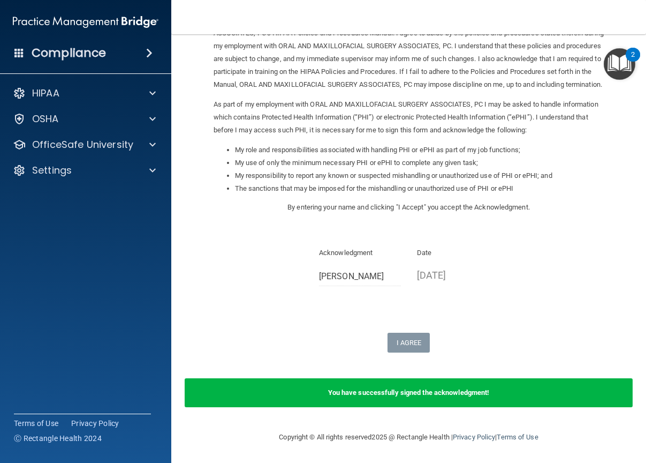
scroll to position [82, 0]
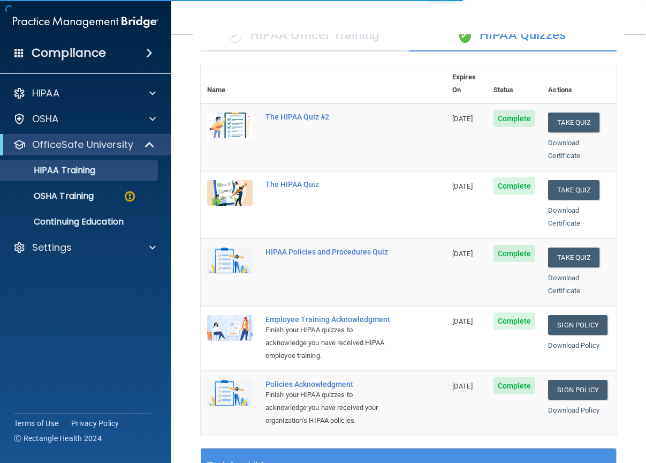
scroll to position [107, 0]
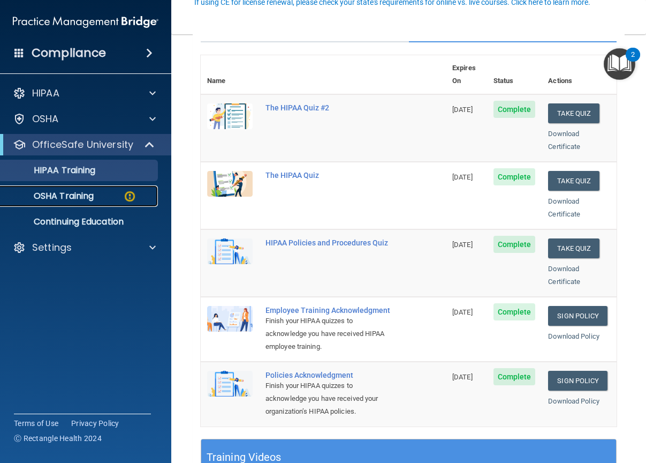
click at [122, 198] on div "OSHA Training" at bounding box center [80, 196] width 146 height 11
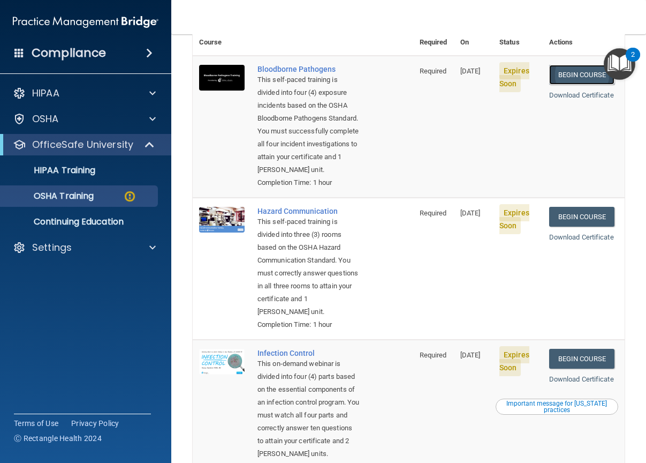
click at [563, 65] on link "Begin Course" at bounding box center [582, 75] width 65 height 20
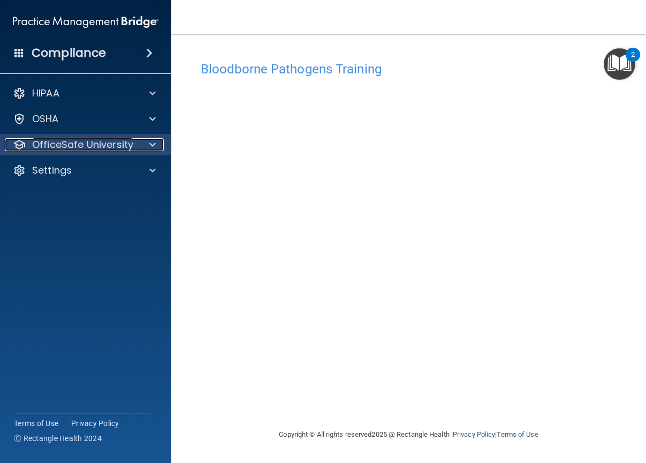
click at [107, 143] on p "OfficeSafe University" at bounding box center [82, 144] width 101 height 13
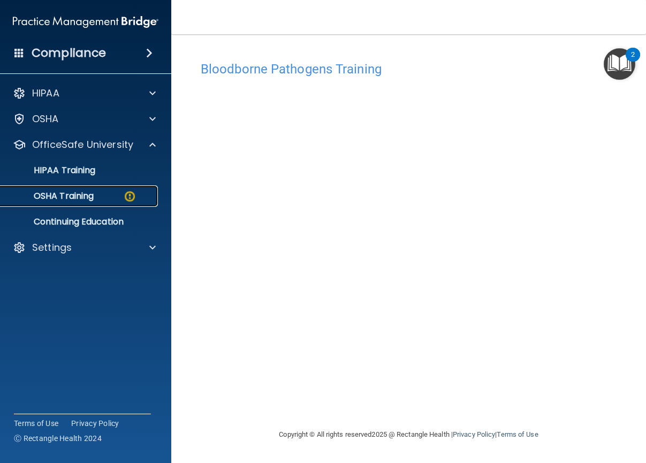
click at [105, 193] on div "OSHA Training" at bounding box center [80, 196] width 146 height 11
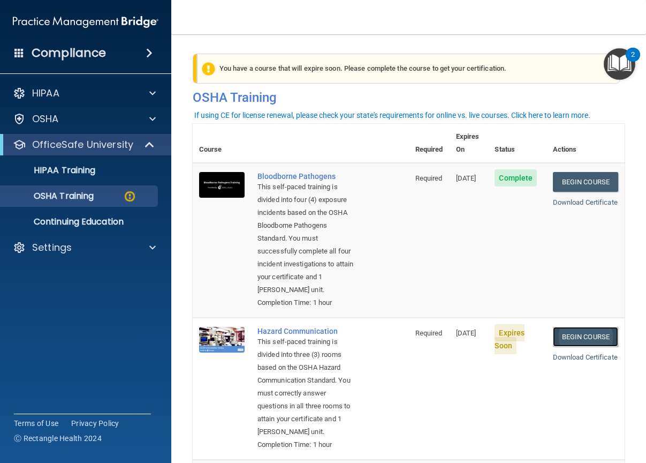
click at [553, 347] on link "Begin Course" at bounding box center [585, 337] width 65 height 20
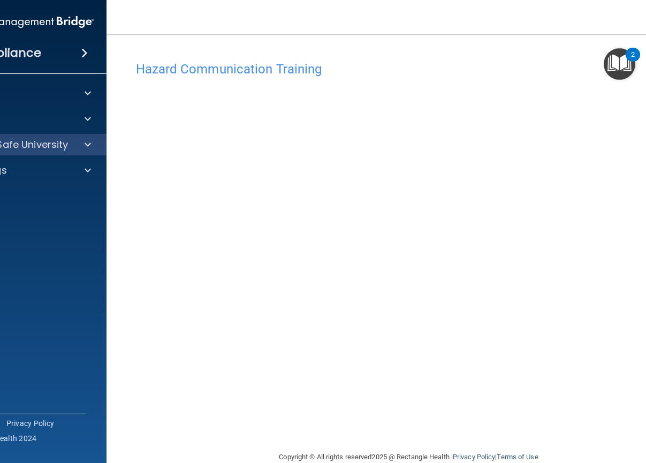
click at [26, 137] on div "OfficeSafe University" at bounding box center [21, 144] width 172 height 21
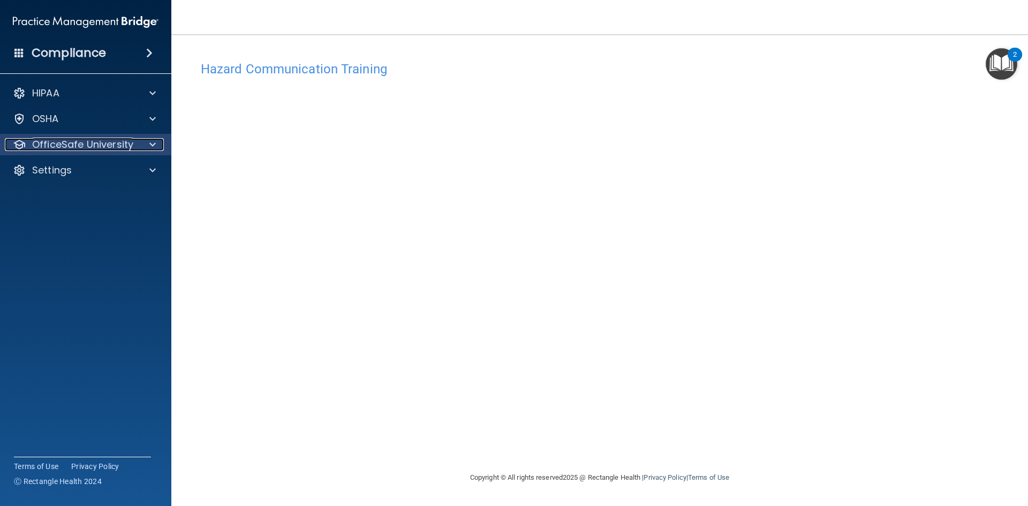
click at [118, 147] on p "OfficeSafe University" at bounding box center [82, 144] width 101 height 13
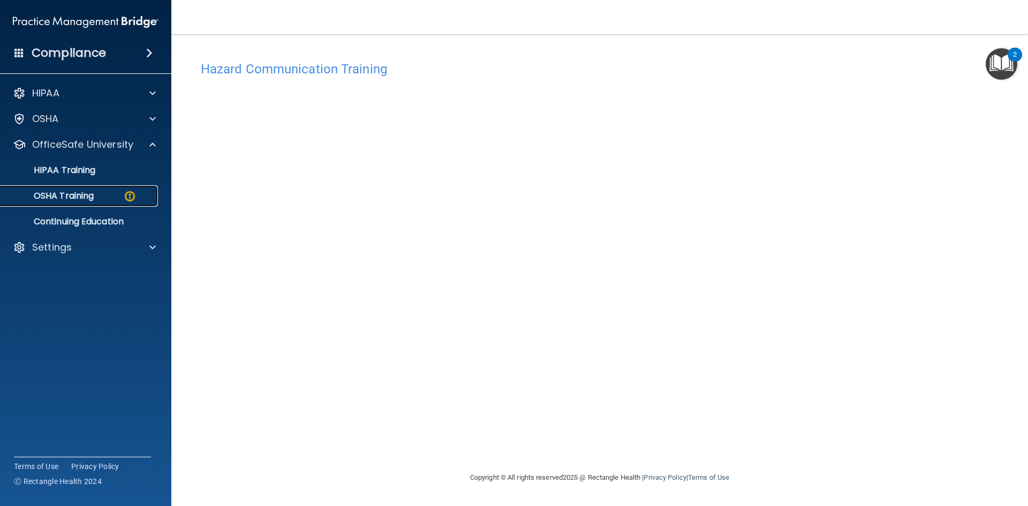
click at [106, 194] on div "OSHA Training" at bounding box center [80, 196] width 146 height 11
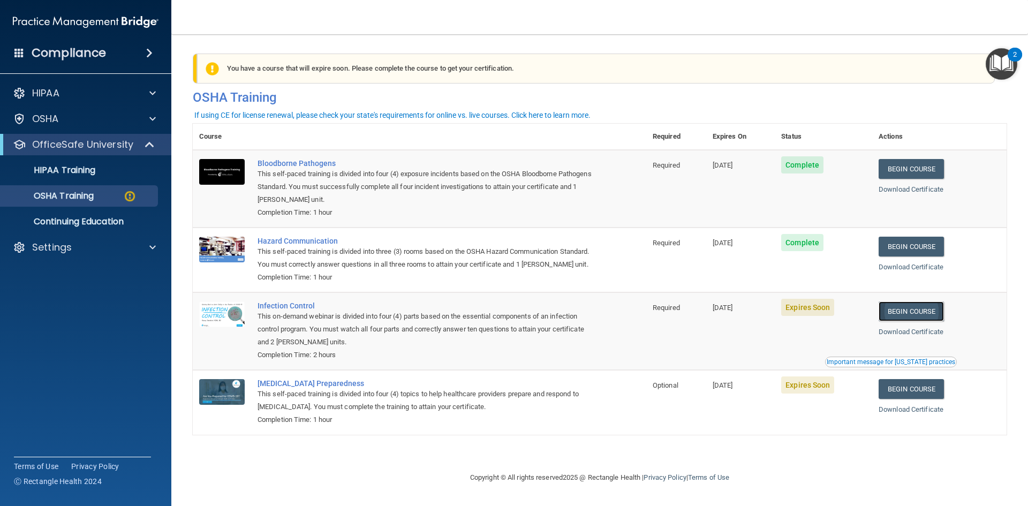
click at [646, 321] on link "Begin Course" at bounding box center [911, 312] width 65 height 20
click at [93, 193] on p "OSHA Training" at bounding box center [50, 196] width 87 height 11
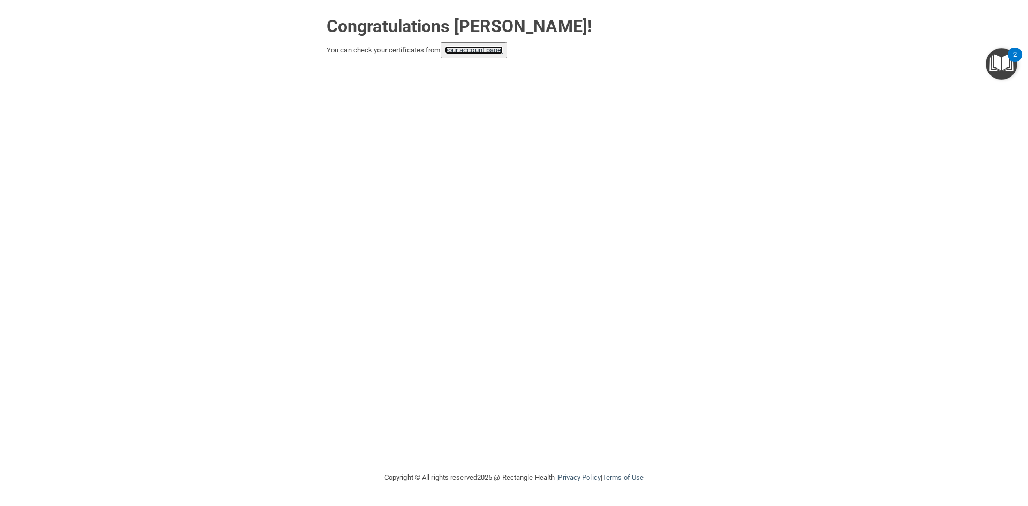
click at [469, 54] on link "your account page!" at bounding box center [474, 50] width 58 height 8
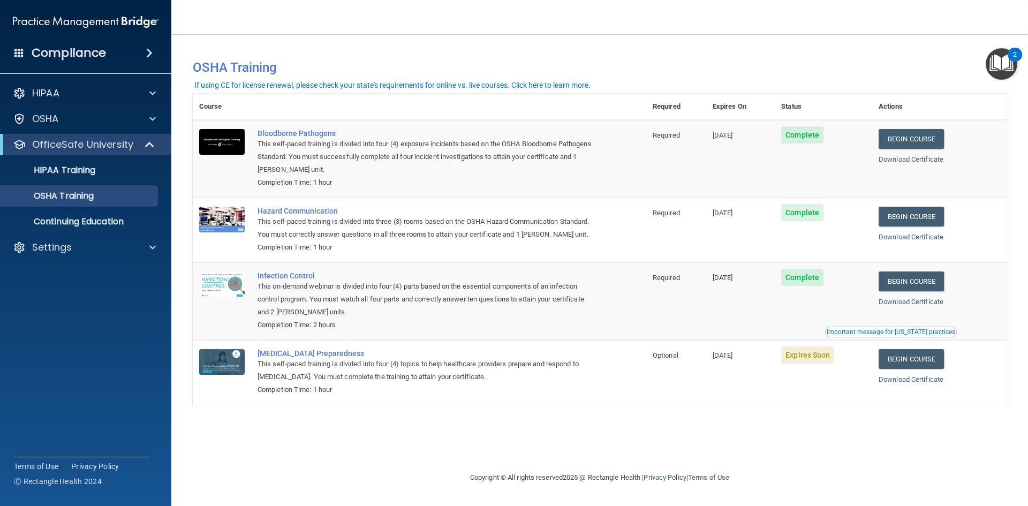
click at [913, 357] on td "Begin Course Download Certificate" at bounding box center [939, 372] width 134 height 64
click at [918, 369] on link "Begin Course" at bounding box center [911, 359] width 65 height 20
click at [110, 145] on p "OfficeSafe University" at bounding box center [82, 144] width 101 height 13
